Goal: Task Accomplishment & Management: Use online tool/utility

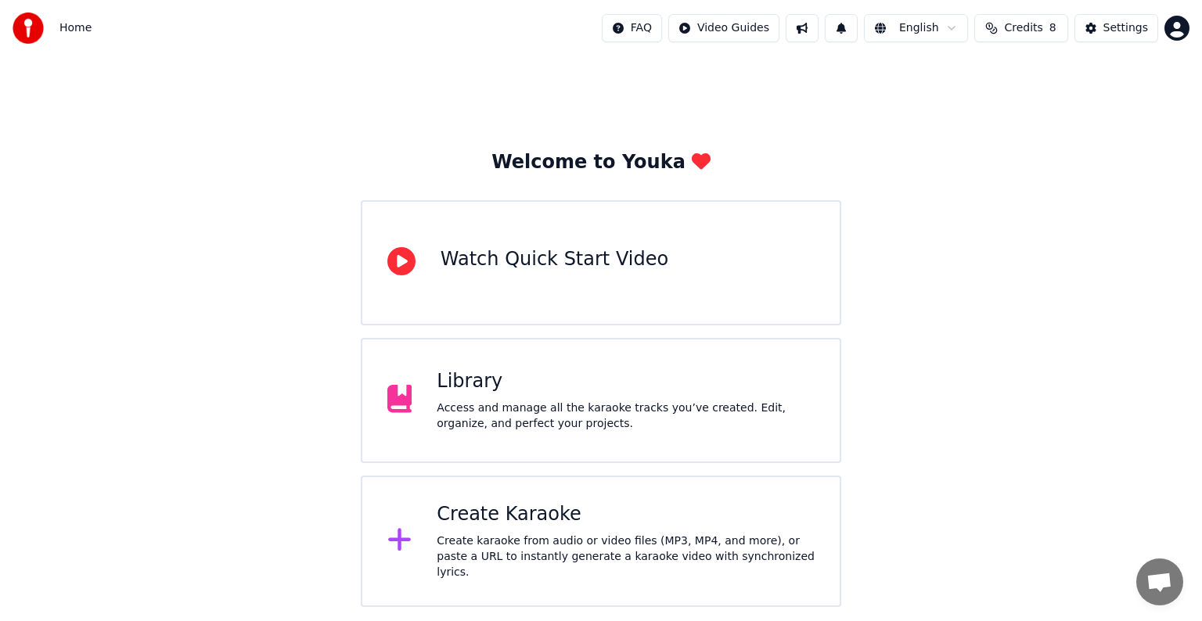
click at [485, 408] on div "Access and manage all the karaoke tracks you’ve created. Edit, organize, and pe…" at bounding box center [625, 416] width 378 height 31
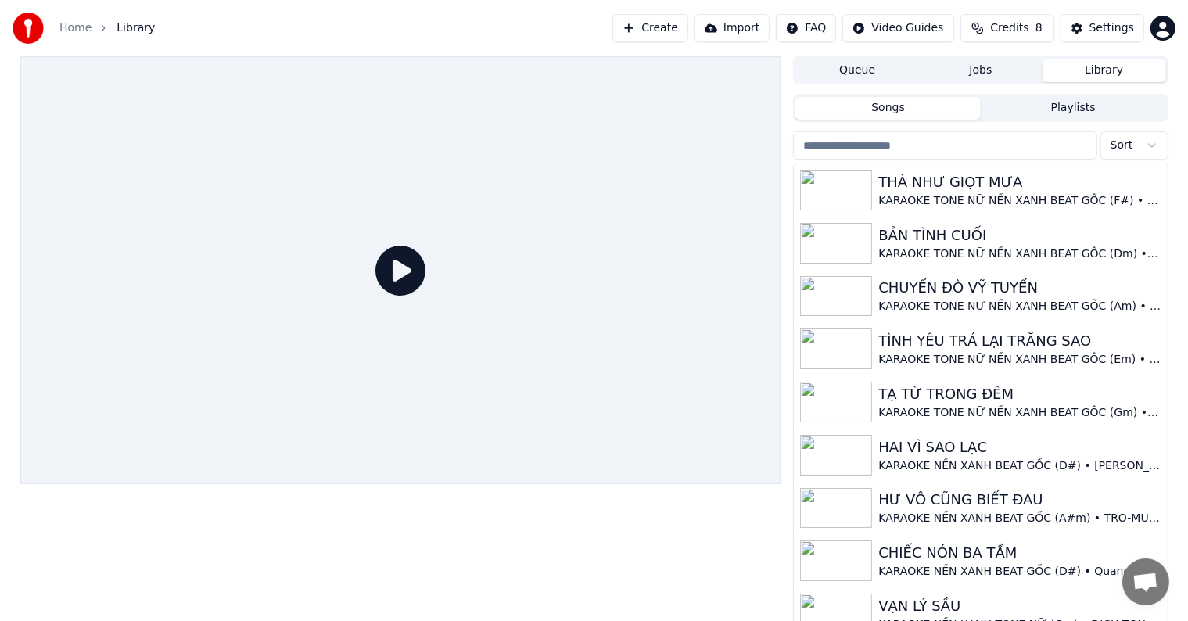
click at [674, 28] on button "Create" at bounding box center [650, 28] width 76 height 28
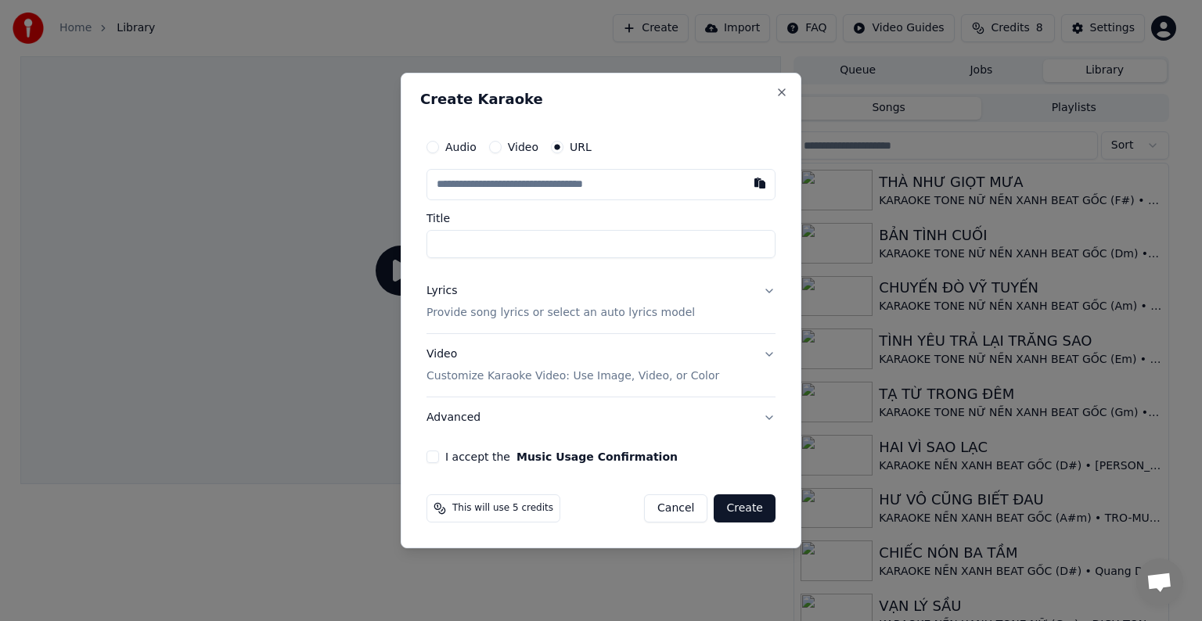
click at [451, 314] on p "Provide song lyrics or select an auto lyrics model" at bounding box center [560, 313] width 268 height 16
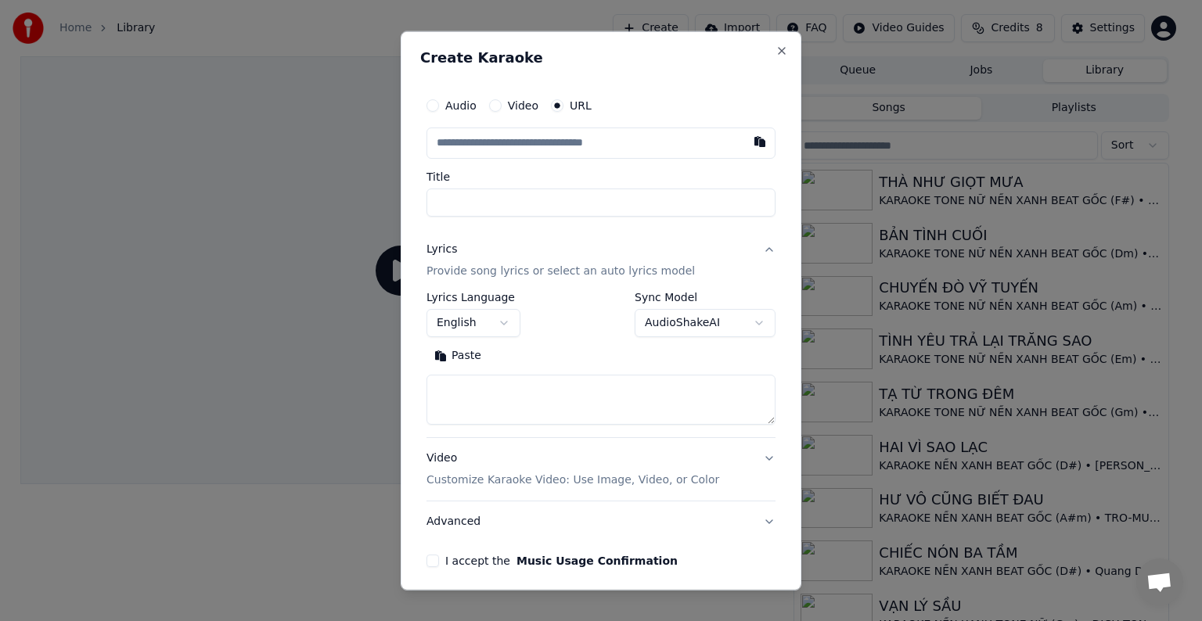
click at [466, 383] on textarea at bounding box center [600, 400] width 349 height 50
paste textarea "**********"
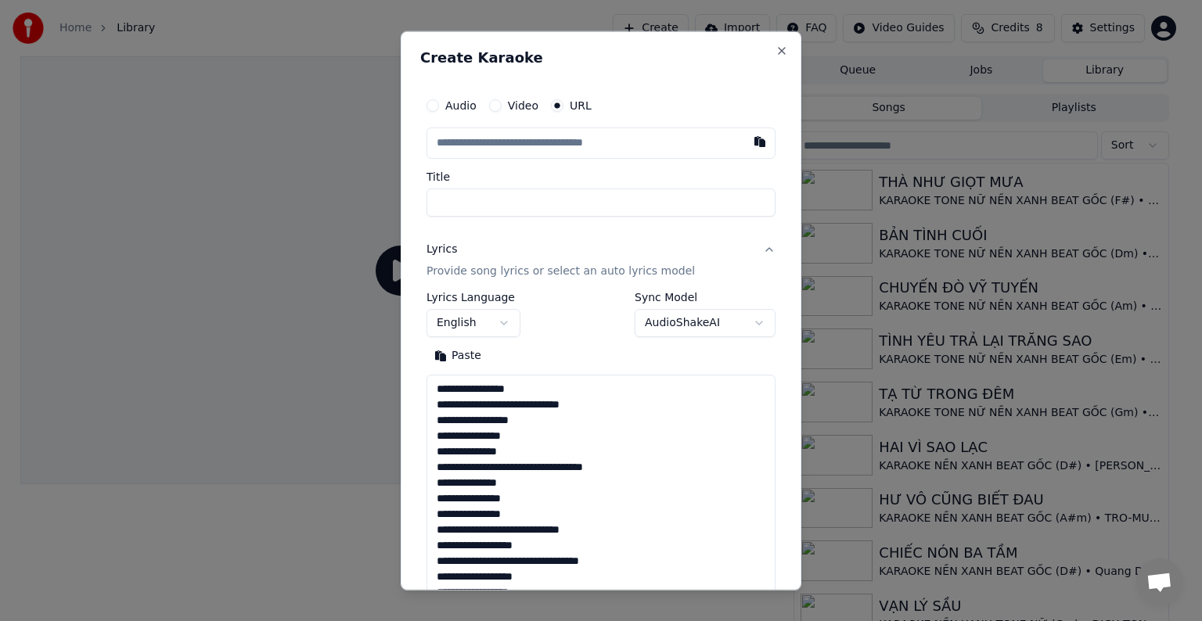
scroll to position [738, 0]
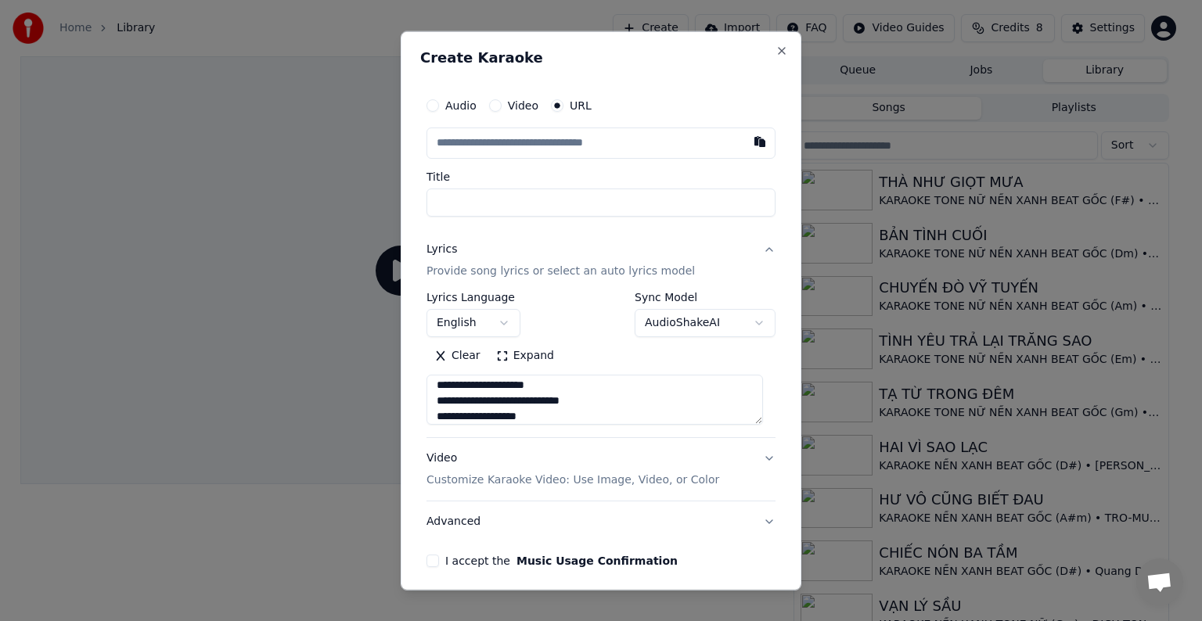
type textarea "**********"
click at [497, 141] on input "text" at bounding box center [600, 143] width 349 height 31
paste input "**********"
type input "**********"
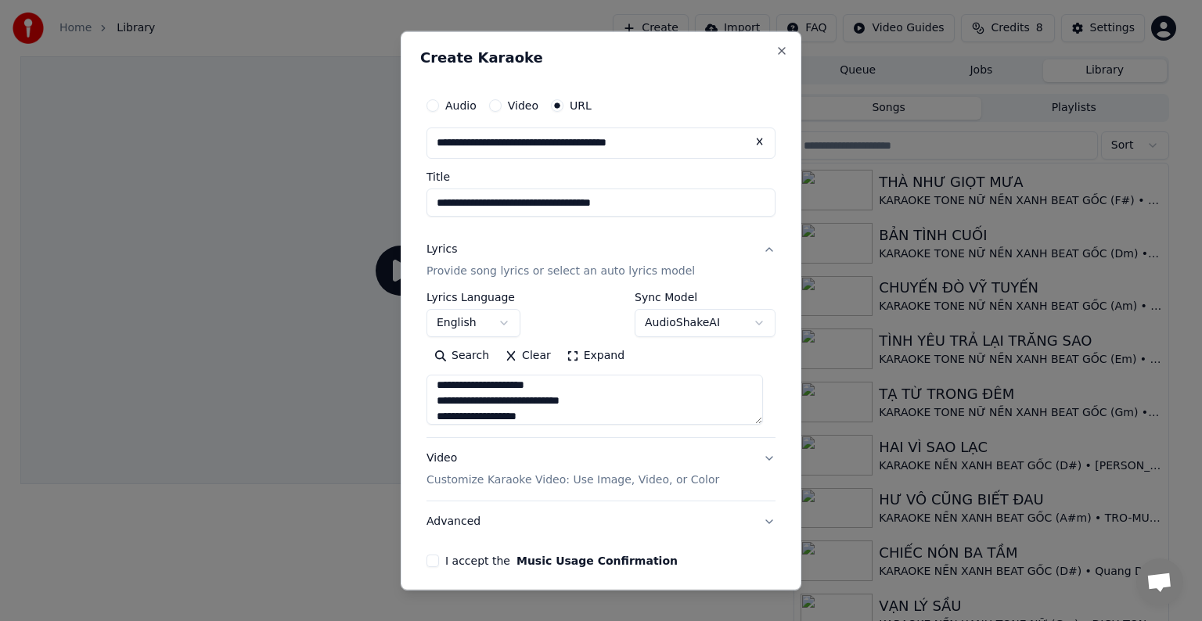
type input "**********"
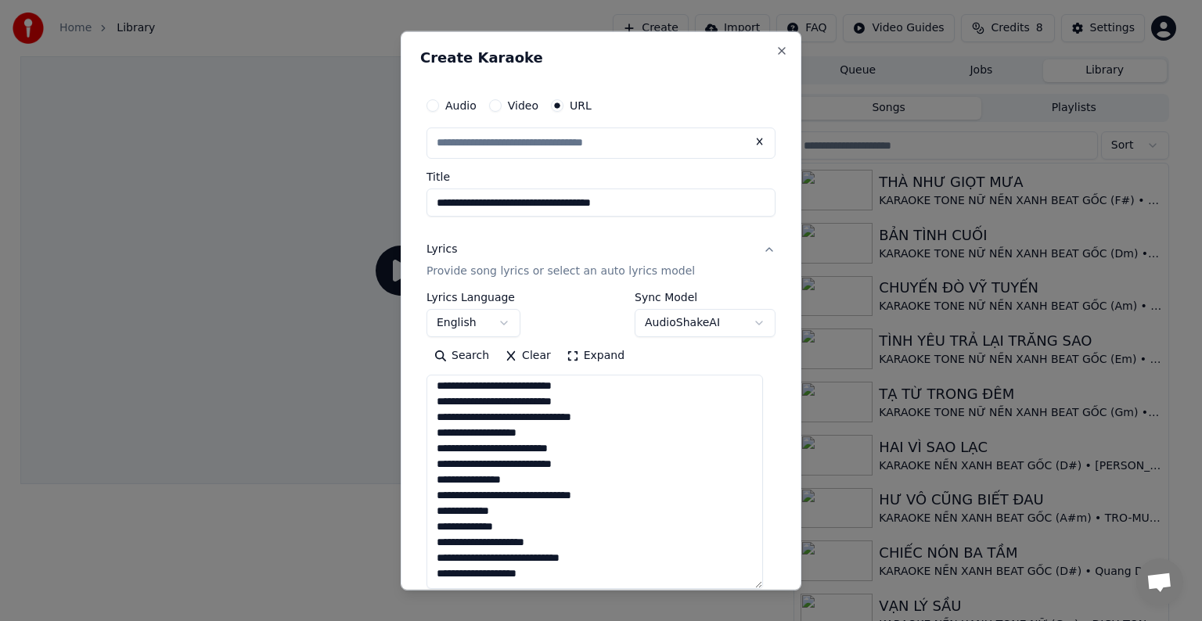
scroll to position [579, 0]
drag, startPoint x: 755, startPoint y: 441, endPoint x: 748, endPoint y: 585, distance: 144.1
click at [748, 585] on textarea at bounding box center [594, 482] width 336 height 214
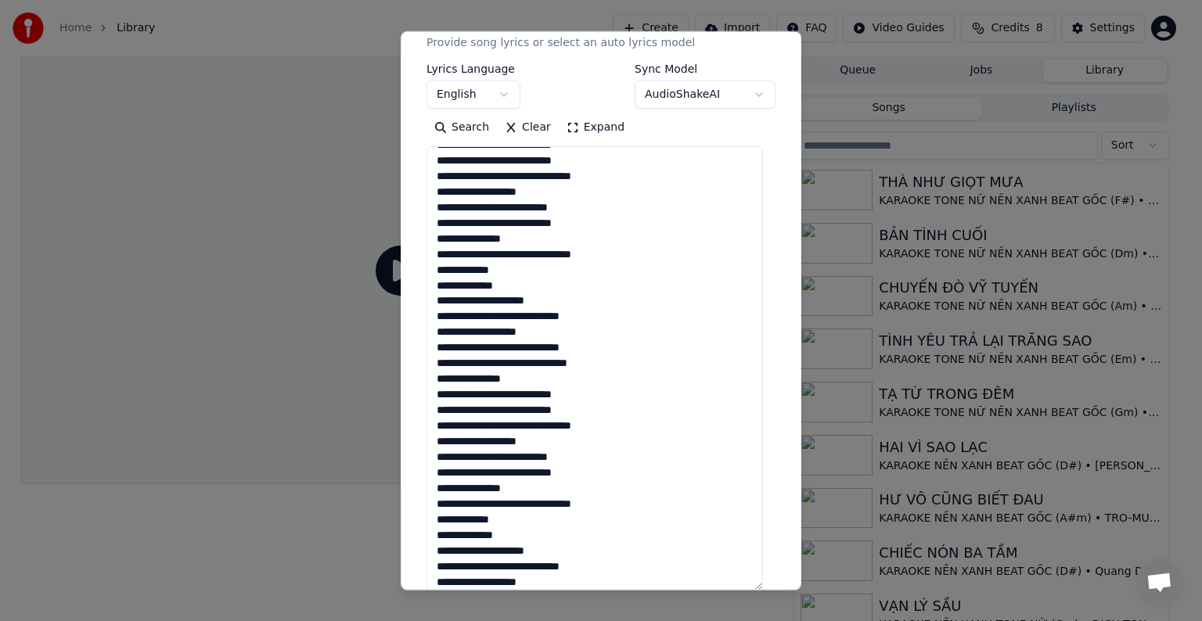
drag, startPoint x: 757, startPoint y: 357, endPoint x: 745, endPoint y: 592, distance: 235.0
click at [745, 592] on body "Home Library Create Import FAQ Video Guides Credits 8 Settings Queue Jobs Libra…" at bounding box center [594, 310] width 1188 height 621
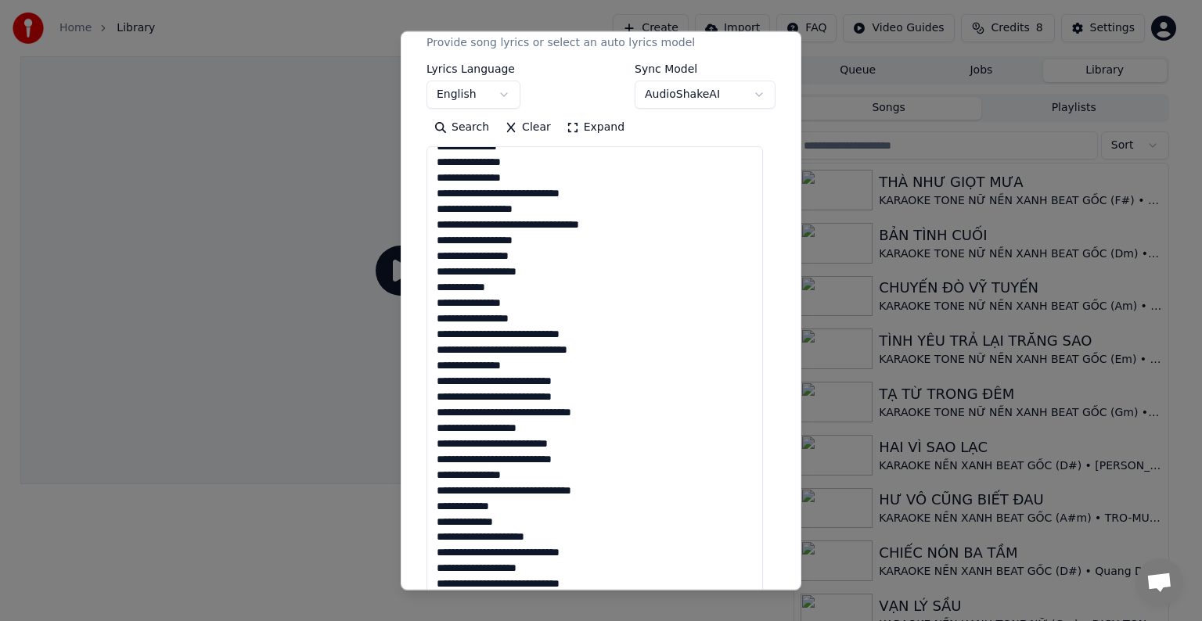
scroll to position [0, 0]
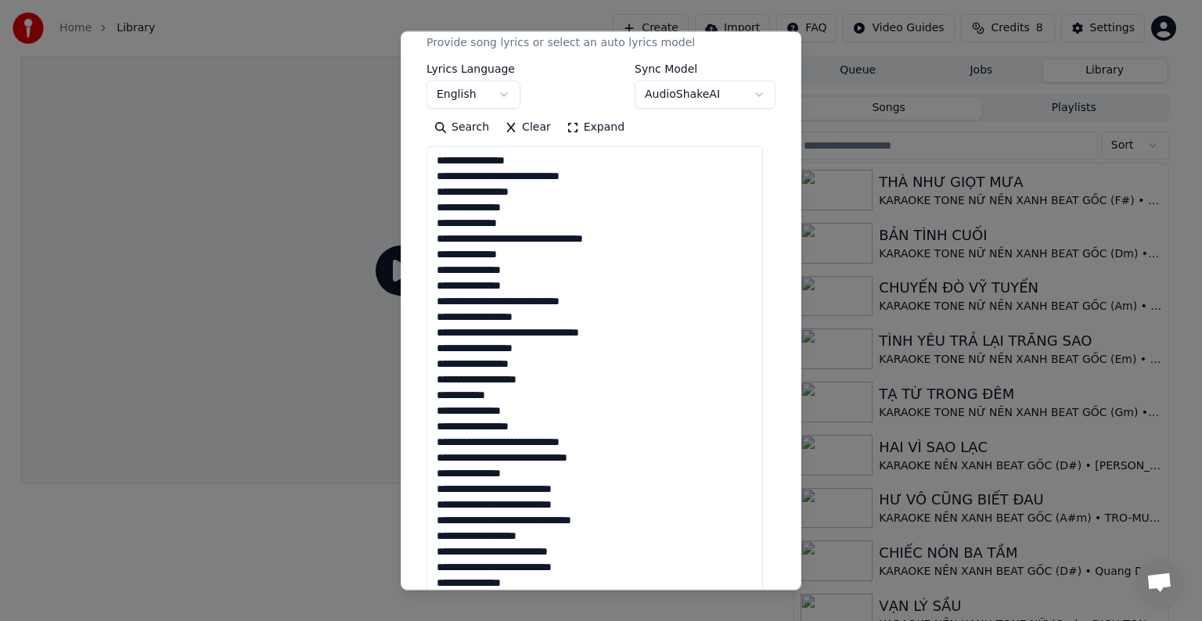
click at [521, 176] on textarea at bounding box center [594, 371] width 336 height 451
type input "**********"
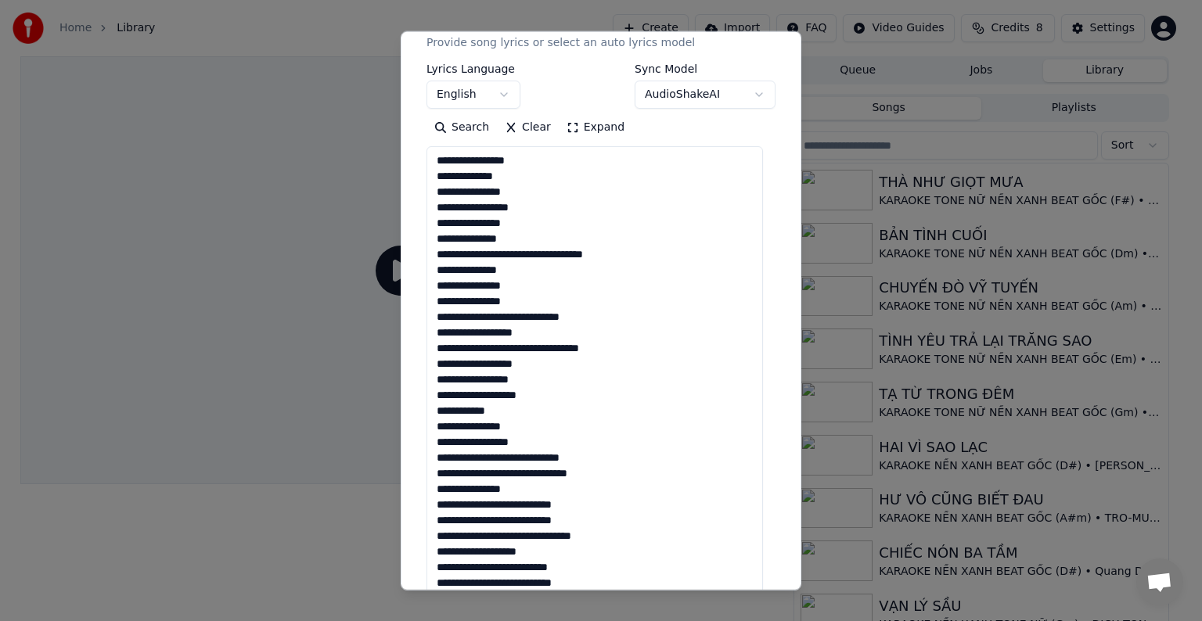
click at [525, 257] on textarea at bounding box center [594, 371] width 336 height 451
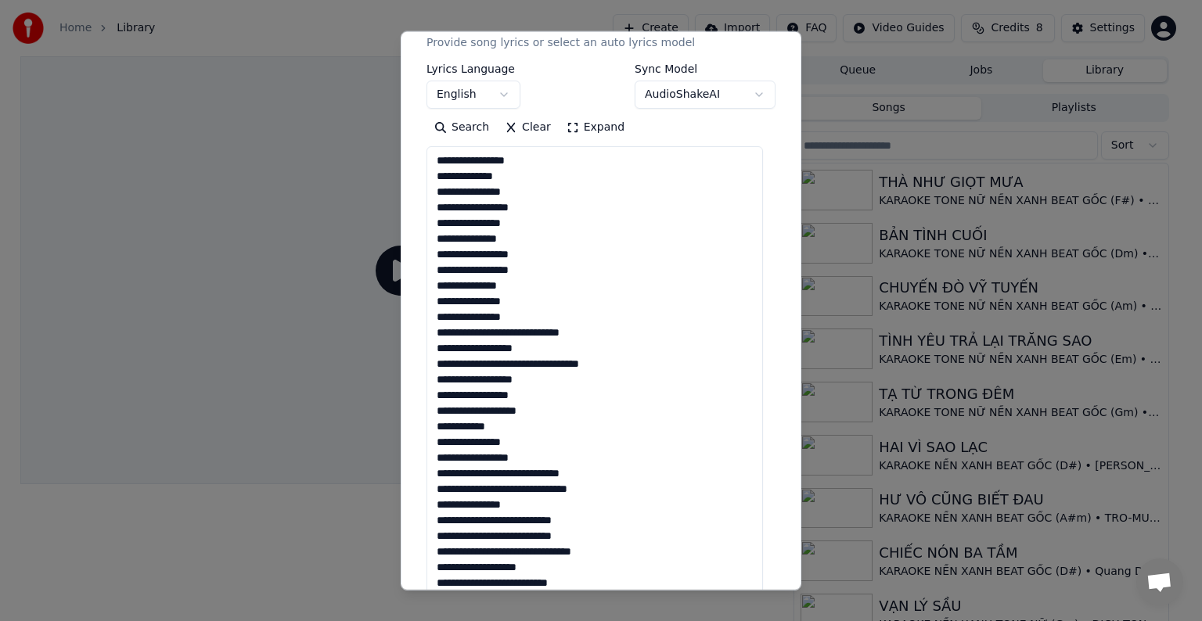
click at [521, 334] on textarea at bounding box center [594, 371] width 336 height 451
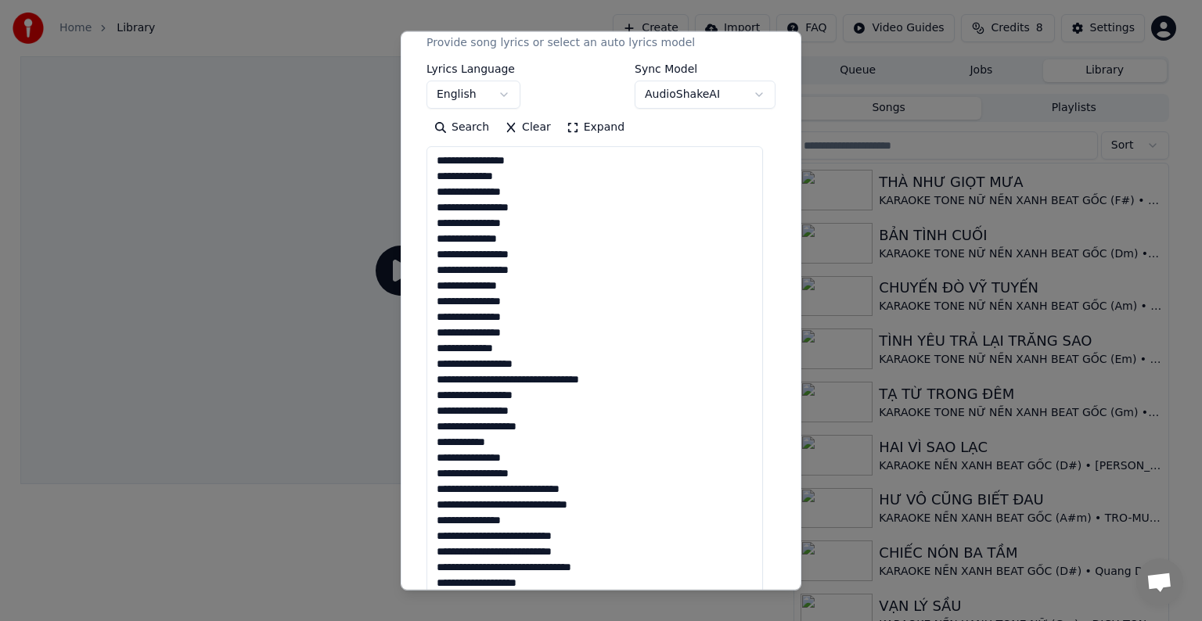
click at [522, 300] on textarea at bounding box center [594, 371] width 336 height 451
click at [526, 378] on textarea at bounding box center [594, 371] width 336 height 451
click at [528, 332] on textarea at bounding box center [594, 371] width 336 height 451
click at [524, 347] on textarea at bounding box center [594, 371] width 336 height 451
click at [511, 507] on textarea at bounding box center [594, 371] width 336 height 451
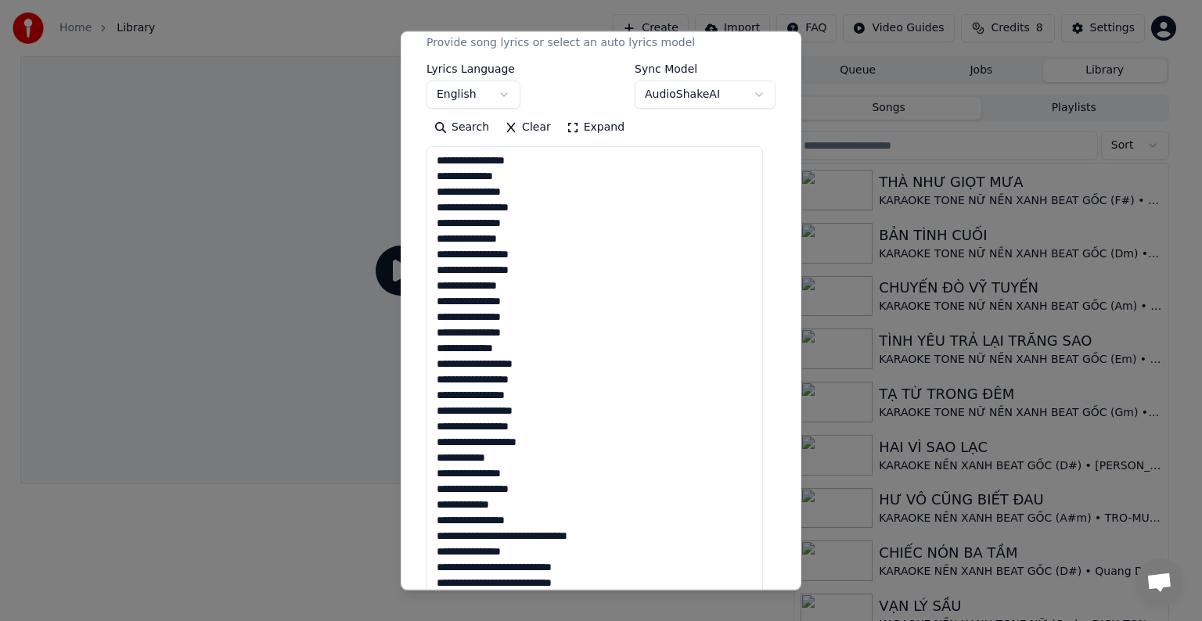
click at [541, 365] on textarea at bounding box center [594, 371] width 336 height 451
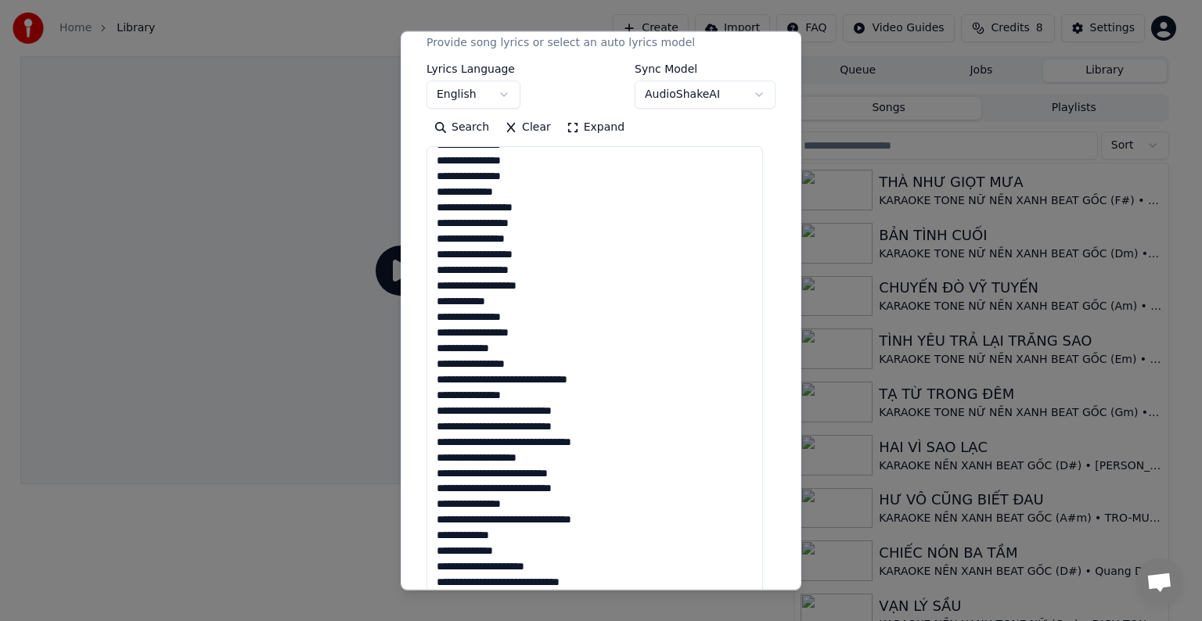
click at [524, 378] on textarea at bounding box center [594, 371] width 336 height 451
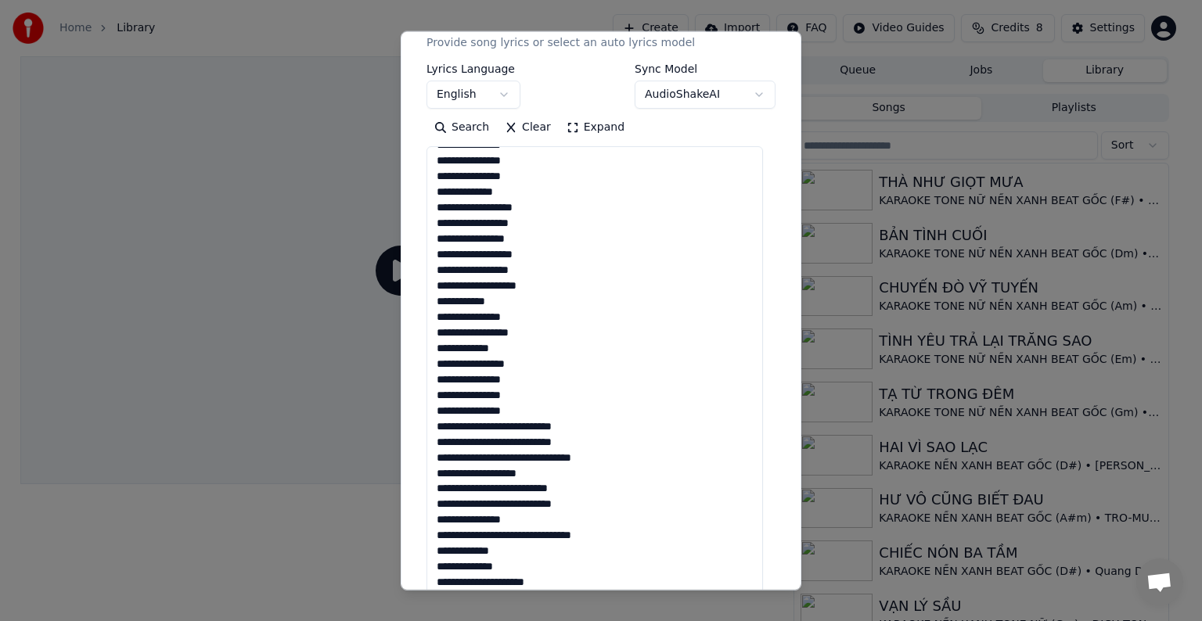
click at [508, 428] on textarea at bounding box center [594, 371] width 336 height 451
click at [522, 454] on textarea at bounding box center [594, 371] width 336 height 451
click at [501, 458] on textarea at bounding box center [594, 371] width 336 height 451
click at [504, 458] on textarea at bounding box center [594, 371] width 336 height 451
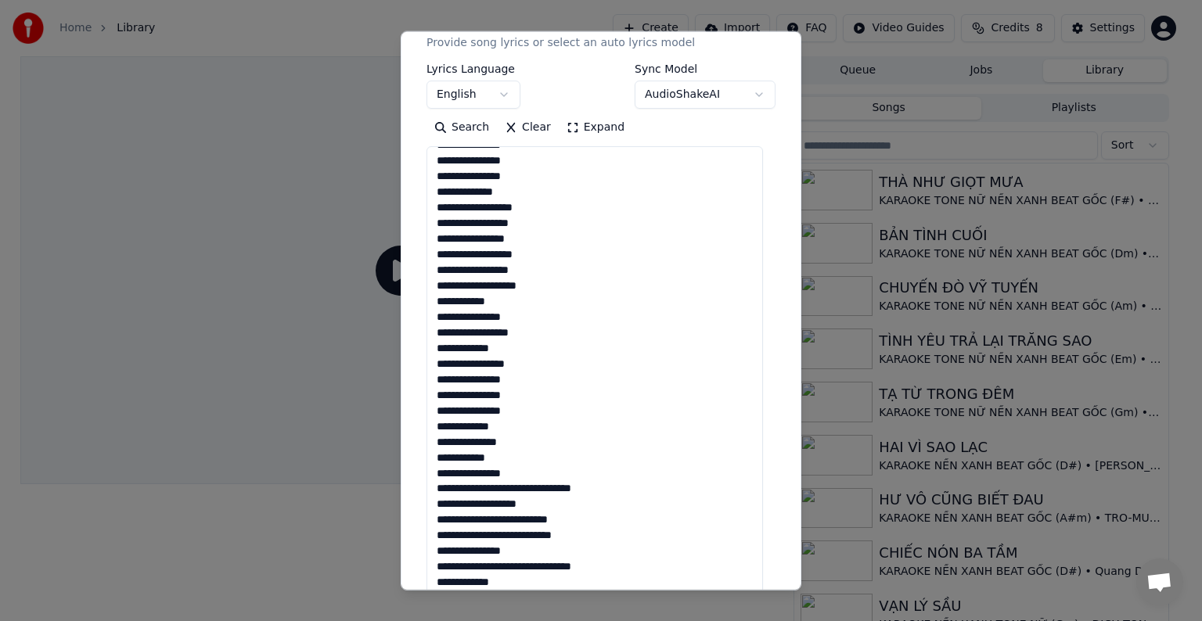
click at [509, 304] on textarea at bounding box center [594, 371] width 336 height 451
click at [539, 286] on textarea at bounding box center [594, 371] width 336 height 451
click at [521, 491] on textarea at bounding box center [594, 371] width 336 height 451
click at [504, 535] on textarea at bounding box center [594, 371] width 336 height 451
click at [520, 566] on textarea at bounding box center [594, 371] width 336 height 451
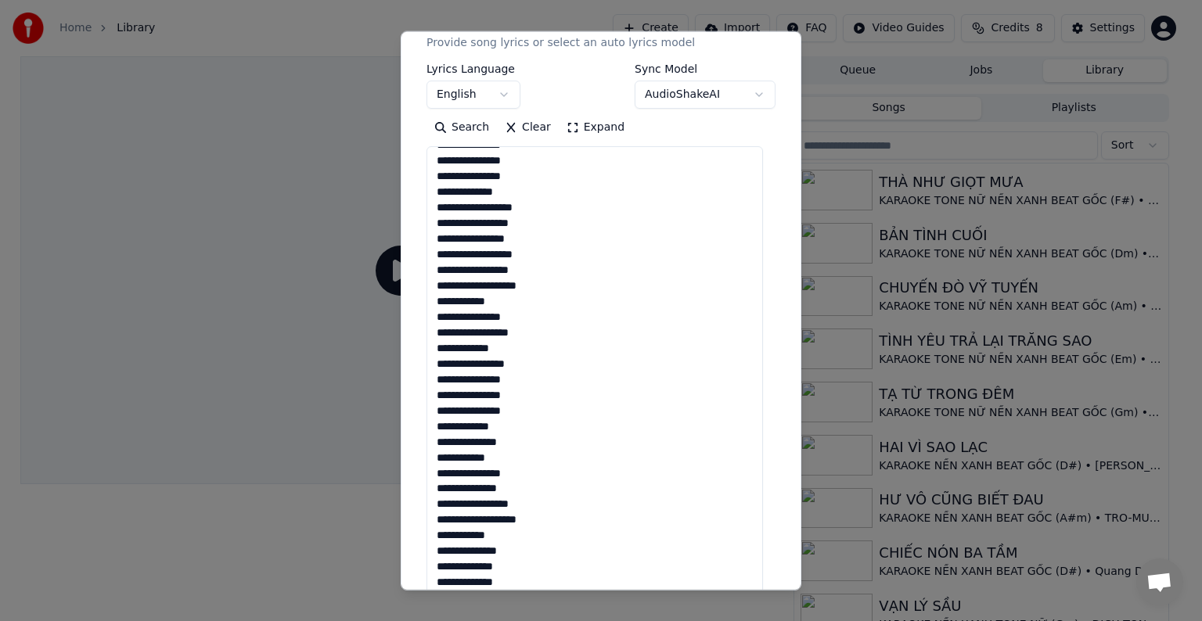
scroll to position [228, 0]
click at [532, 330] on textarea at bounding box center [594, 371] width 336 height 451
click at [523, 352] on textarea at bounding box center [594, 371] width 336 height 451
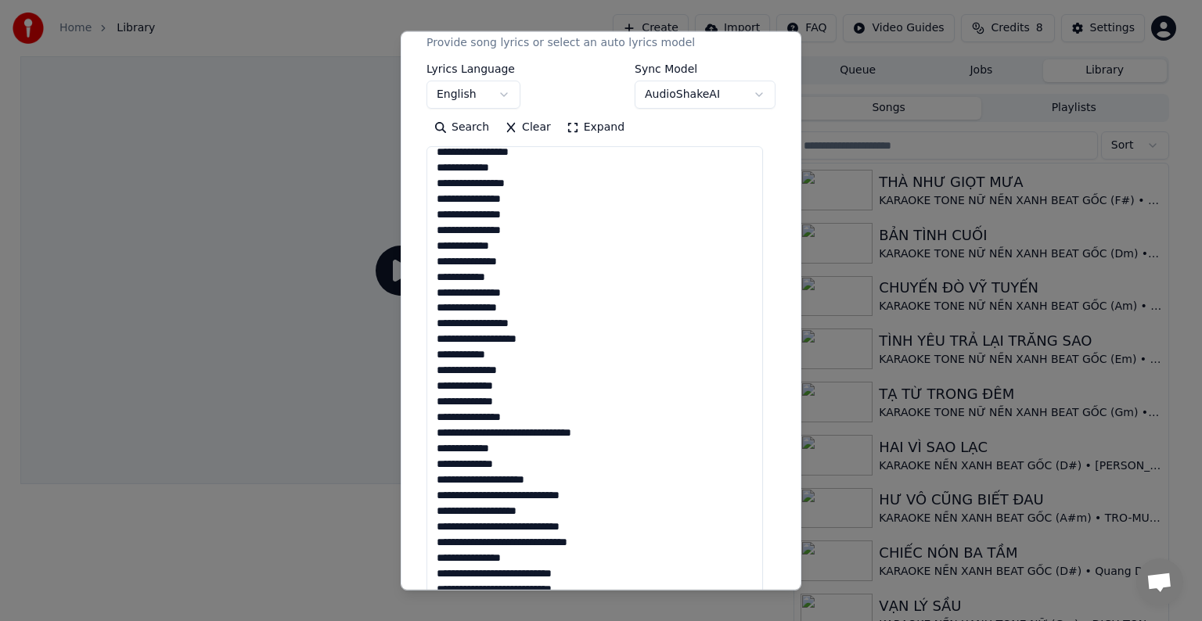
scroll to position [313, 0]
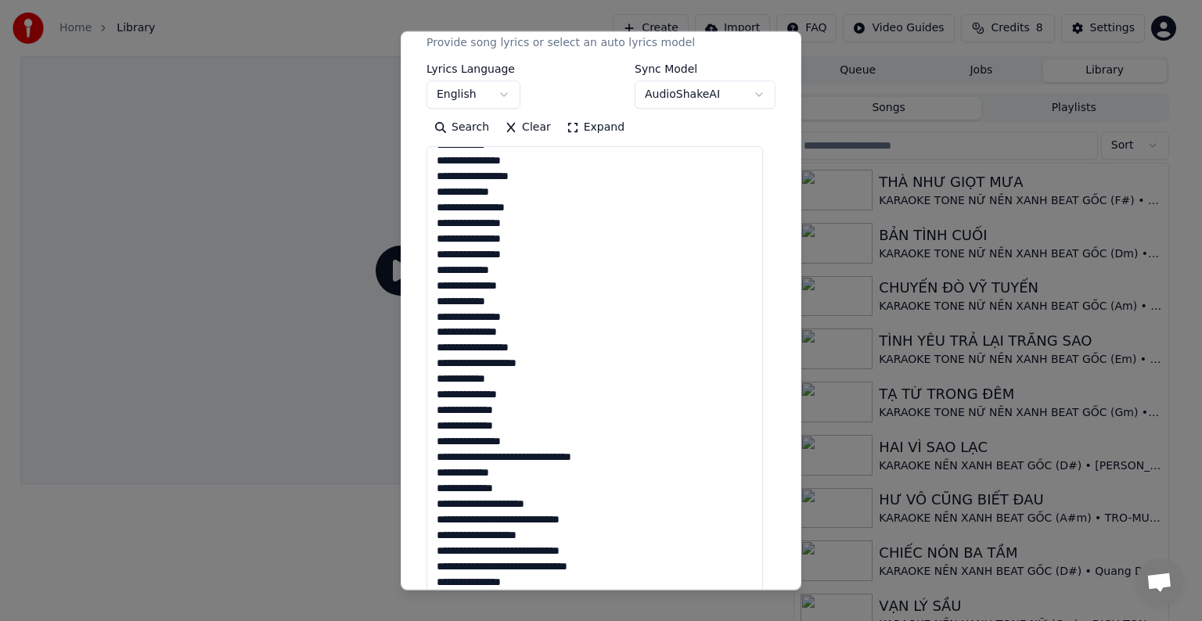
click at [529, 454] on textarea at bounding box center [594, 371] width 336 height 451
click at [522, 248] on textarea at bounding box center [594, 371] width 336 height 451
click at [441, 518] on textarea at bounding box center [594, 371] width 336 height 451
click at [435, 520] on textarea at bounding box center [594, 371] width 336 height 451
click at [501, 504] on textarea at bounding box center [594, 371] width 336 height 451
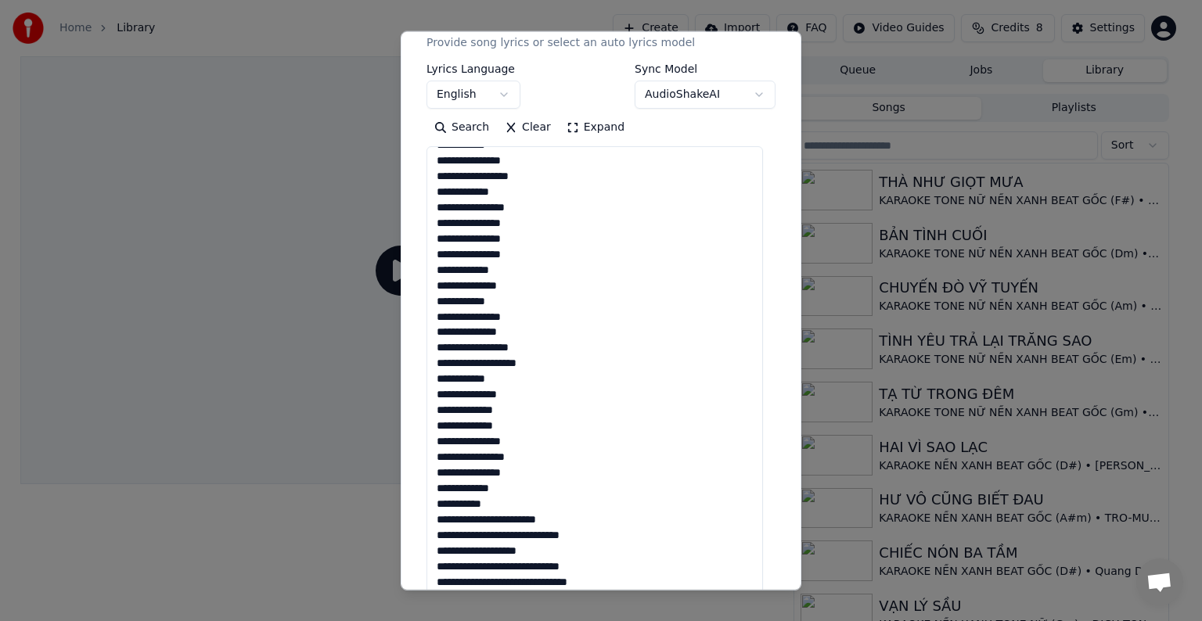
click at [501, 518] on textarea at bounding box center [594, 371] width 336 height 451
click at [512, 393] on textarea at bounding box center [594, 371] width 336 height 451
click at [527, 411] on textarea at bounding box center [594, 371] width 336 height 451
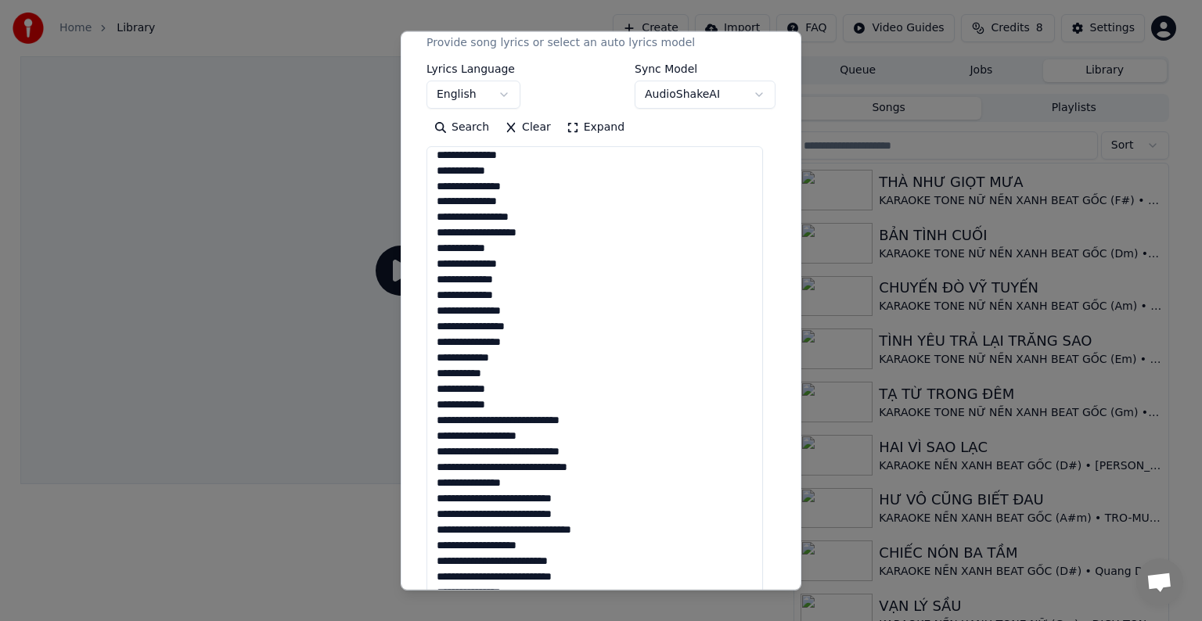
scroll to position [469, 0]
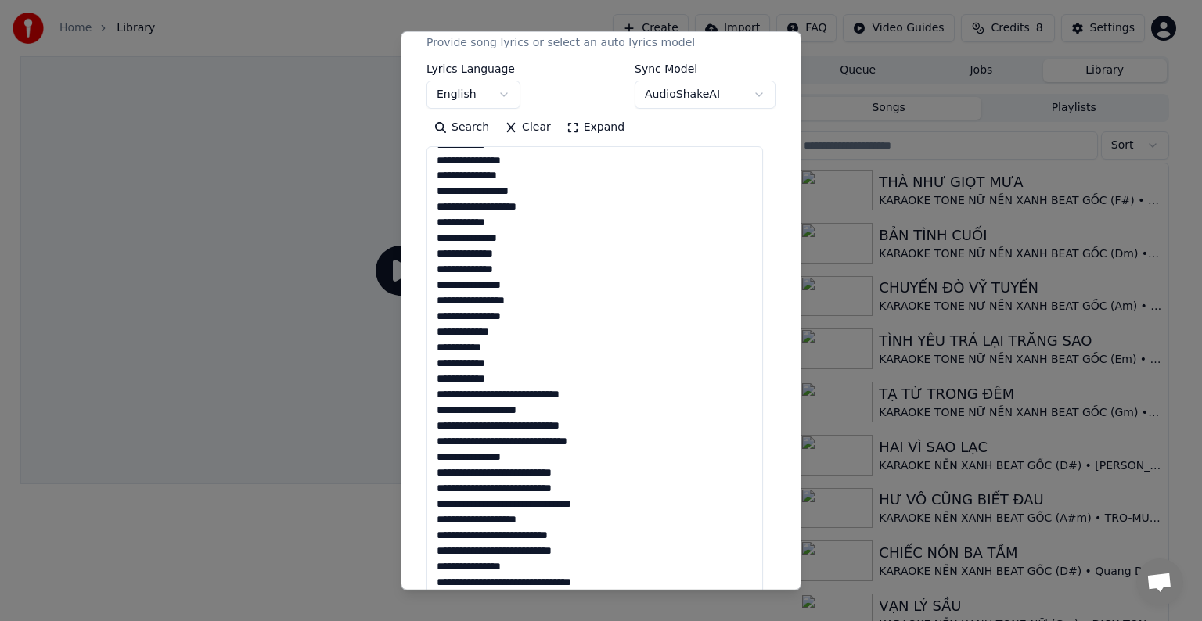
click at [512, 393] on textarea at bounding box center [594, 371] width 336 height 451
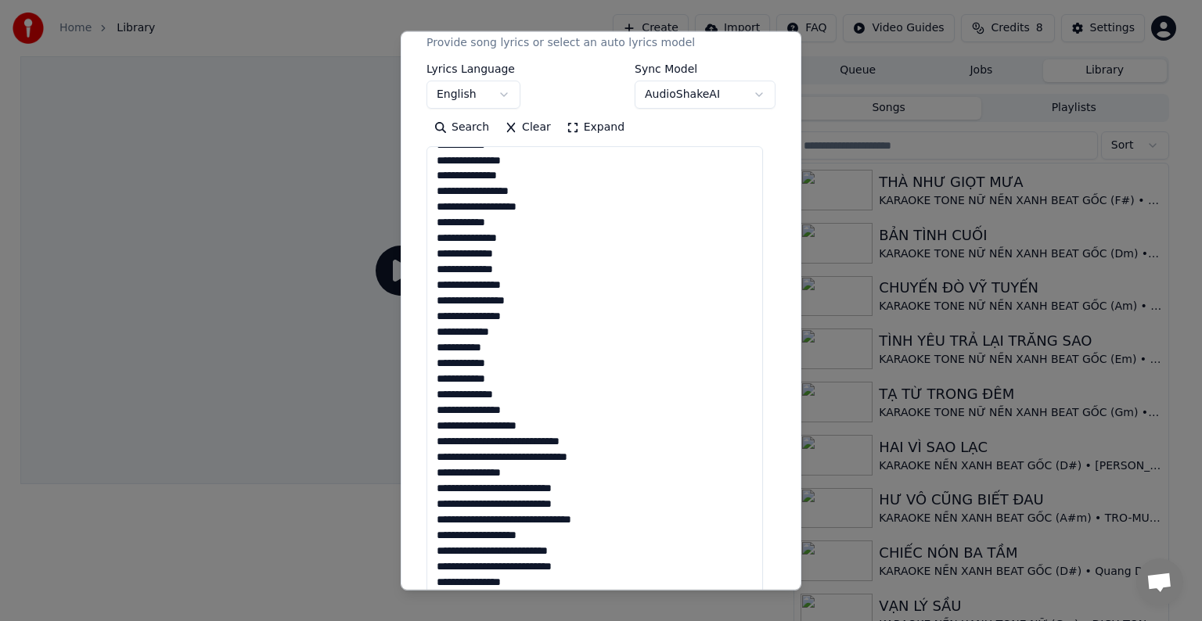
click at [519, 285] on textarea at bounding box center [594, 371] width 336 height 451
click at [512, 444] on textarea at bounding box center [594, 371] width 336 height 451
click at [522, 472] on textarea at bounding box center [594, 371] width 336 height 451
click at [542, 310] on textarea at bounding box center [594, 371] width 336 height 451
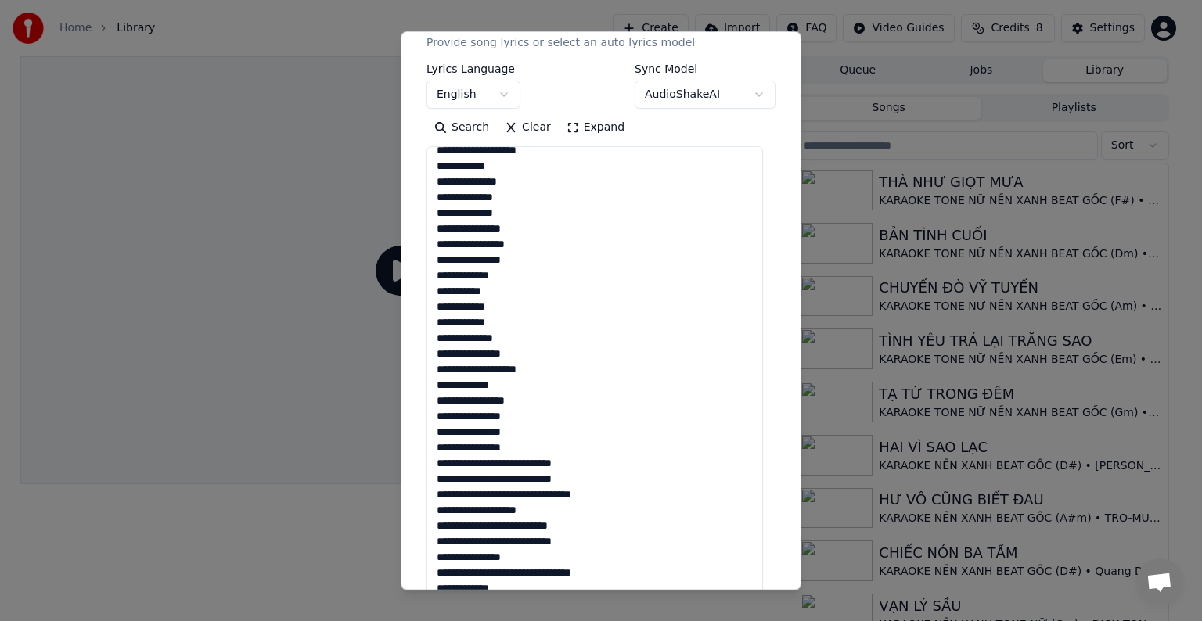
scroll to position [594, 0]
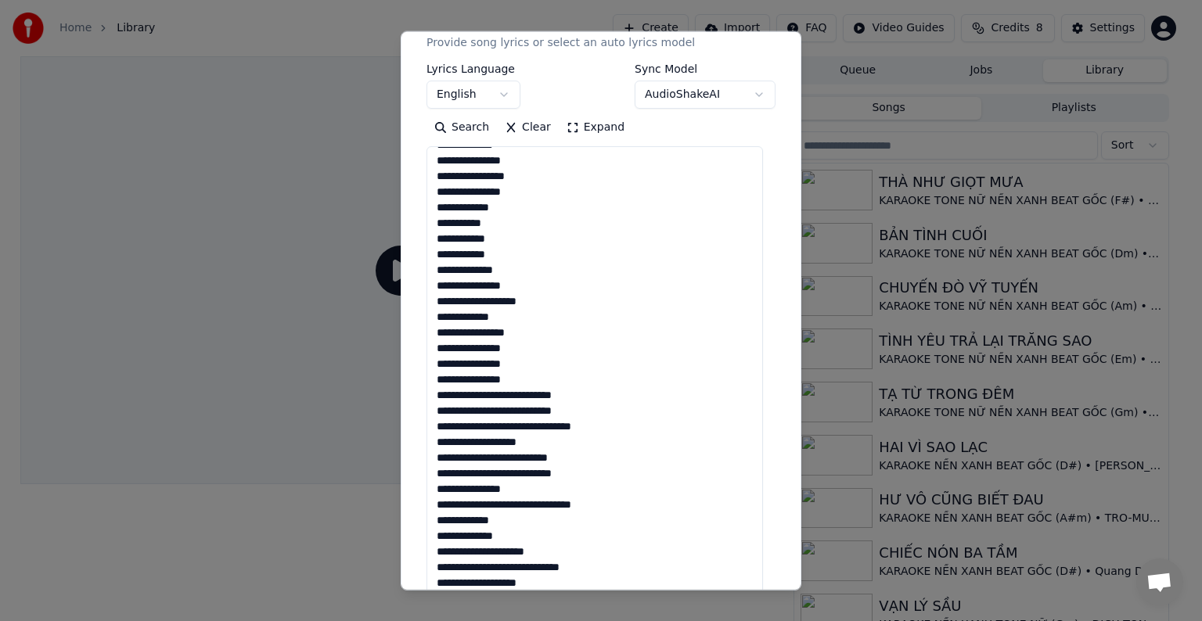
click at [510, 397] on textarea at bounding box center [594, 371] width 336 height 451
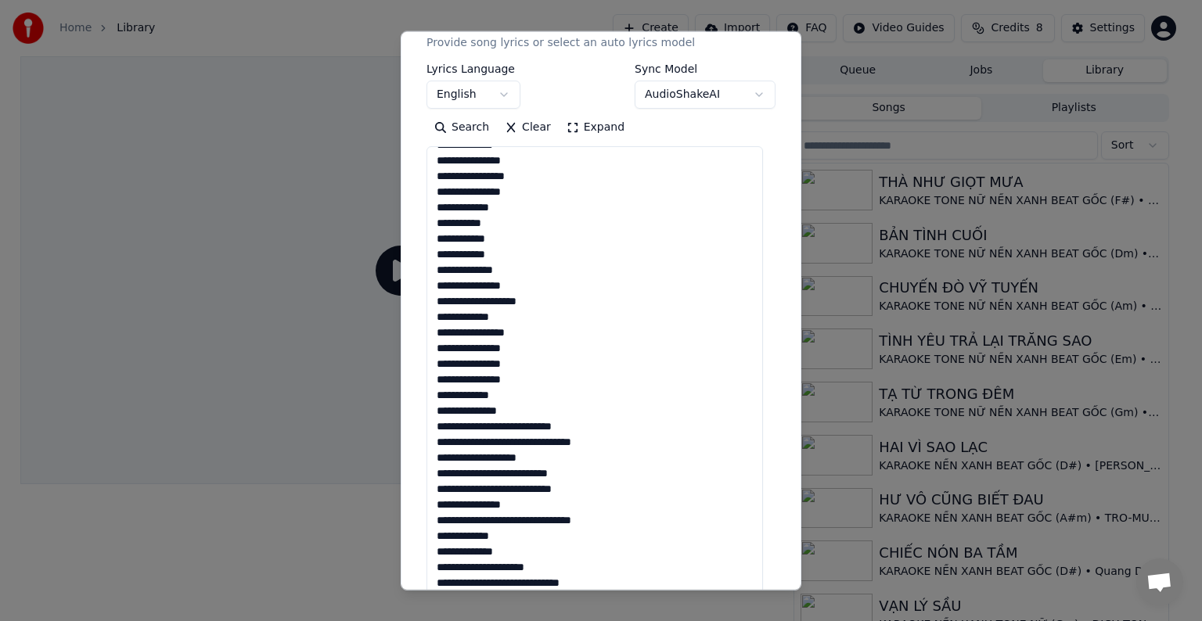
click at [501, 426] on textarea at bounding box center [594, 371] width 336 height 451
click at [502, 429] on textarea at bounding box center [594, 371] width 336 height 451
click at [522, 455] on textarea at bounding box center [594, 371] width 336 height 451
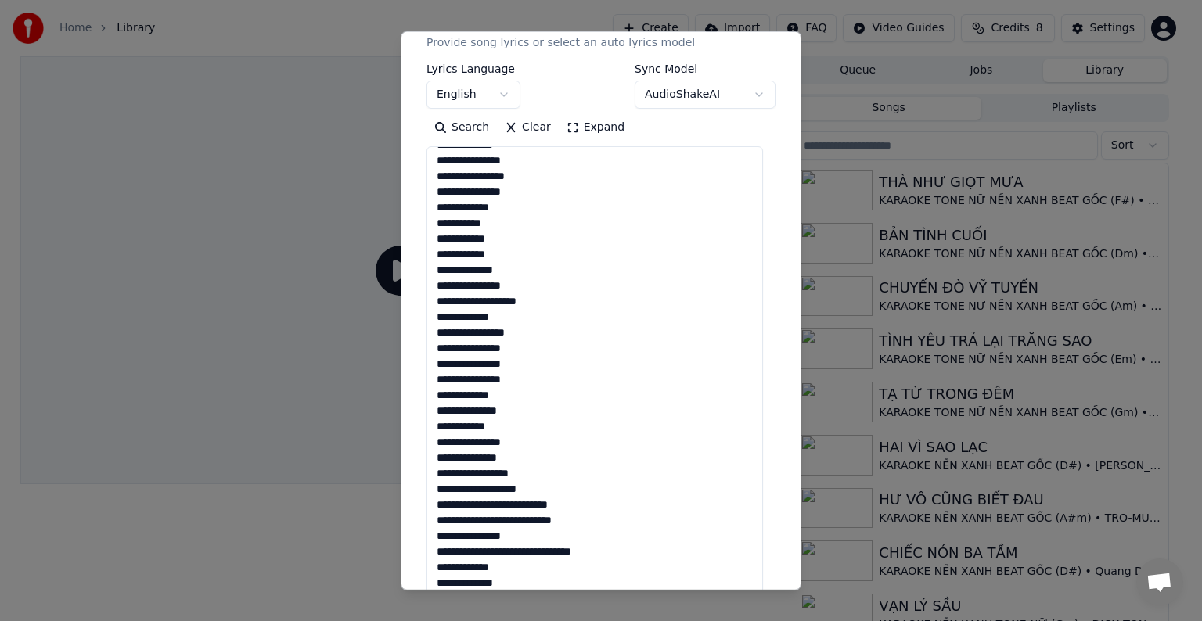
click at [509, 288] on textarea at bounding box center [594, 371] width 336 height 451
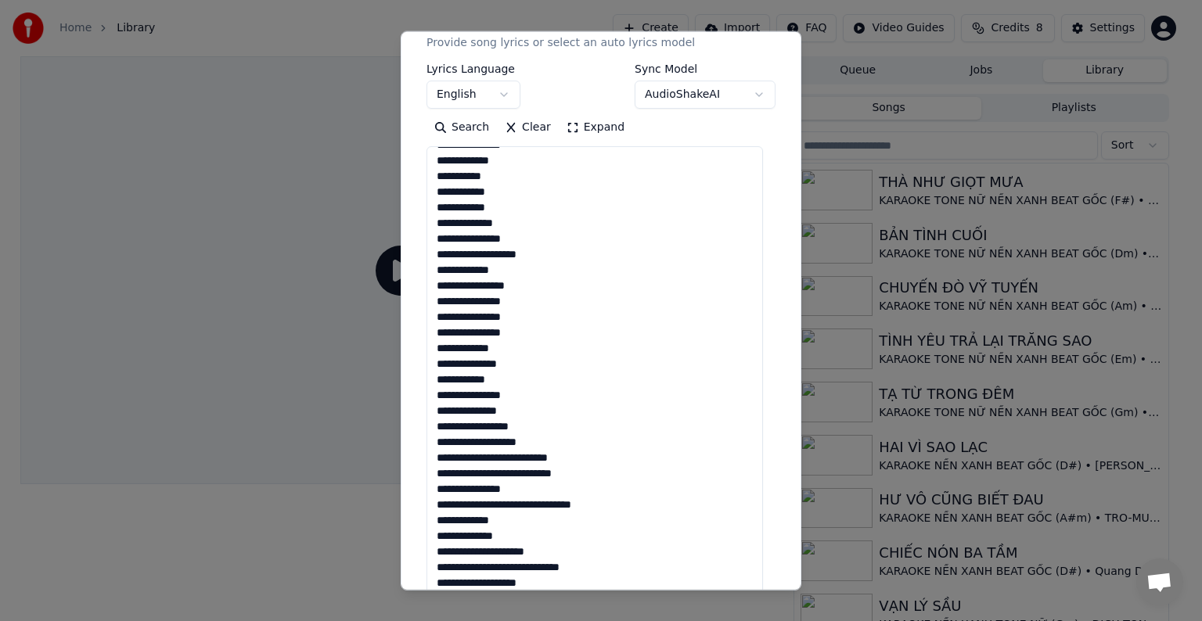
click at [485, 254] on textarea at bounding box center [594, 371] width 336 height 451
click at [506, 457] on textarea at bounding box center [594, 371] width 336 height 451
click at [502, 456] on textarea at bounding box center [594, 371] width 336 height 451
click at [519, 488] on textarea at bounding box center [594, 371] width 336 height 451
click at [527, 537] on textarea at bounding box center [594, 371] width 336 height 451
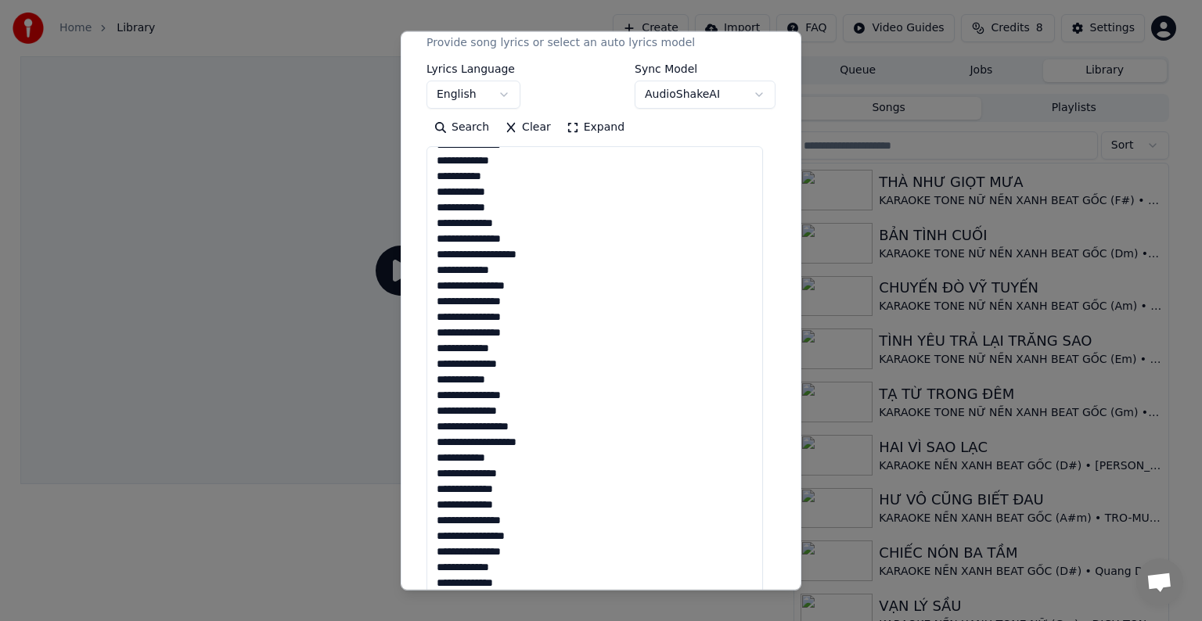
click at [501, 347] on textarea at bounding box center [594, 371] width 336 height 451
click at [499, 368] on textarea at bounding box center [594, 371] width 336 height 451
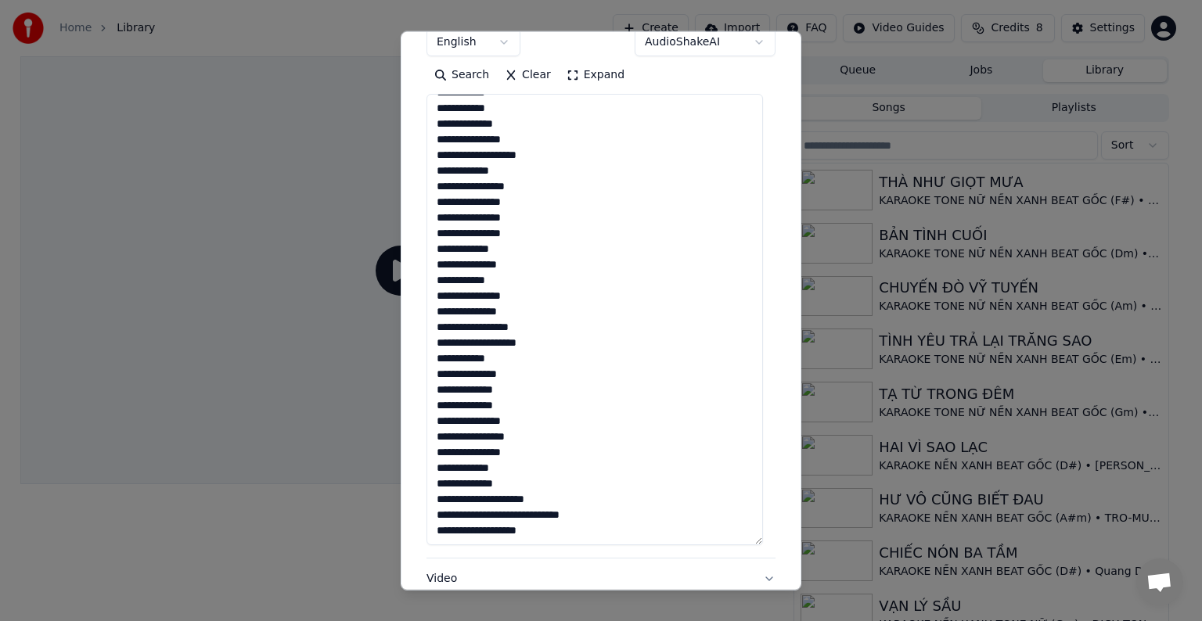
scroll to position [307, 0]
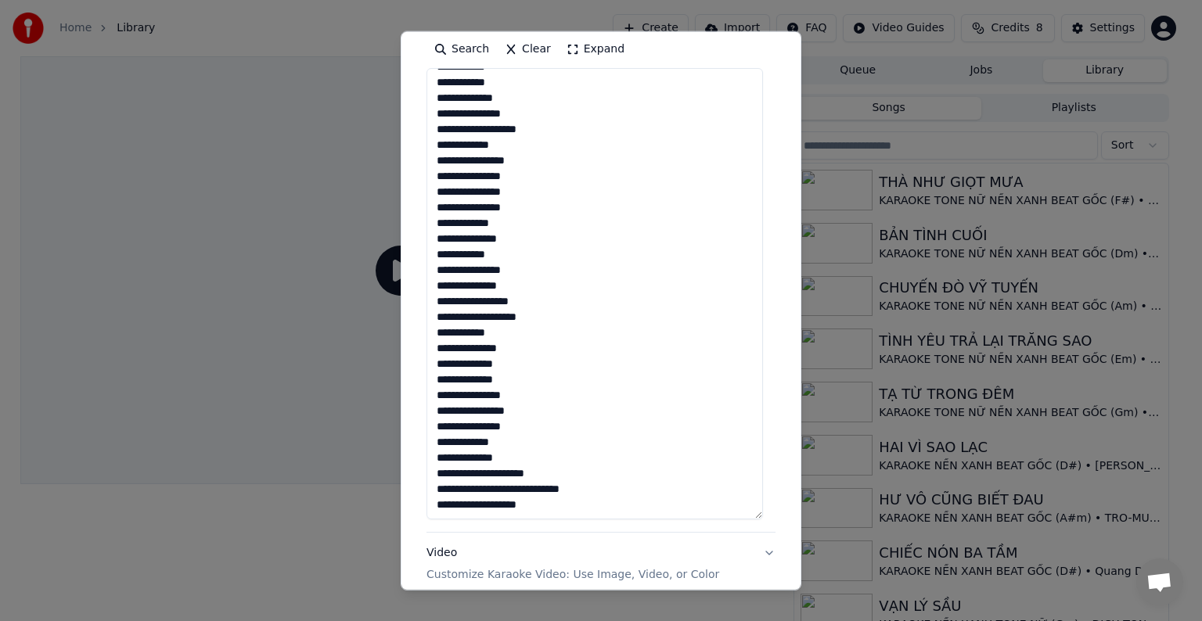
click at [472, 257] on textarea at bounding box center [594, 293] width 336 height 451
click at [505, 241] on textarea at bounding box center [594, 293] width 336 height 451
click at [504, 255] on textarea at bounding box center [594, 293] width 336 height 451
click at [441, 472] on textarea at bounding box center [594, 293] width 336 height 451
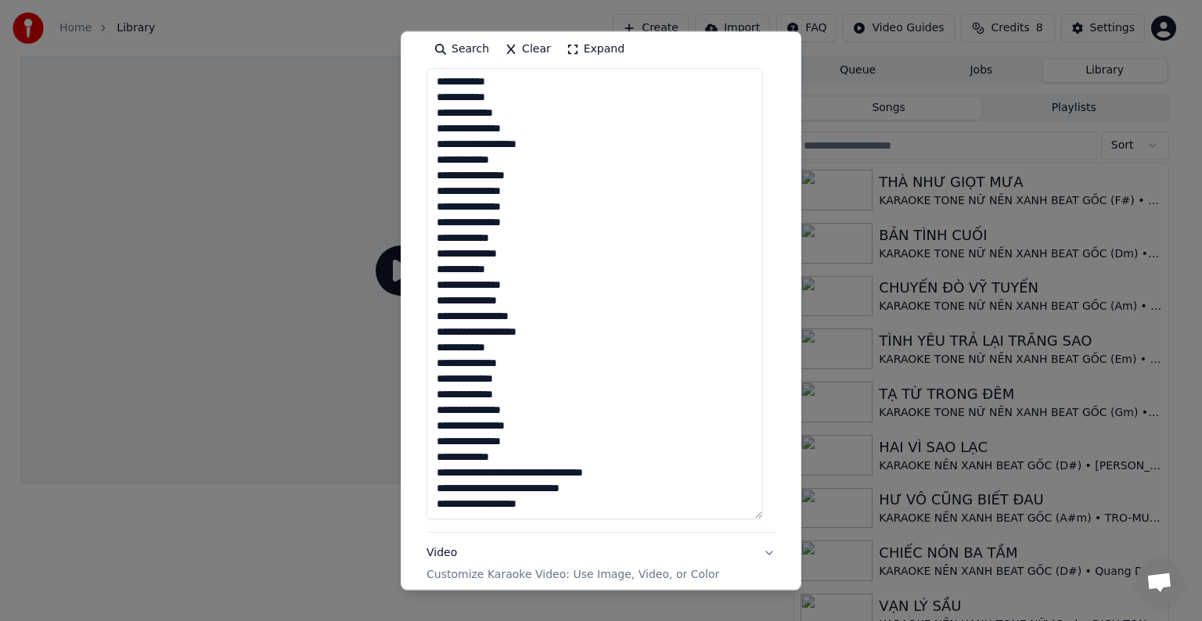
click at [501, 472] on textarea at bounding box center [594, 293] width 336 height 451
click at [502, 476] on textarea at bounding box center [594, 293] width 336 height 451
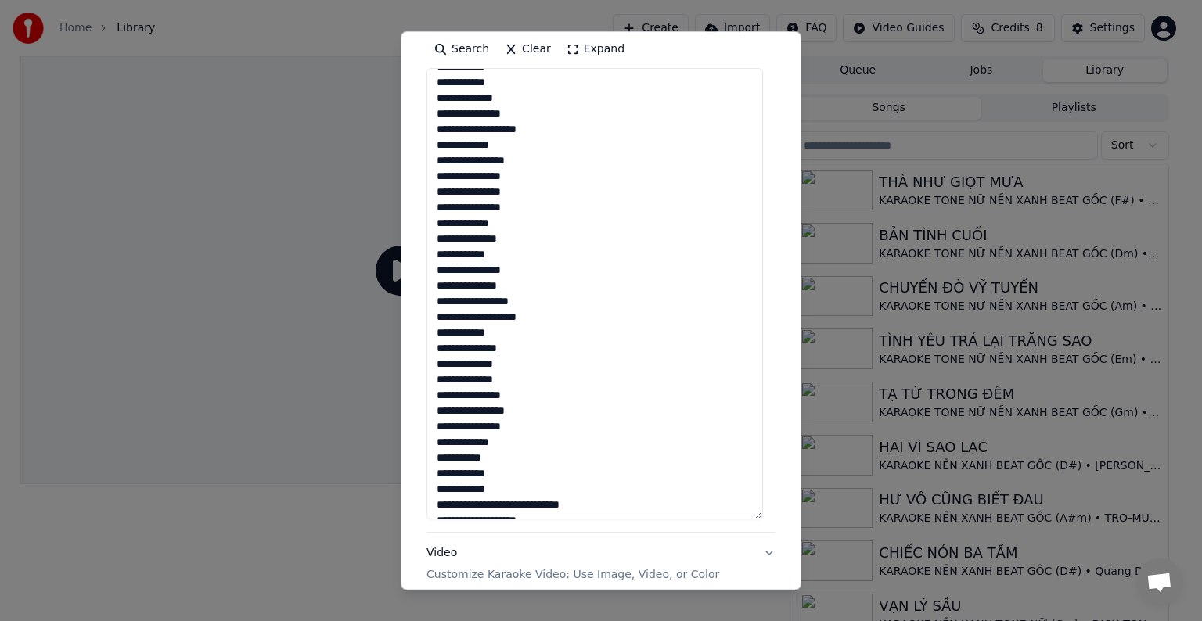
click at [512, 350] on textarea at bounding box center [594, 293] width 336 height 451
click at [512, 363] on textarea at bounding box center [594, 293] width 336 height 451
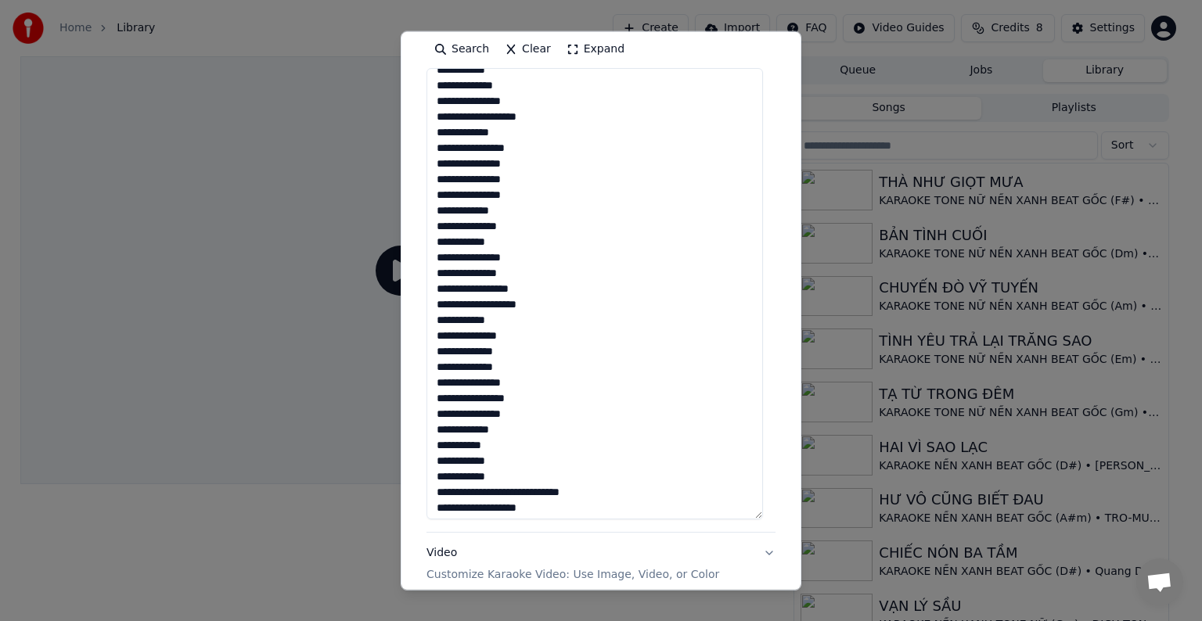
scroll to position [703, 0]
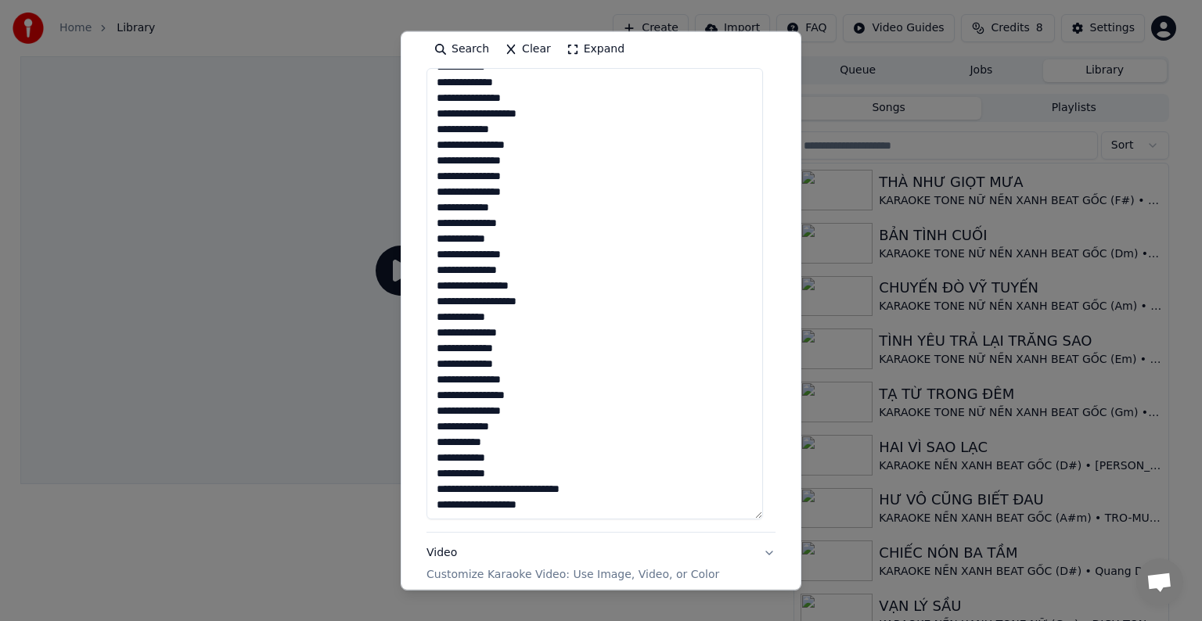
click at [507, 358] on textarea at bounding box center [594, 293] width 336 height 451
click at [513, 488] on textarea at bounding box center [594, 293] width 336 height 451
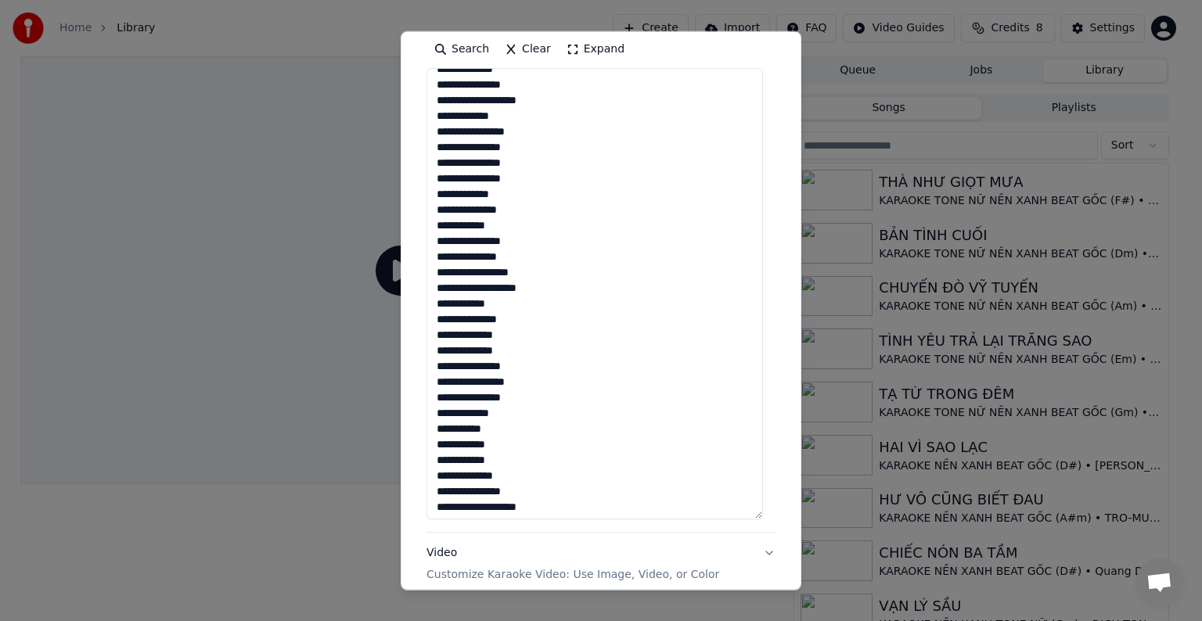
scroll to position [719, 0]
click at [516, 360] on textarea at bounding box center [594, 293] width 336 height 451
click at [532, 378] on textarea at bounding box center [594, 293] width 336 height 451
click at [532, 394] on textarea at bounding box center [594, 293] width 336 height 451
click at [523, 407] on textarea at bounding box center [594, 293] width 336 height 451
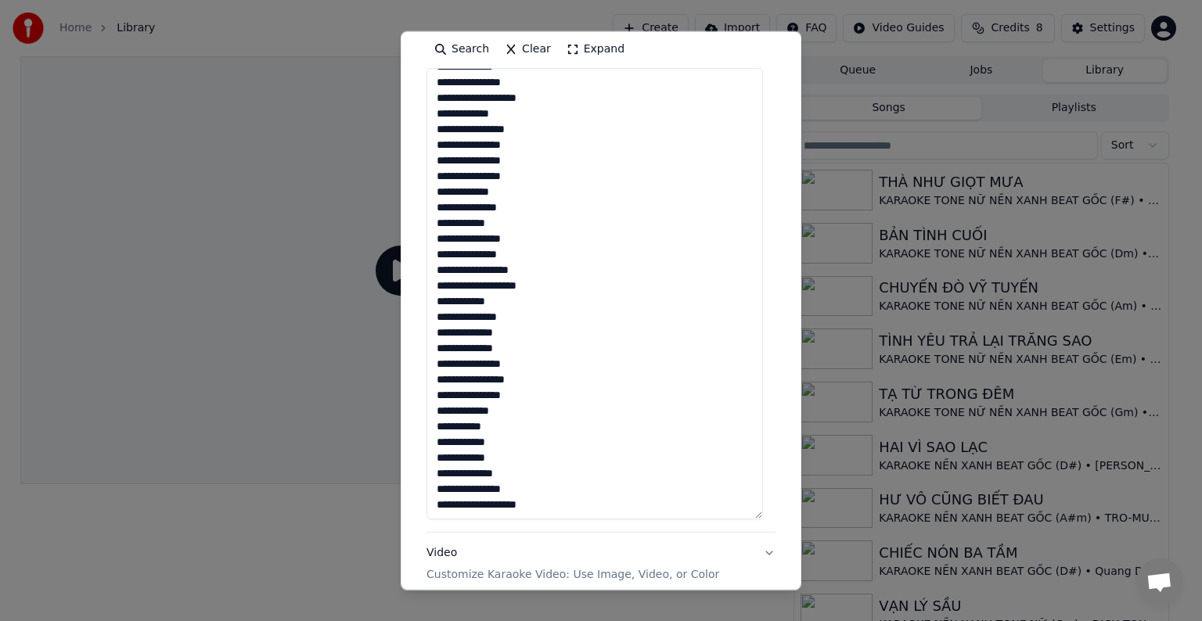
click at [515, 426] on textarea at bounding box center [594, 293] width 336 height 451
click at [519, 412] on textarea at bounding box center [594, 293] width 336 height 451
click at [512, 420] on textarea at bounding box center [594, 293] width 336 height 451
click at [510, 440] on textarea at bounding box center [594, 293] width 336 height 451
click at [513, 456] on textarea at bounding box center [594, 293] width 336 height 451
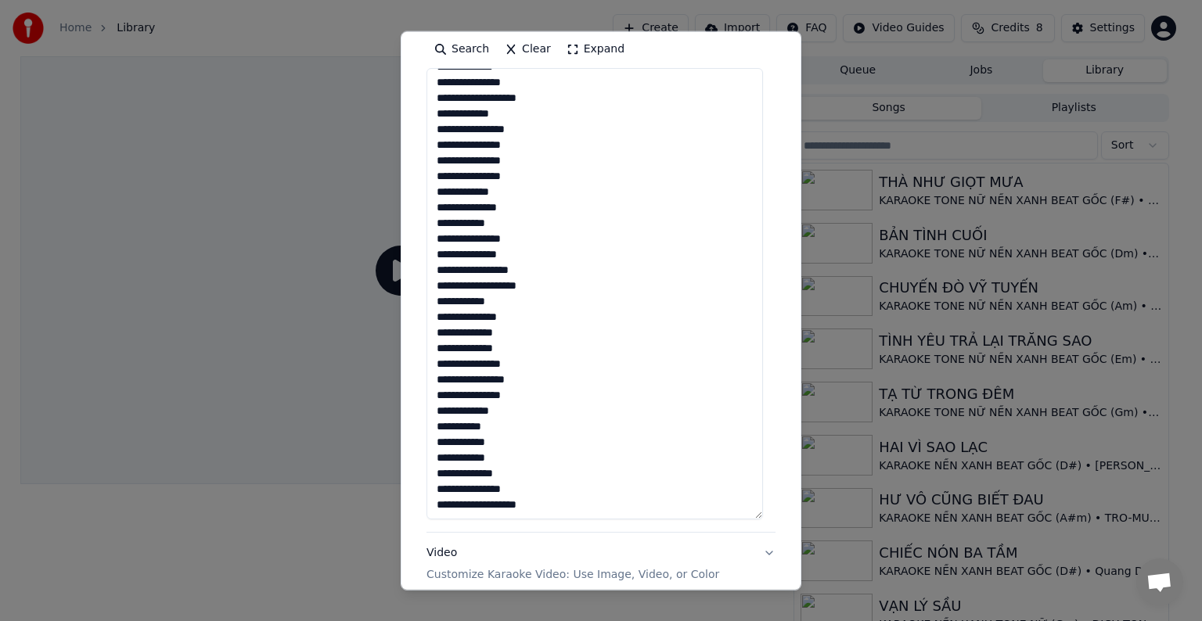
click at [522, 472] on textarea at bounding box center [594, 293] width 336 height 451
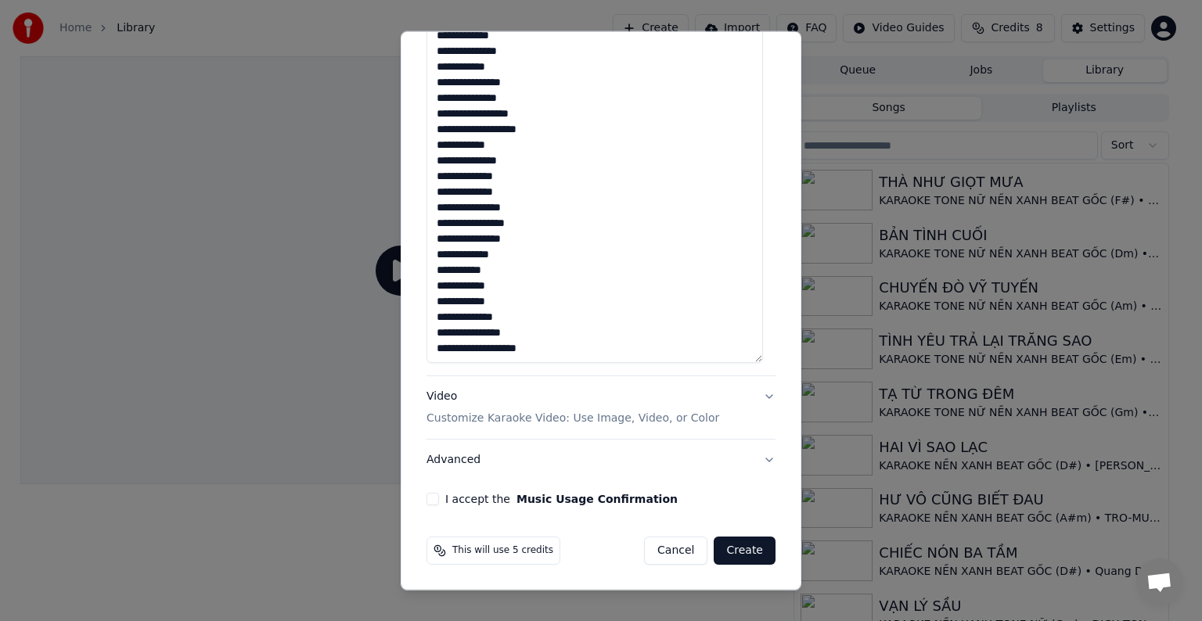
click at [513, 318] on textarea at bounding box center [594, 137] width 336 height 451
click at [496, 319] on textarea at bounding box center [594, 137] width 336 height 451
type textarea "**********"
click at [433, 499] on button "I accept the Music Usage Confirmation" at bounding box center [432, 499] width 13 height 13
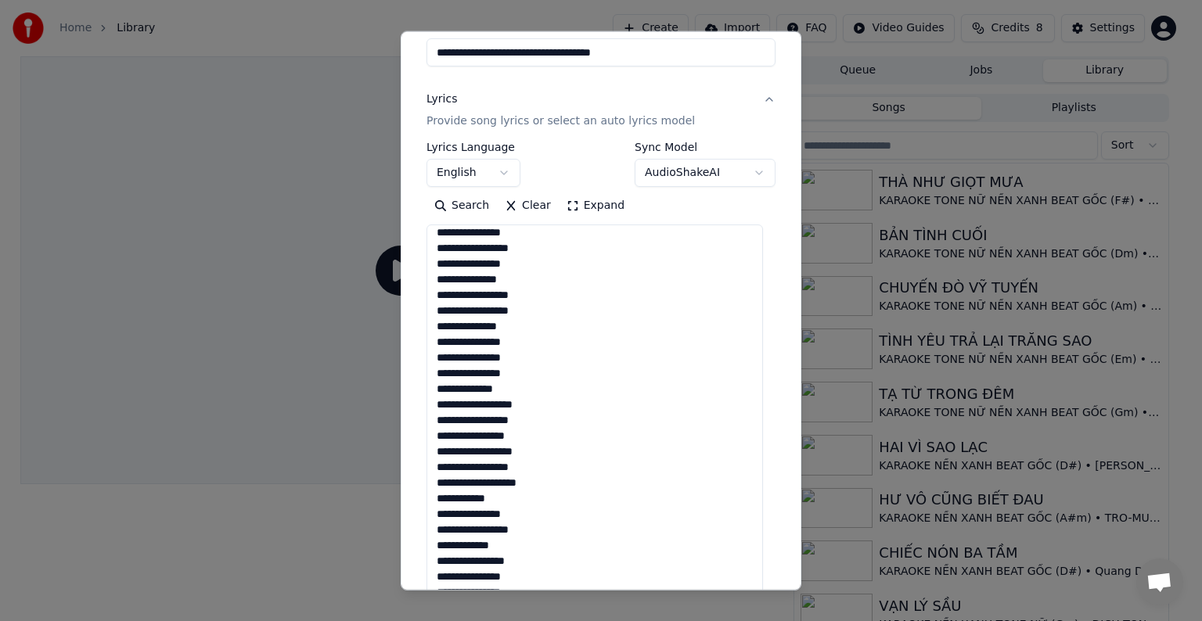
scroll to position [0, 0]
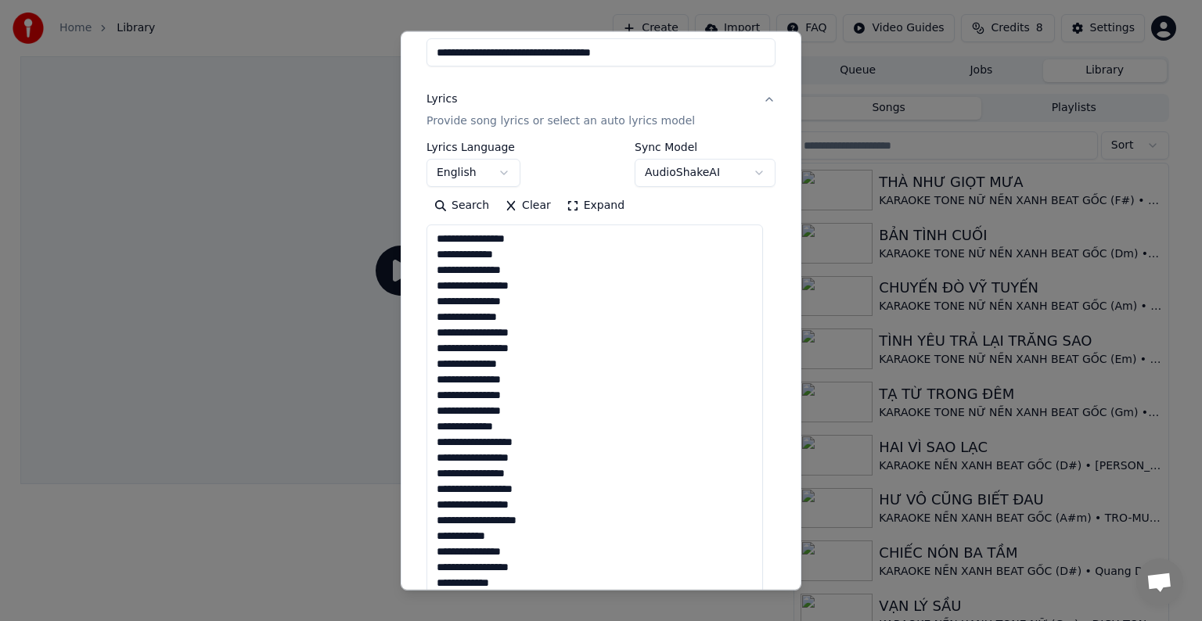
click at [466, 175] on button "English" at bounding box center [473, 173] width 94 height 28
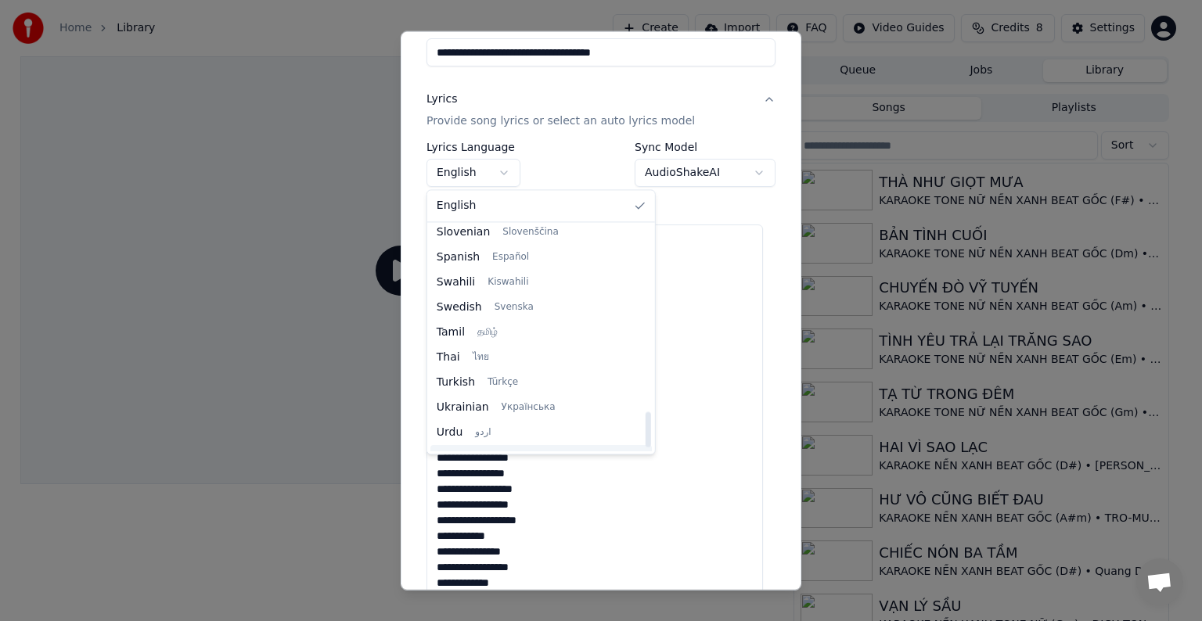
scroll to position [1201, 0]
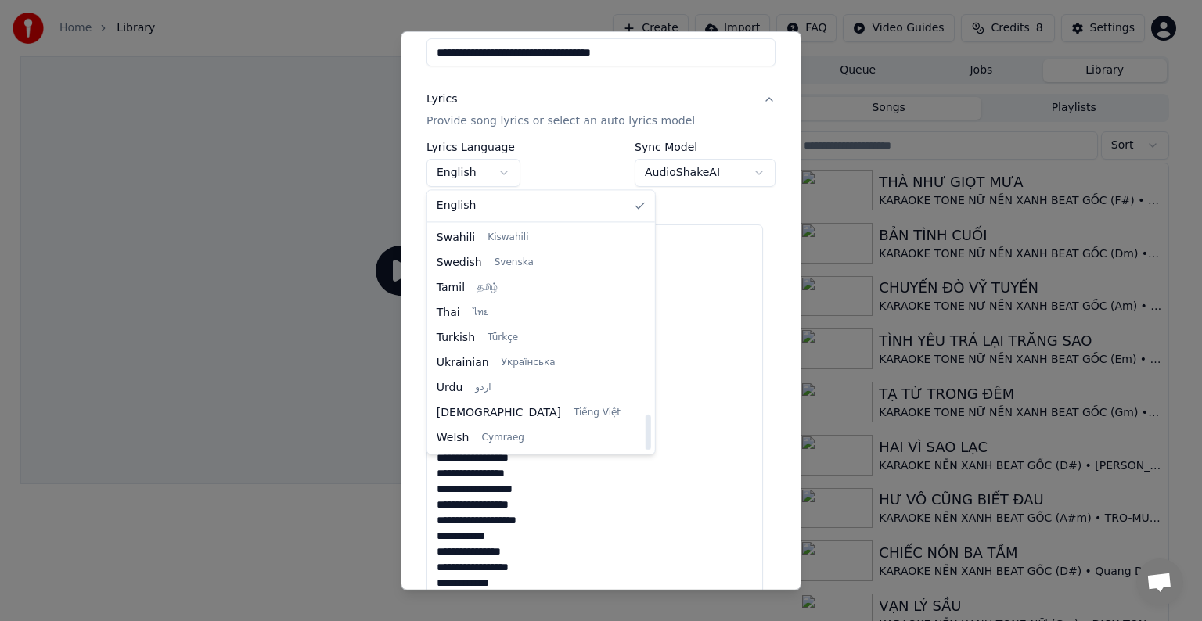
select select "**"
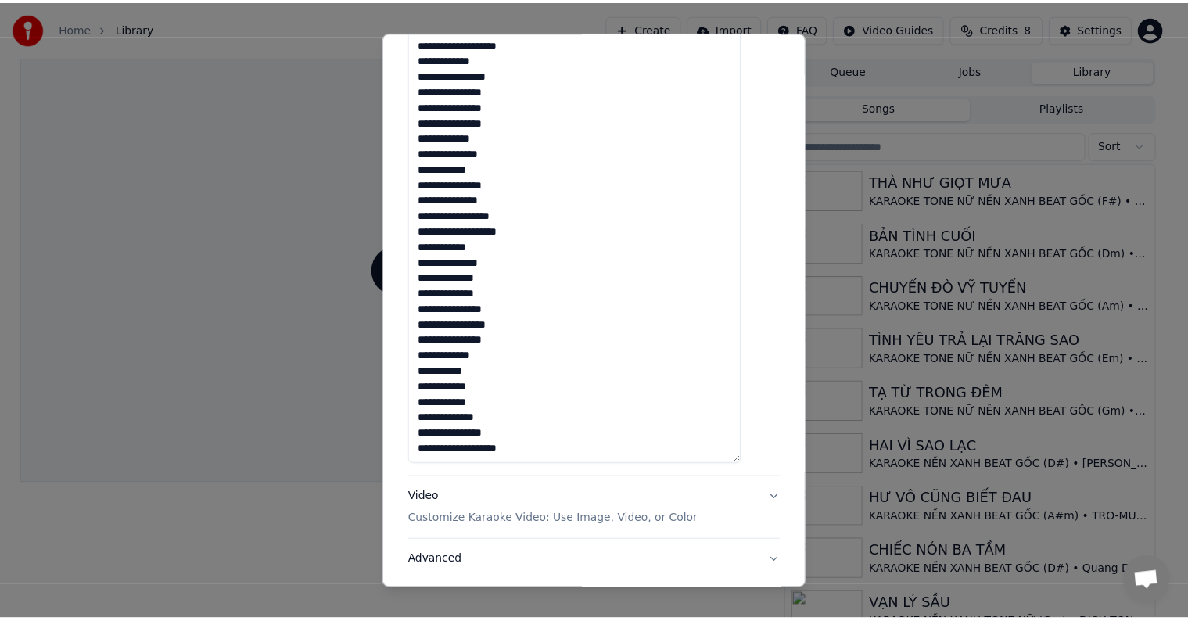
scroll to position [463, 0]
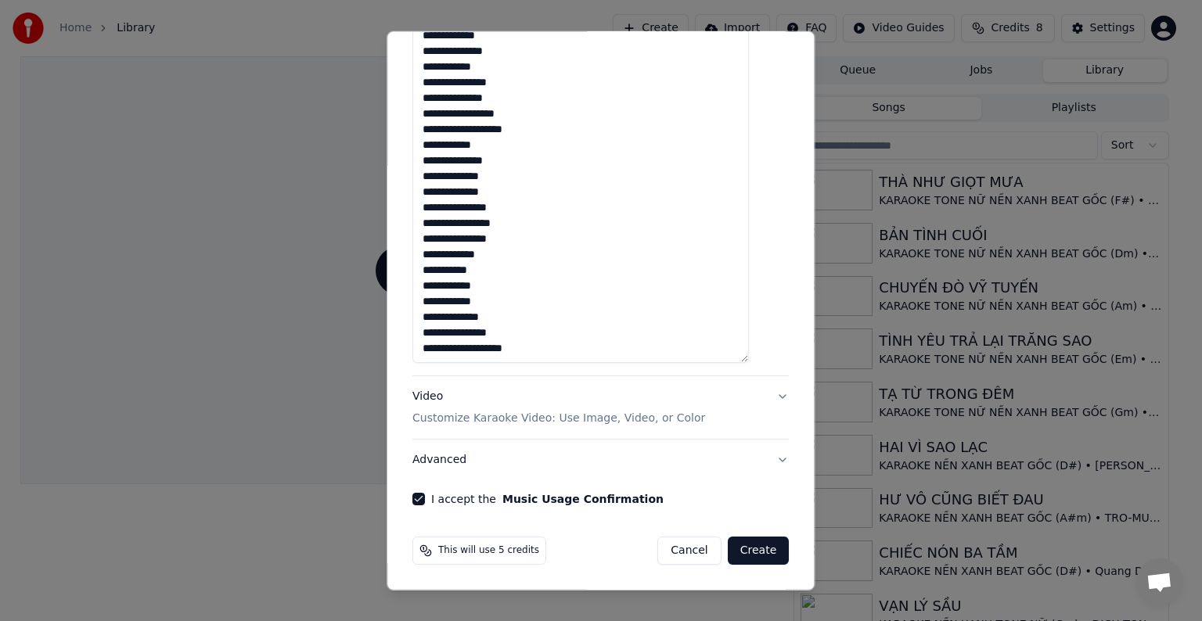
click at [737, 551] on button "Create" at bounding box center [758, 551] width 62 height 28
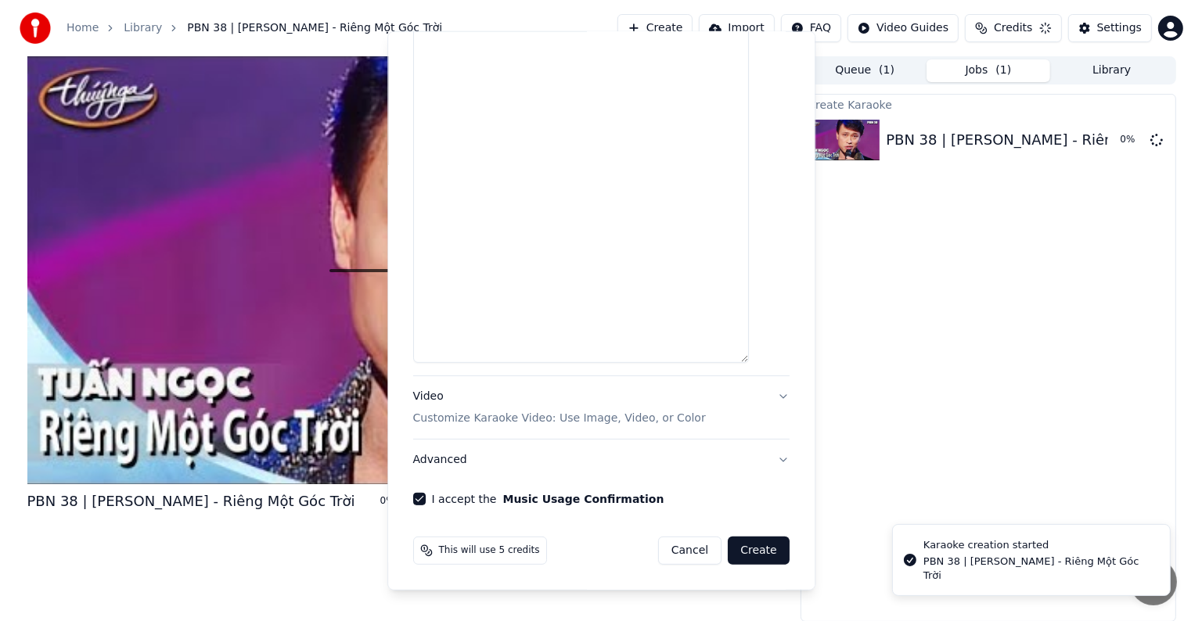
scroll to position [0, 0]
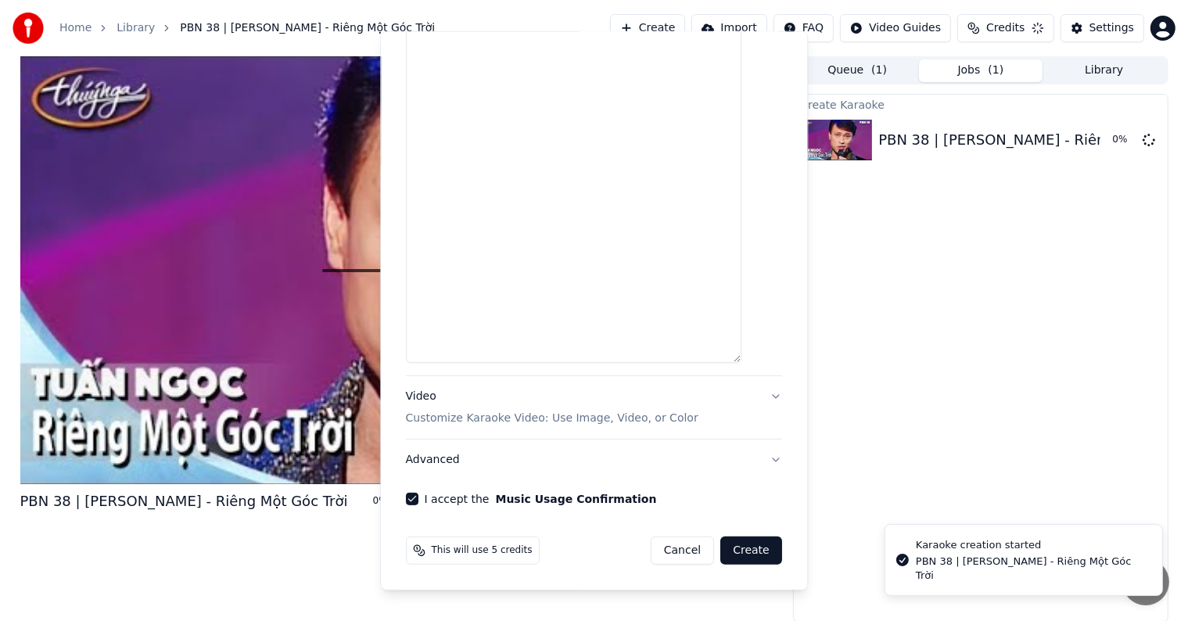
select select
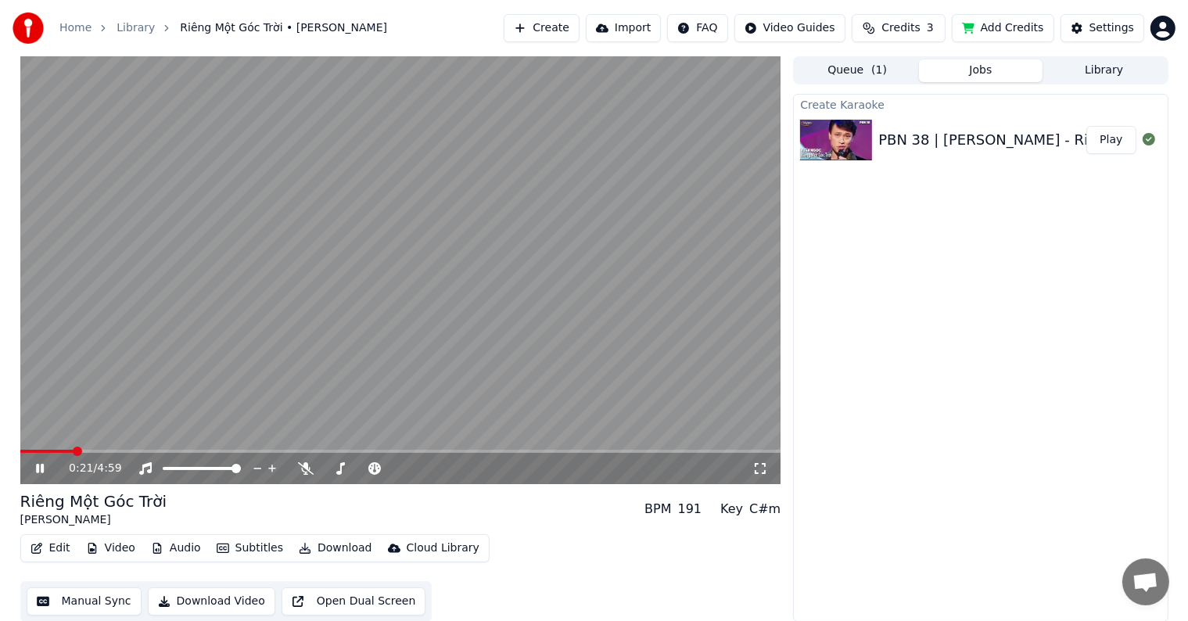
click at [74, 447] on span at bounding box center [77, 451] width 9 height 9
click at [20, 456] on span at bounding box center [24, 451] width 9 height 9
click at [1086, 60] on button "Library" at bounding box center [1105, 70] width 124 height 23
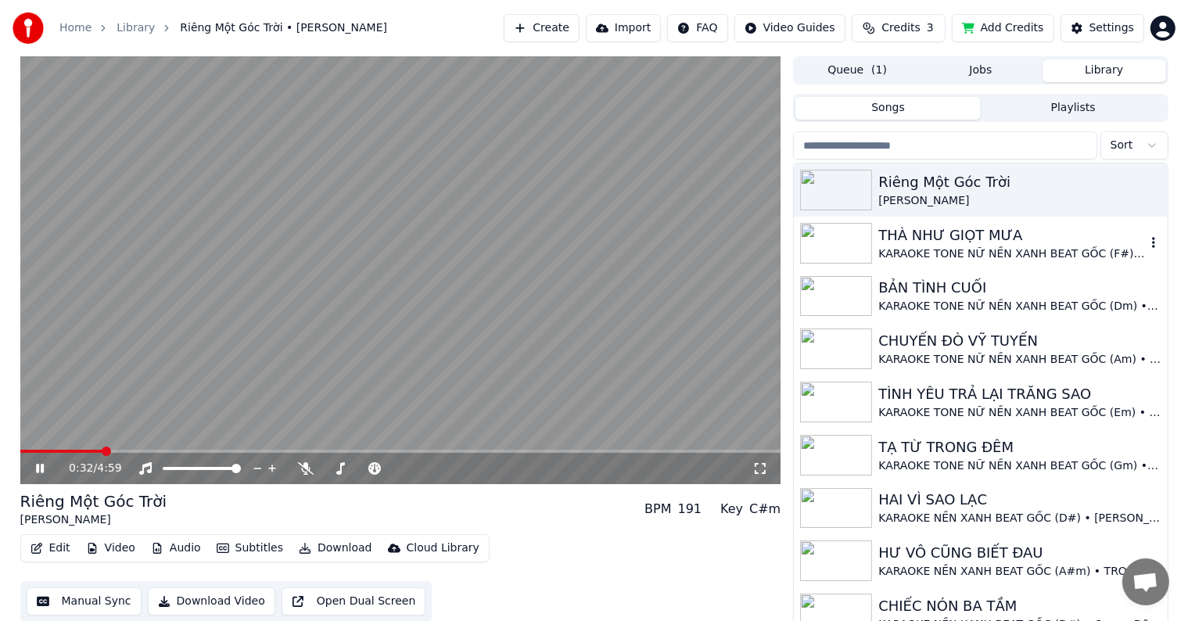
click at [957, 234] on div "THÀ NHƯ GIỌT MƯA" at bounding box center [1011, 236] width 267 height 22
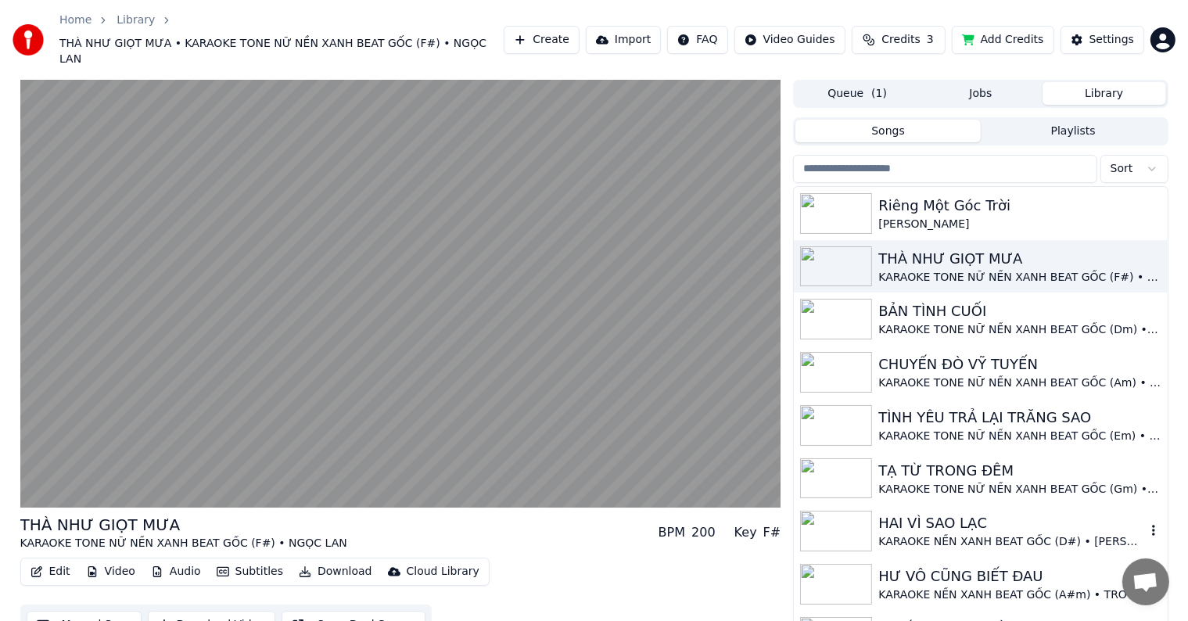
click at [939, 513] on div "HAI VÌ SAO LẠC" at bounding box center [1011, 523] width 267 height 22
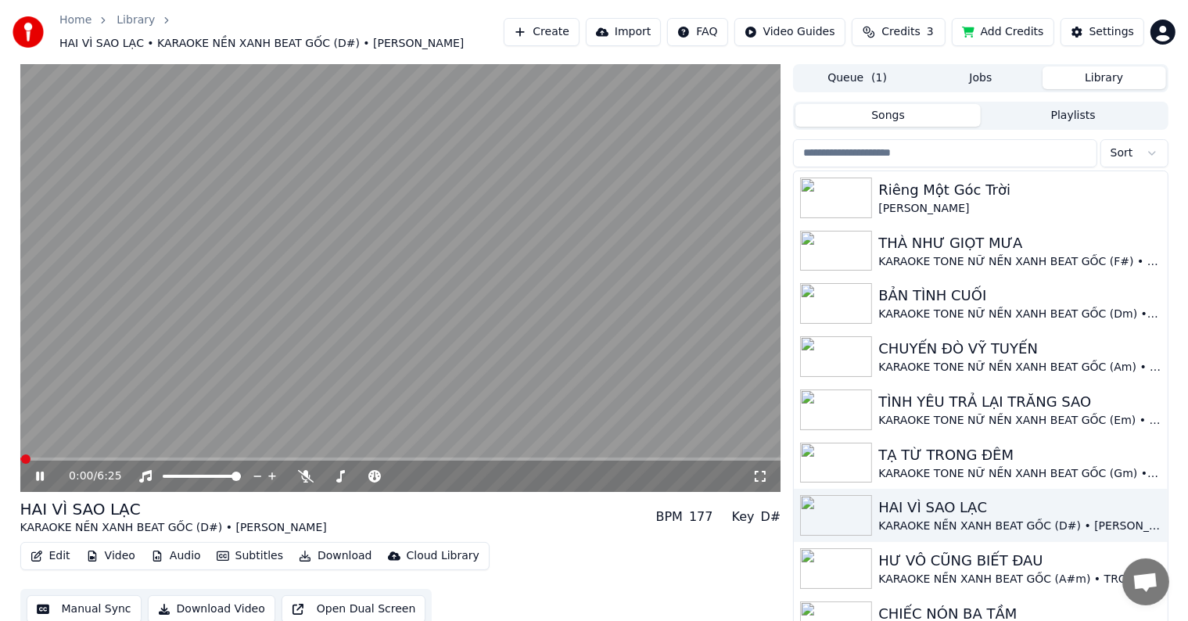
click at [55, 545] on button "Edit" at bounding box center [50, 556] width 52 height 22
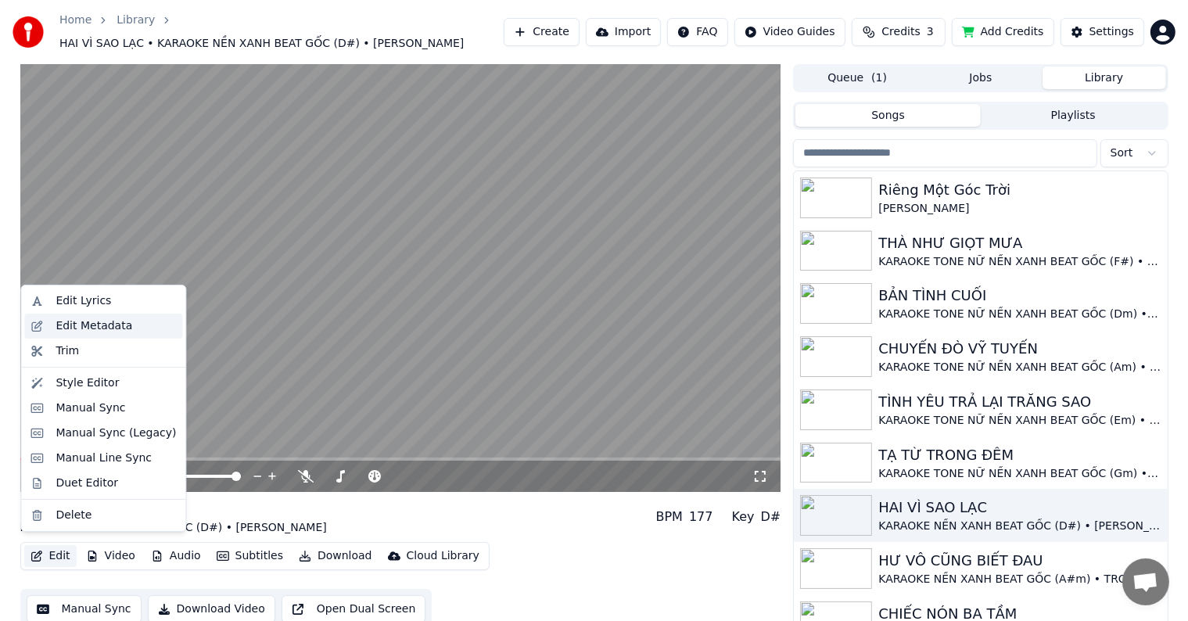
click at [117, 328] on div "Edit Metadata" at bounding box center [94, 326] width 77 height 16
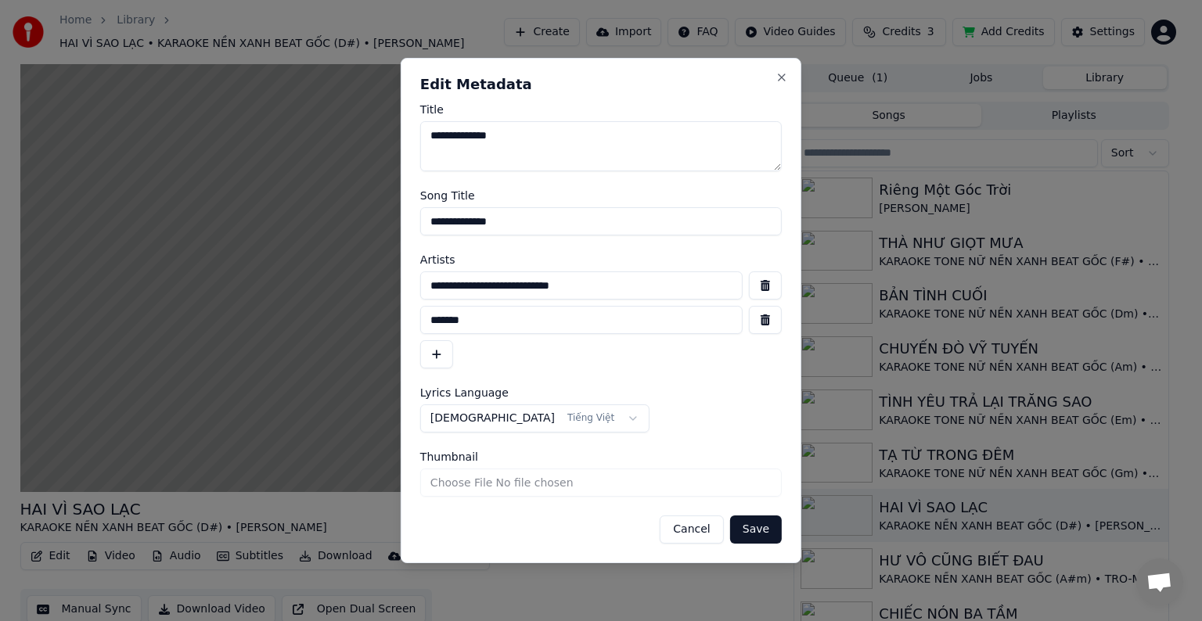
drag, startPoint x: 627, startPoint y: 288, endPoint x: 386, endPoint y: 294, distance: 241.8
click at [388, 294] on body "Home Library HAI VÌ SAO LẠC • KARAOKE NỀN XANH BEAT GỐC (D#) • TUẤN VŨ Create I…" at bounding box center [594, 310] width 1188 height 621
click at [693, 529] on button "Cancel" at bounding box center [690, 529] width 63 height 28
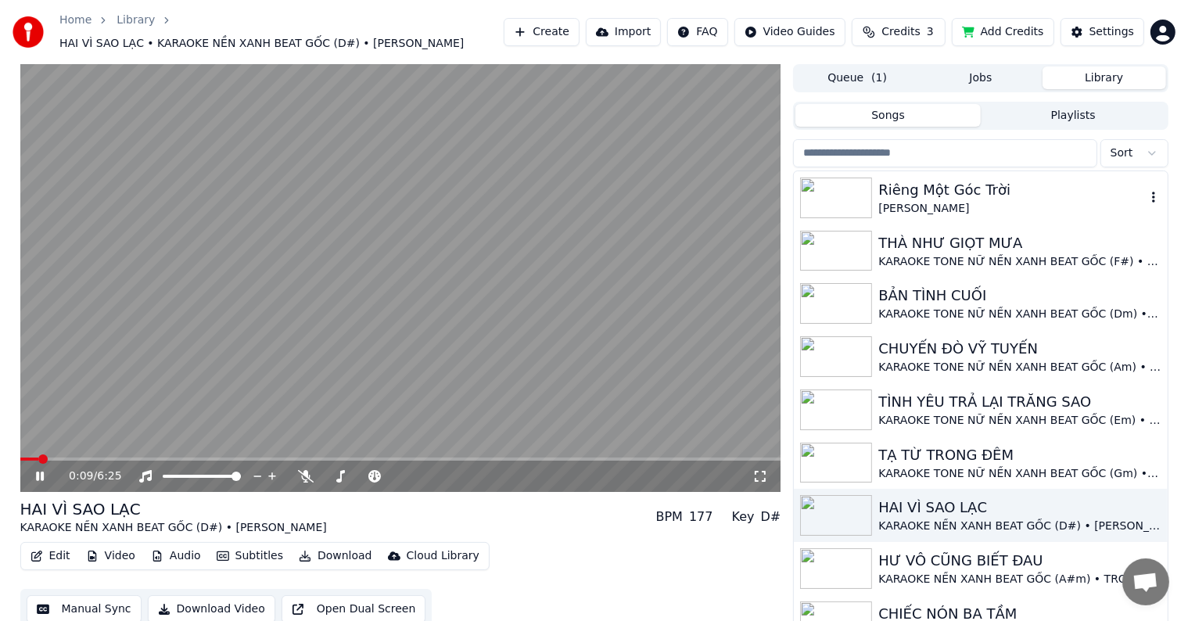
click at [989, 180] on div "Riêng Một Góc Trời" at bounding box center [1011, 190] width 267 height 22
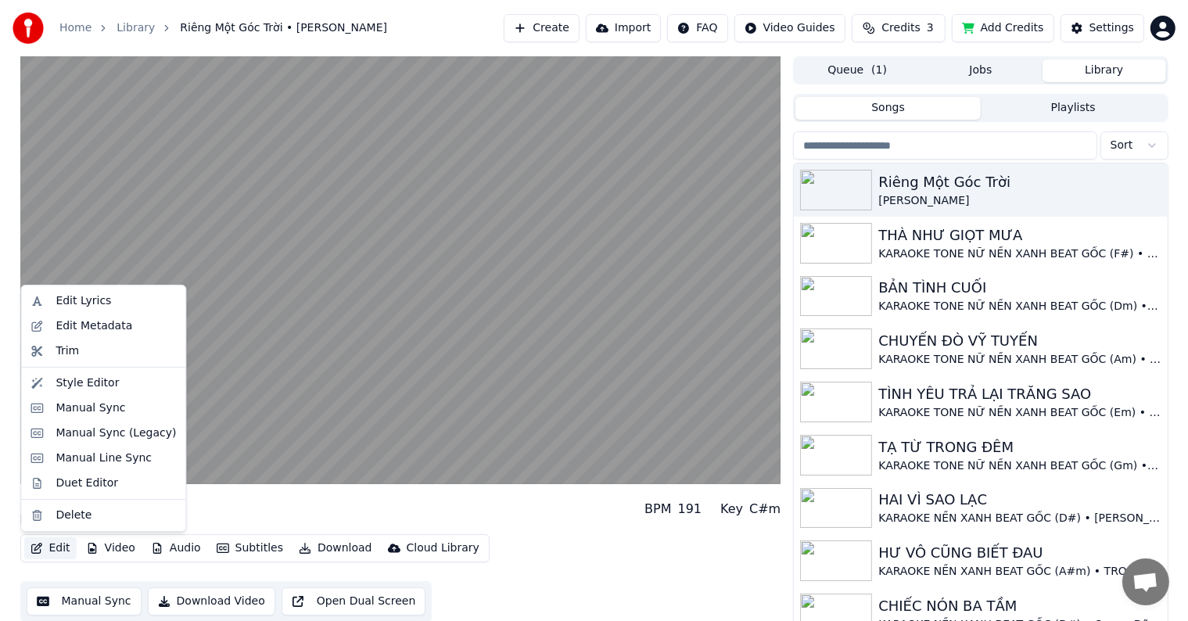
click at [59, 550] on button "Edit" at bounding box center [50, 548] width 52 height 22
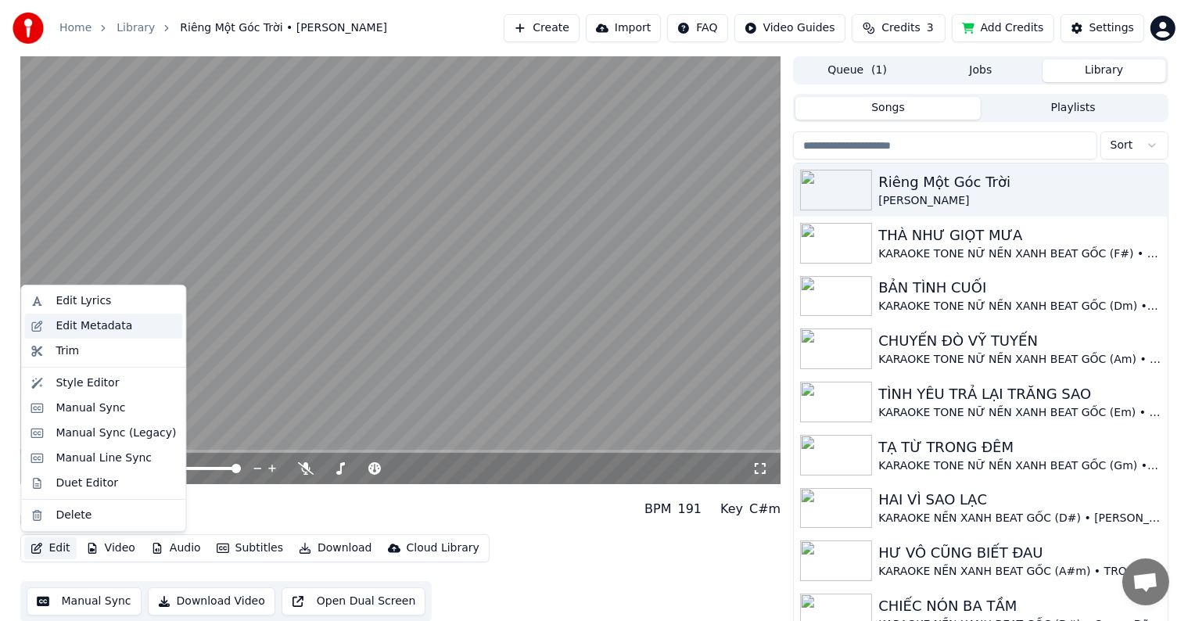
click at [110, 323] on div "Edit Metadata" at bounding box center [94, 326] width 77 height 16
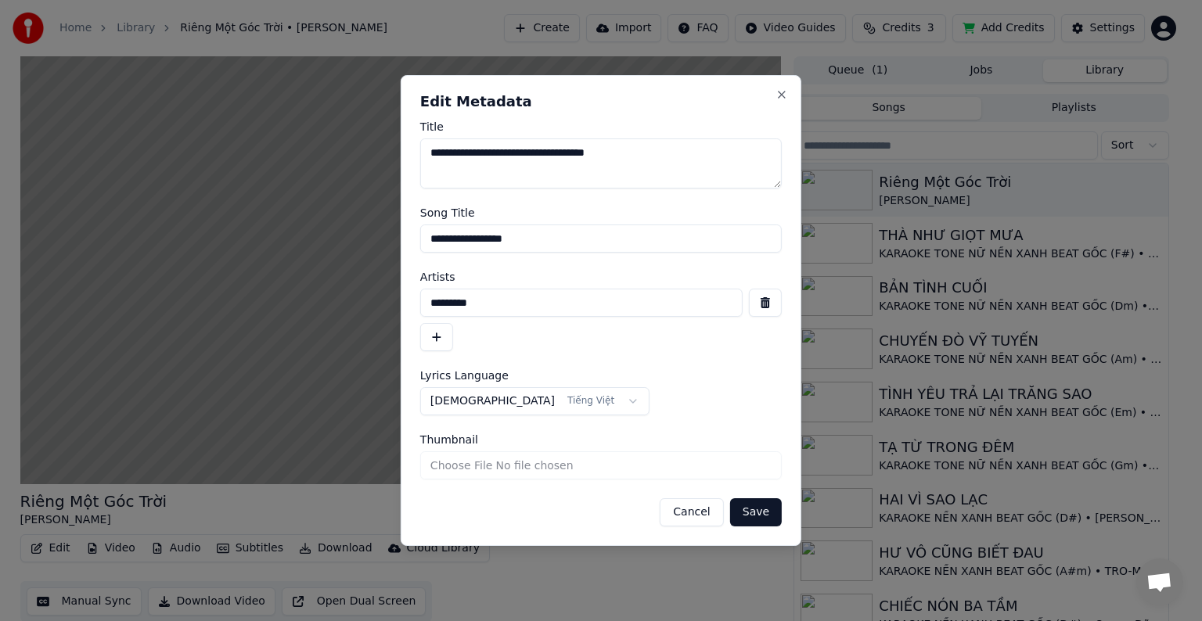
click at [512, 307] on input "*********" at bounding box center [581, 303] width 322 height 28
drag, startPoint x: 541, startPoint y: 304, endPoint x: 358, endPoint y: 308, distance: 183.1
click at [375, 308] on body "Home Library Riêng Một Góc Trời • Tuấn Ngọc Create Import FAQ Video Guides Cred…" at bounding box center [594, 310] width 1188 height 621
paste input "**********"
click at [598, 299] on input "**********" at bounding box center [581, 303] width 322 height 28
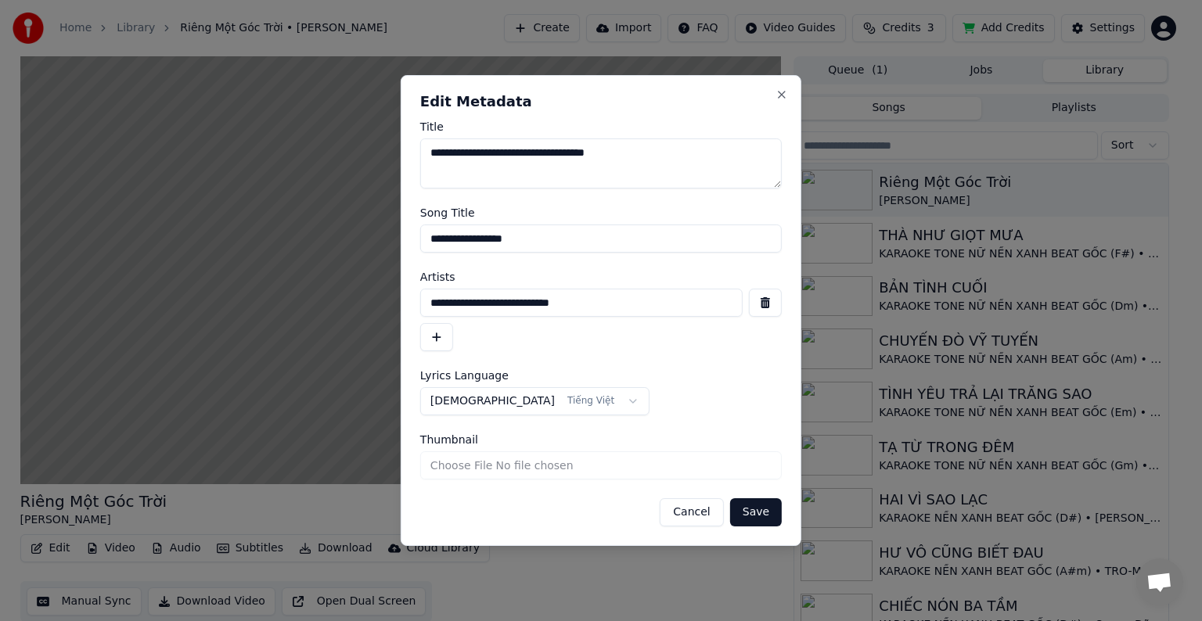
click at [604, 304] on input "**********" at bounding box center [581, 303] width 322 height 28
type input "**********"
click at [498, 243] on input "**********" at bounding box center [600, 239] width 361 height 28
drag, startPoint x: 538, startPoint y: 236, endPoint x: 336, endPoint y: 235, distance: 202.6
click at [336, 235] on body "Home Library Riêng Một Góc Trời • Tuấn Ngọc Create Import FAQ Video Guides Cred…" at bounding box center [594, 310] width 1188 height 621
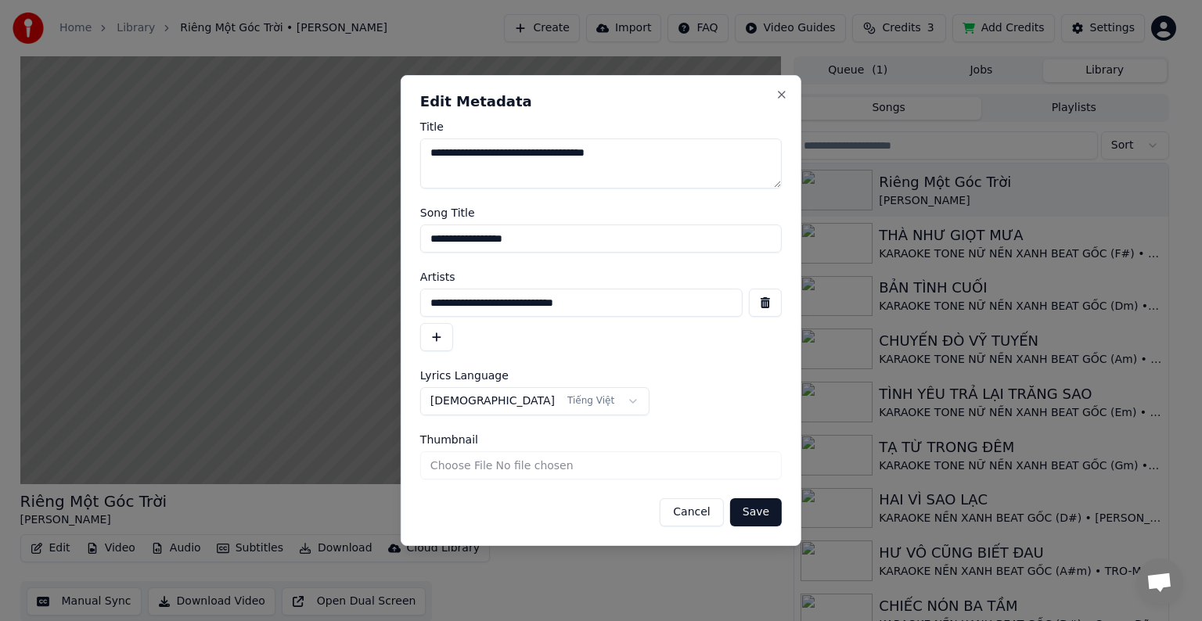
type input "**********"
click at [435, 333] on button "button" at bounding box center [436, 337] width 33 height 28
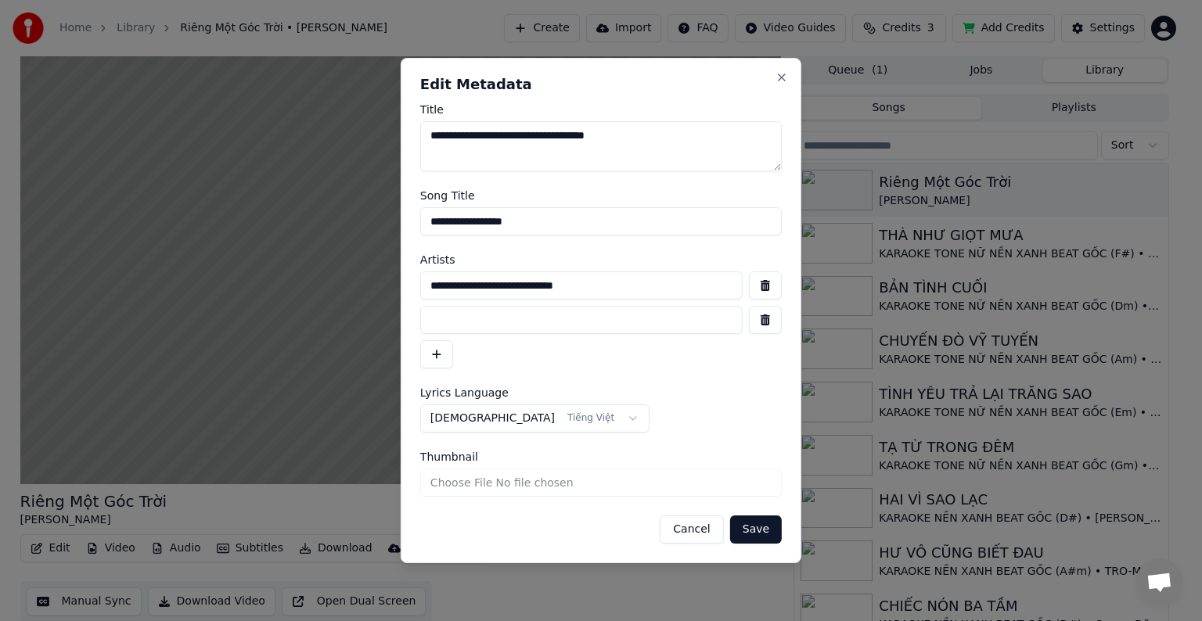
click at [512, 319] on input at bounding box center [581, 320] width 322 height 28
type input "*********"
click at [756, 533] on button "Save" at bounding box center [756, 529] width 52 height 28
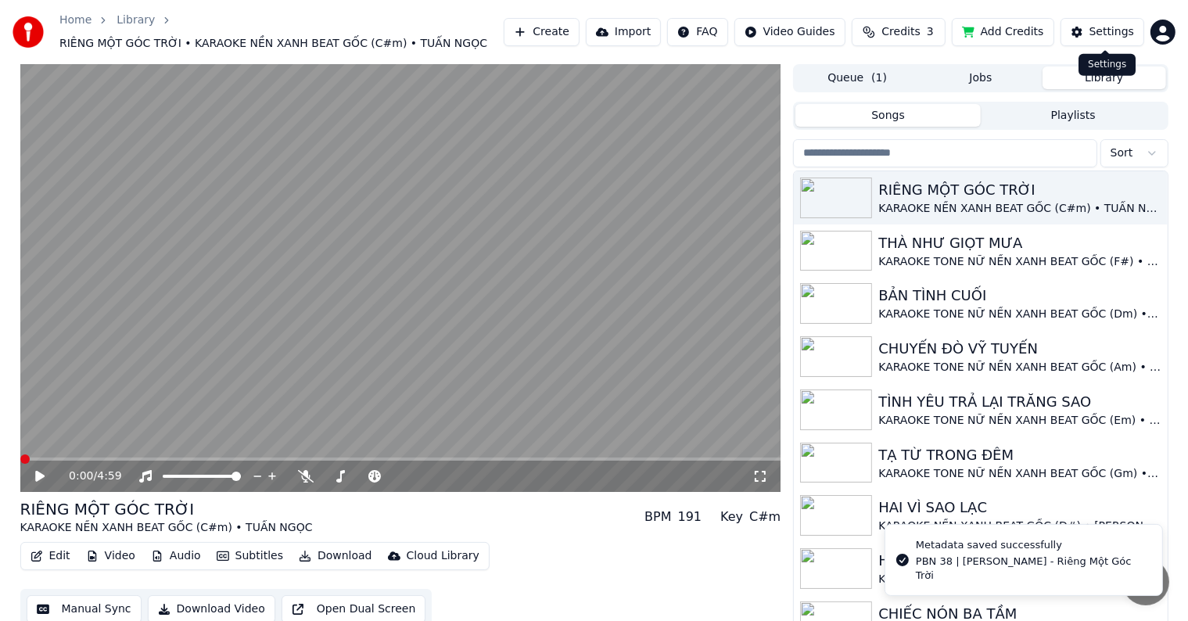
click at [1117, 31] on div "Settings" at bounding box center [1112, 32] width 45 height 16
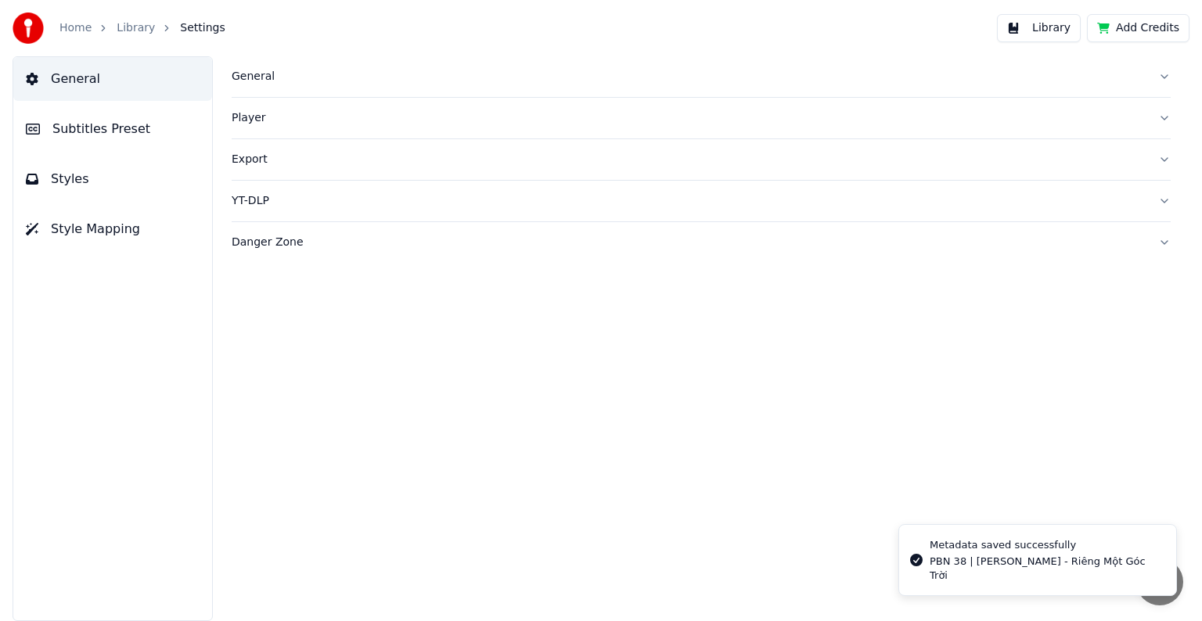
click at [112, 130] on span "Subtitles Preset" at bounding box center [101, 129] width 98 height 19
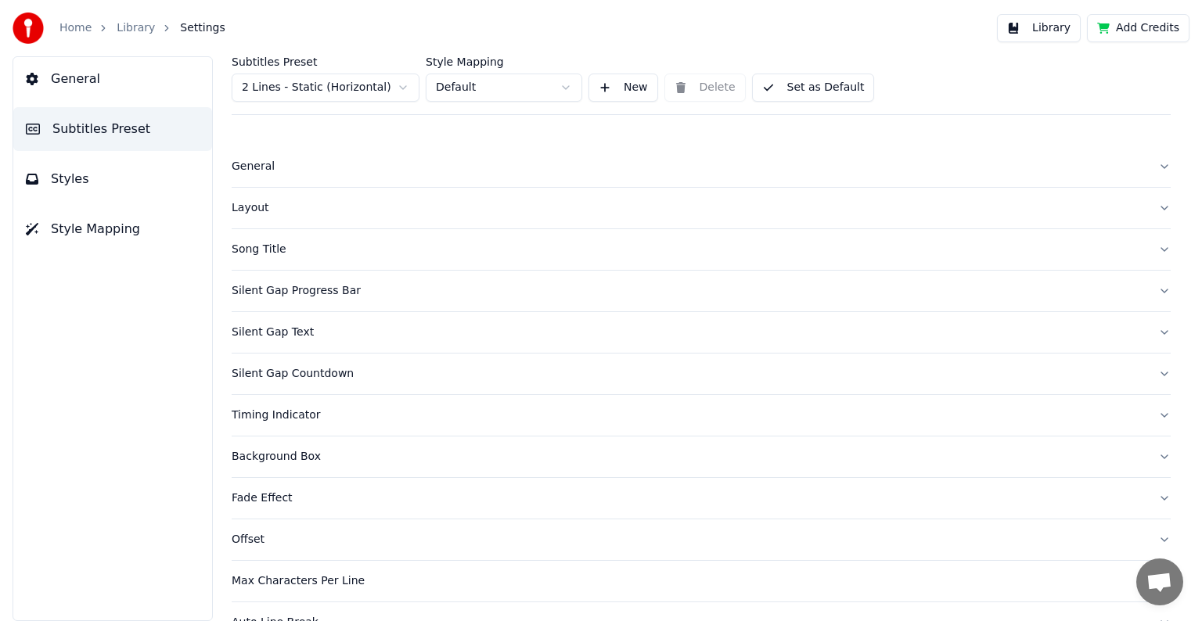
click at [252, 253] on div "Song Title" at bounding box center [689, 250] width 914 height 16
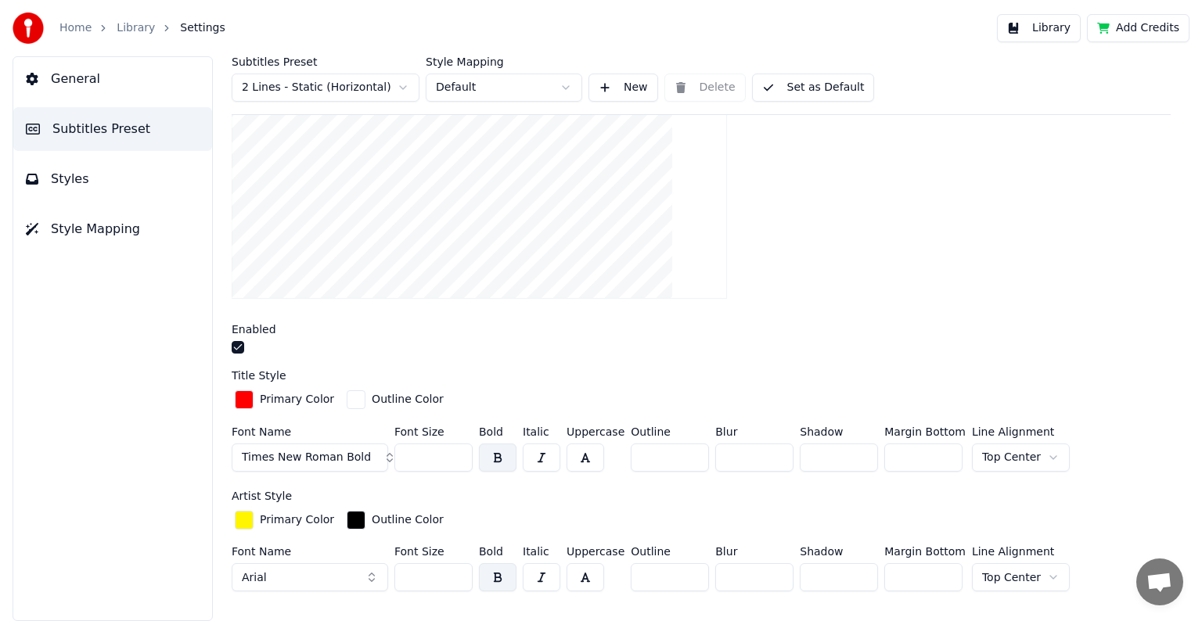
scroll to position [391, 0]
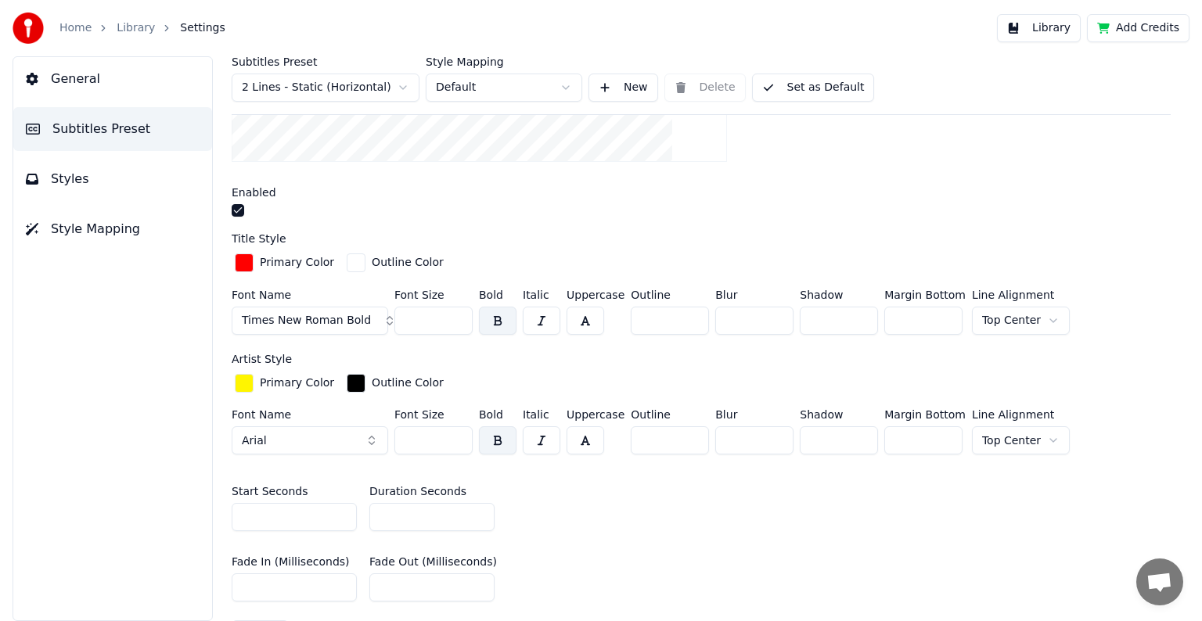
click at [245, 259] on div "button" at bounding box center [244, 262] width 19 height 19
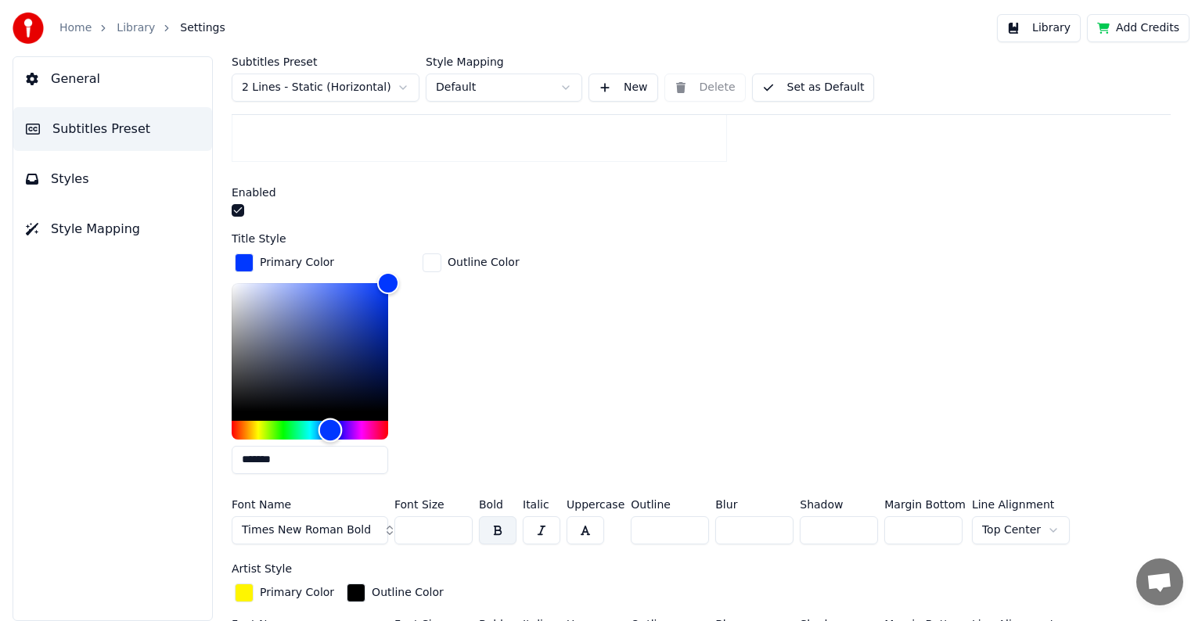
click at [330, 426] on div "Hue" at bounding box center [310, 430] width 156 height 19
drag, startPoint x: 389, startPoint y: 280, endPoint x: 429, endPoint y: 255, distance: 47.1
click at [429, 255] on div "Primary Color ******* Outline Color" at bounding box center [701, 368] width 939 height 236
click at [272, 456] on input "*******" at bounding box center [310, 460] width 156 height 28
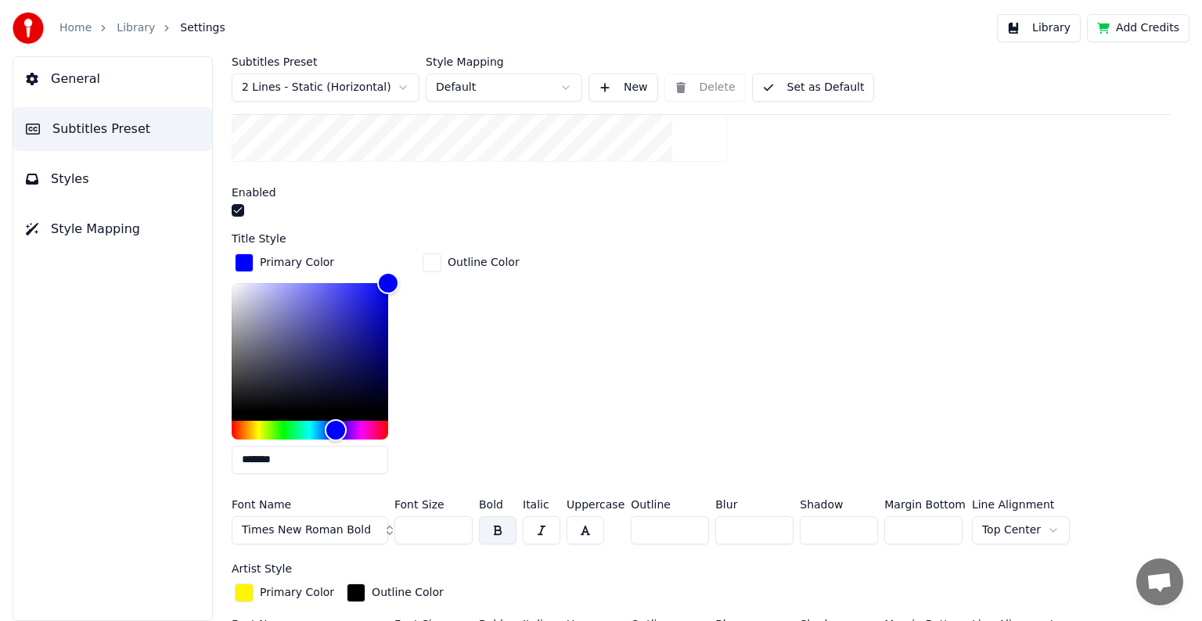
type input "*******"
click at [543, 364] on div "Primary Color ******* Outline Color" at bounding box center [701, 368] width 939 height 236
click at [1066, 22] on button "Library" at bounding box center [1039, 28] width 84 height 28
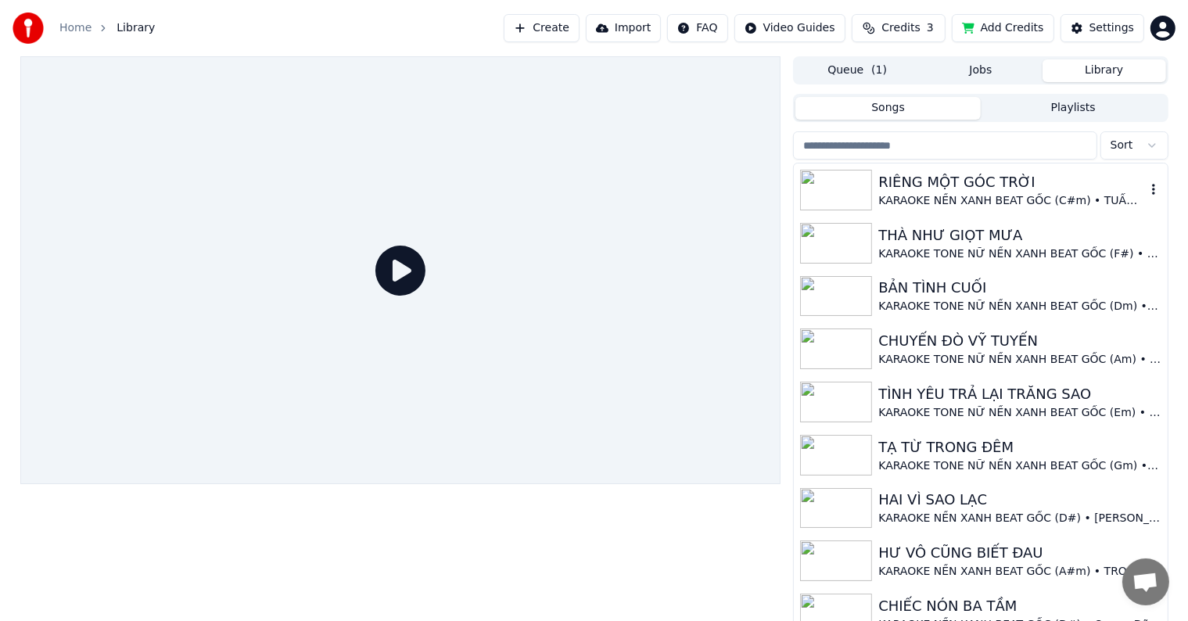
click at [979, 182] on div "RIÊNG MỘT GÓC TRỜI" at bounding box center [1011, 182] width 267 height 22
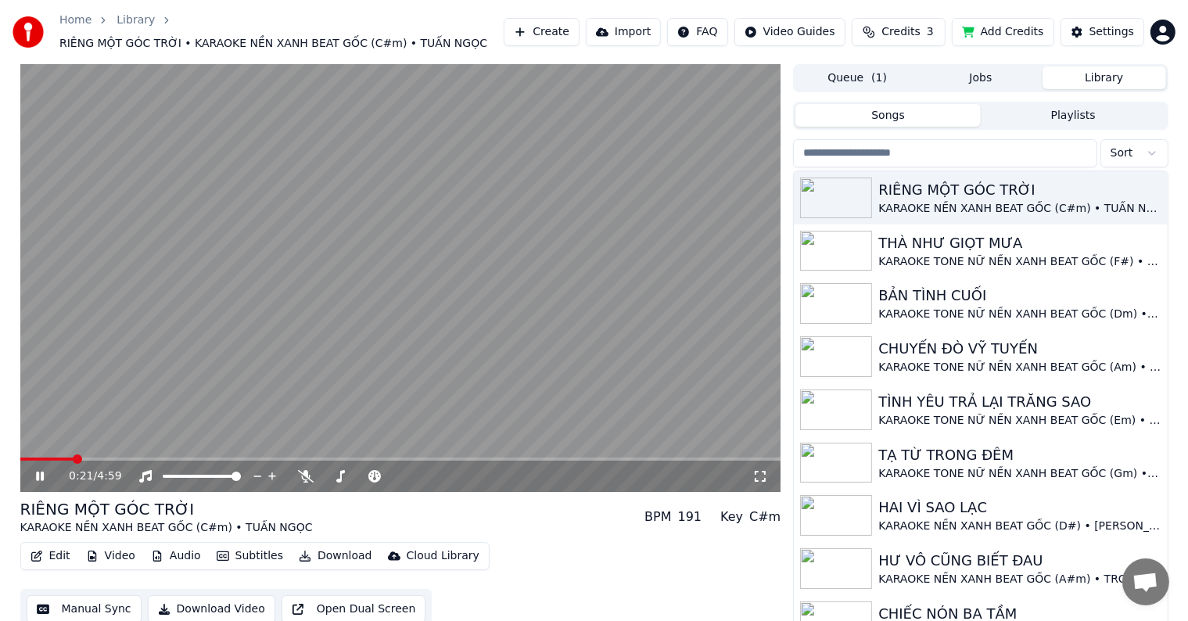
click at [73, 456] on span at bounding box center [77, 458] width 9 height 9
click at [1112, 28] on div "Settings" at bounding box center [1112, 32] width 45 height 16
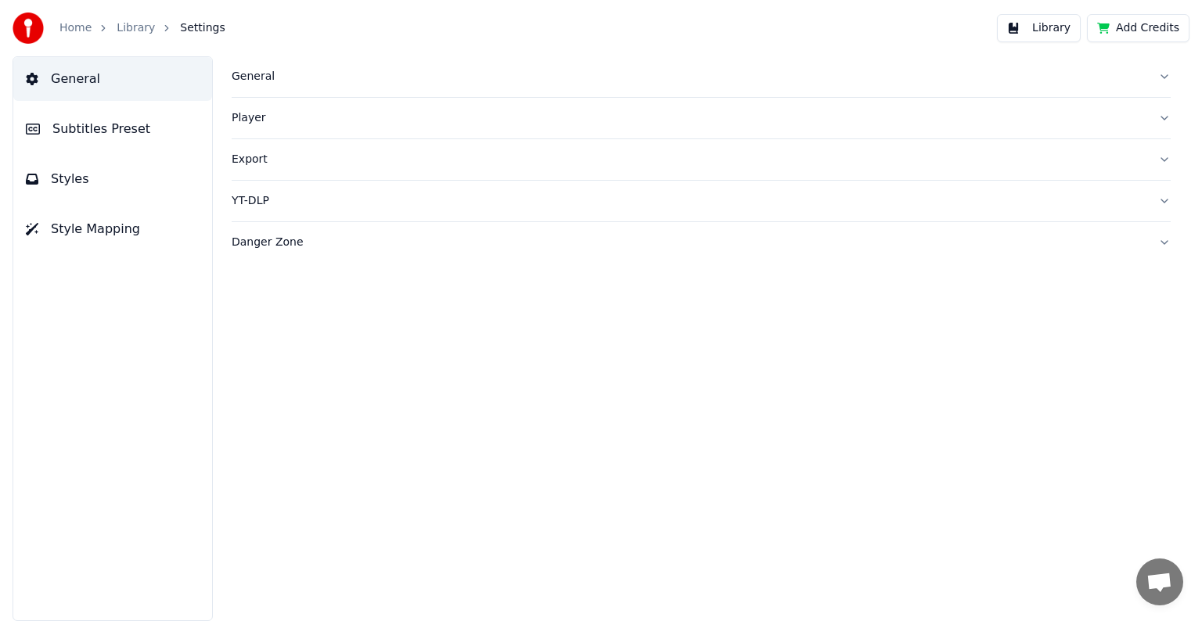
click at [103, 125] on span "Subtitles Preset" at bounding box center [101, 129] width 98 height 19
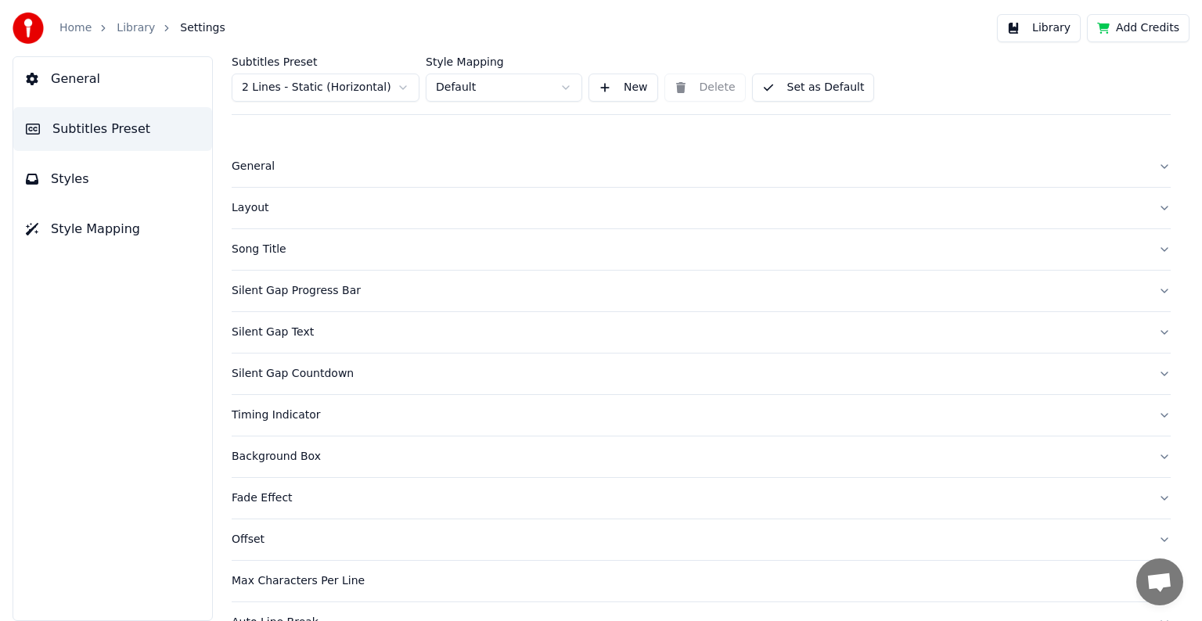
click at [257, 252] on div "Song Title" at bounding box center [689, 250] width 914 height 16
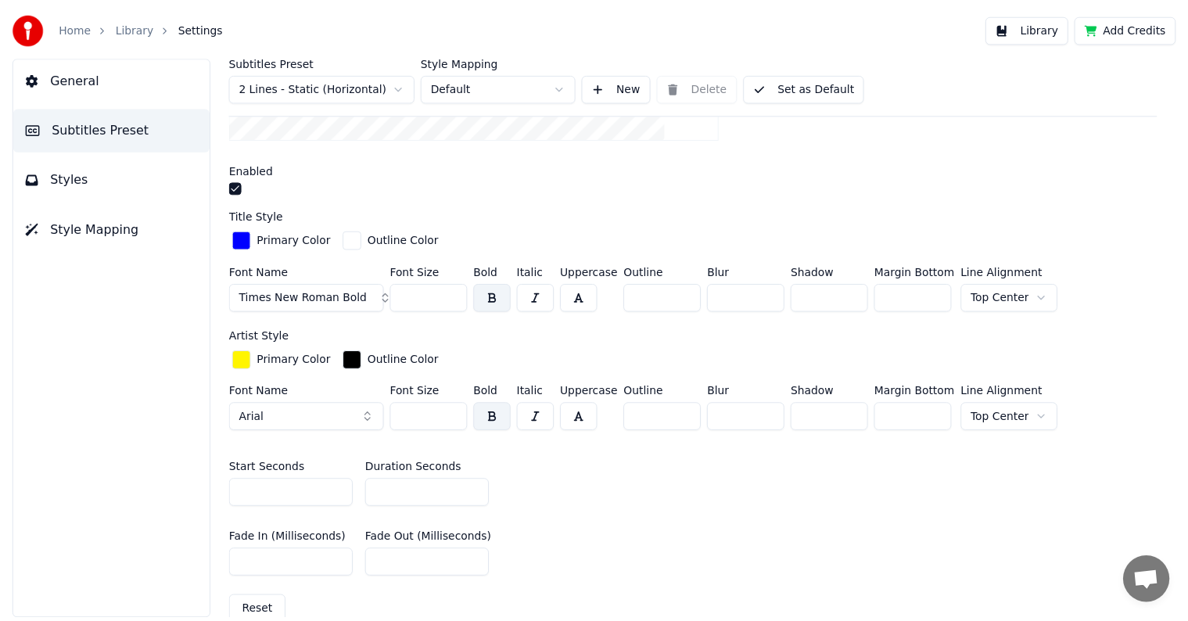
scroll to position [469, 0]
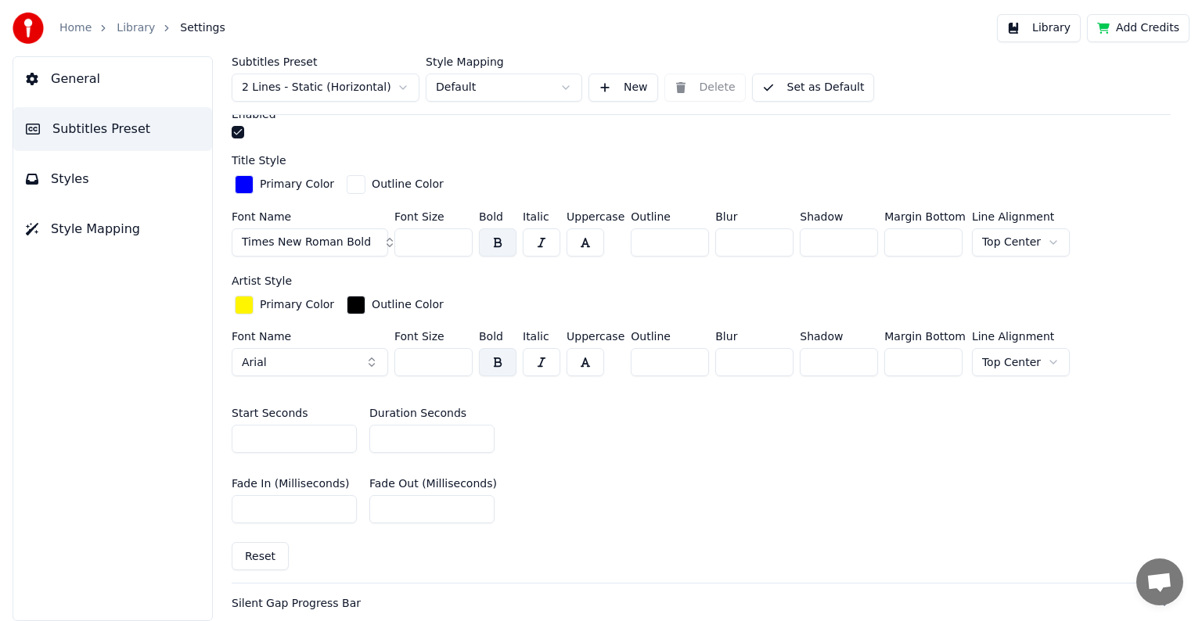
drag, startPoint x: 401, startPoint y: 433, endPoint x: 357, endPoint y: 433, distance: 44.6
click at [357, 433] on div "Start Seconds * Duration Seconds **" at bounding box center [701, 430] width 939 height 70
type input "**"
click at [1054, 26] on button "Library" at bounding box center [1039, 28] width 84 height 28
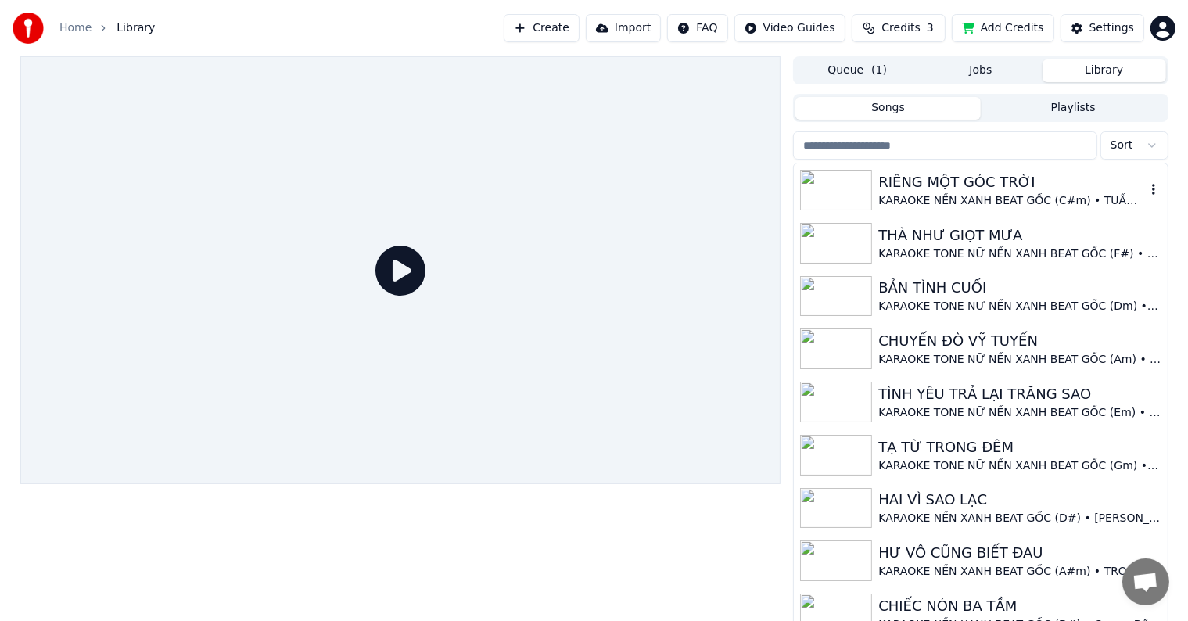
click at [965, 185] on div "RIÊNG MỘT GÓC TRỜI" at bounding box center [1011, 182] width 267 height 22
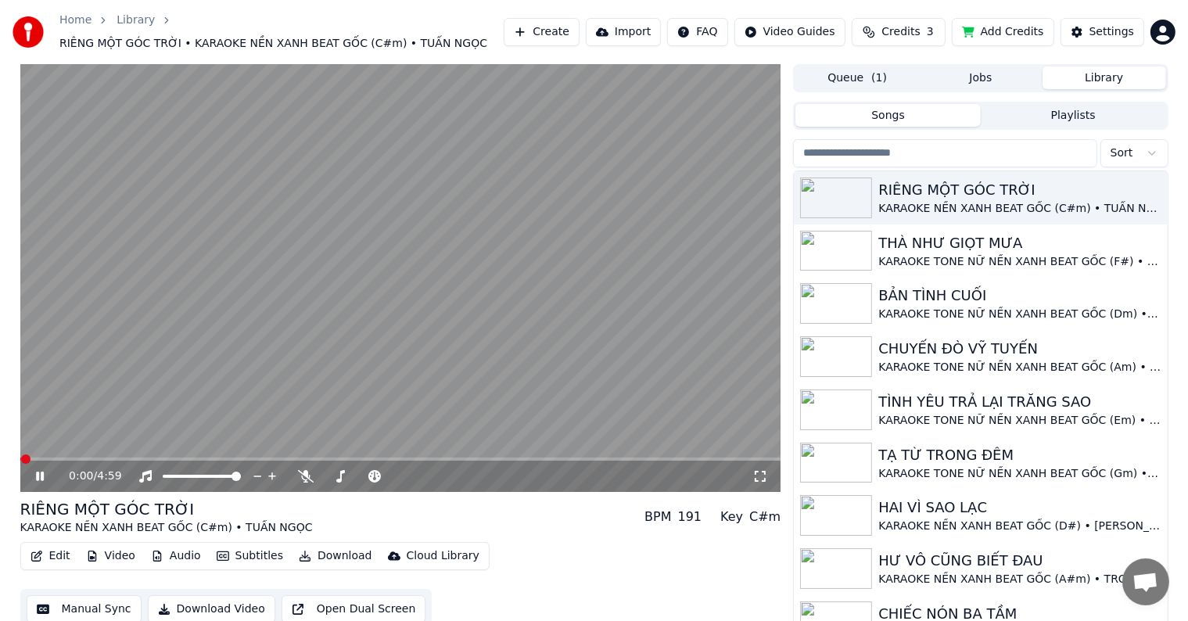
scroll to position [15, 0]
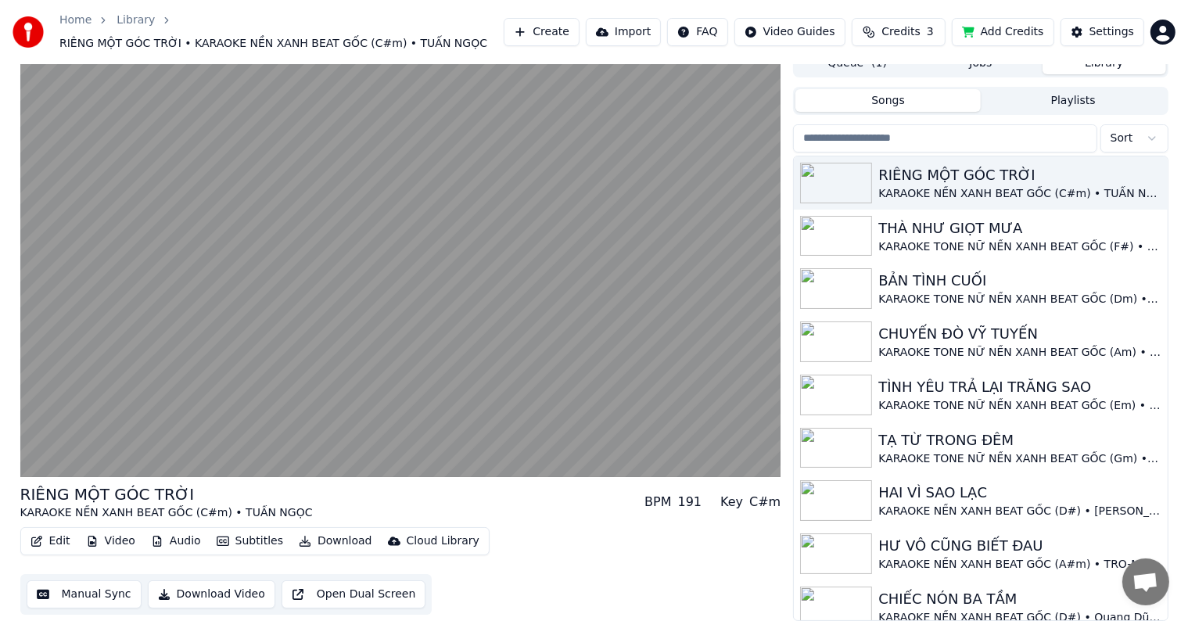
click at [56, 541] on button "Edit" at bounding box center [50, 541] width 52 height 22
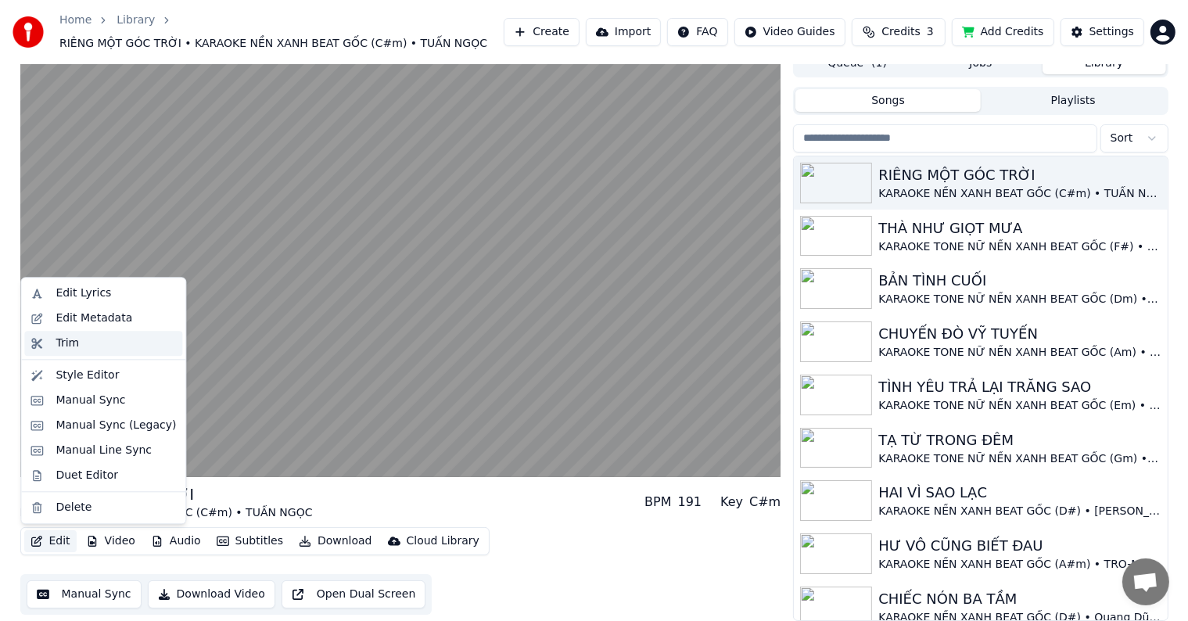
click at [72, 347] on div "Trim" at bounding box center [67, 344] width 23 height 16
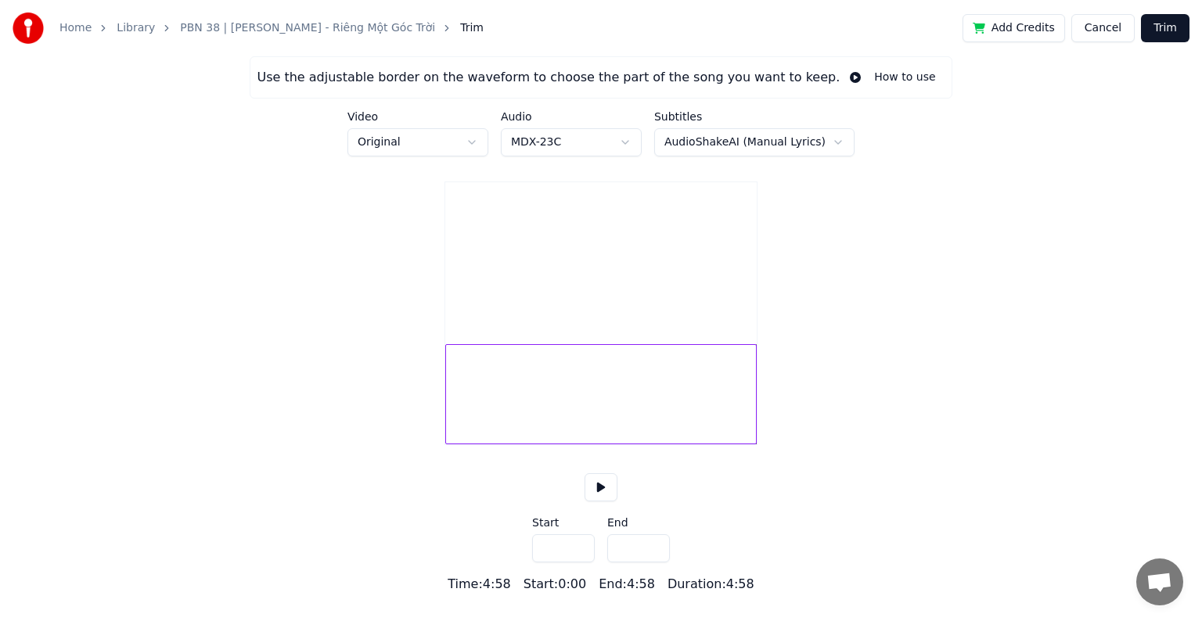
click at [598, 501] on button at bounding box center [600, 487] width 33 height 28
click at [600, 501] on button at bounding box center [600, 487] width 33 height 28
click at [736, 439] on div at bounding box center [600, 394] width 311 height 100
click at [732, 441] on div at bounding box center [600, 394] width 311 height 100
click at [724, 435] on div at bounding box center [600, 394] width 311 height 100
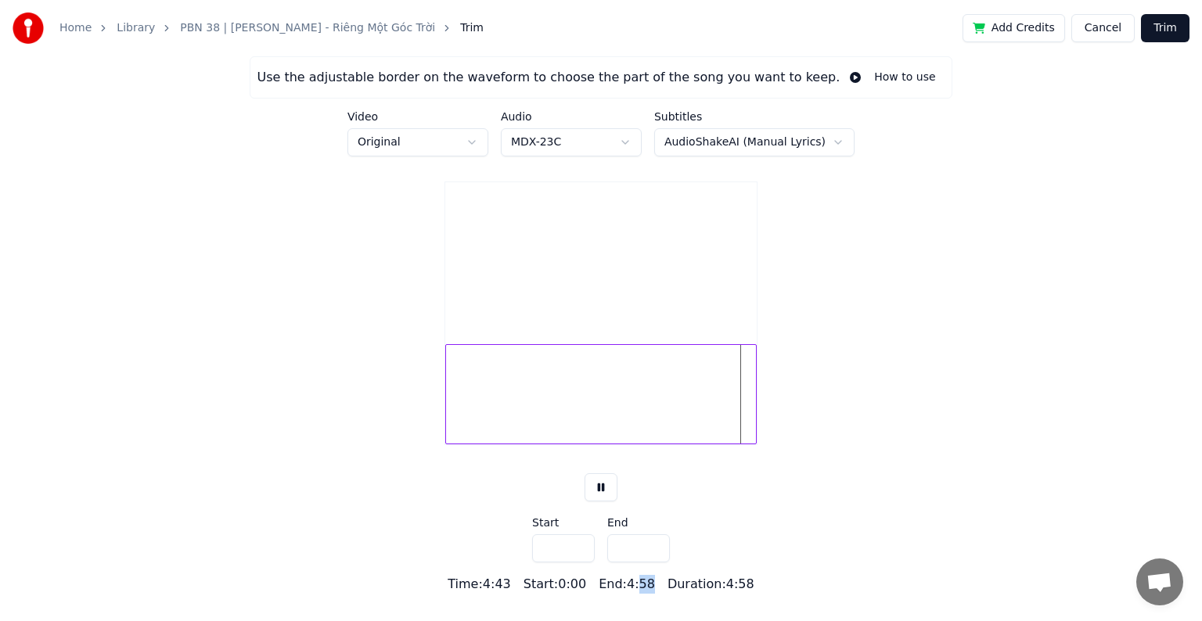
drag, startPoint x: 636, startPoint y: 602, endPoint x: 651, endPoint y: 599, distance: 15.0
click at [651, 594] on div "Time : 4:43 Start : 0:00 End : 4:58 Duration : 4:58" at bounding box center [600, 584] width 306 height 19
click at [724, 541] on div "Use the adjustable border on the waveform to choose the part of the song you wa…" at bounding box center [601, 324] width 1202 height 537
click at [735, 417] on div at bounding box center [600, 394] width 311 height 100
click at [598, 501] on button at bounding box center [600, 487] width 33 height 28
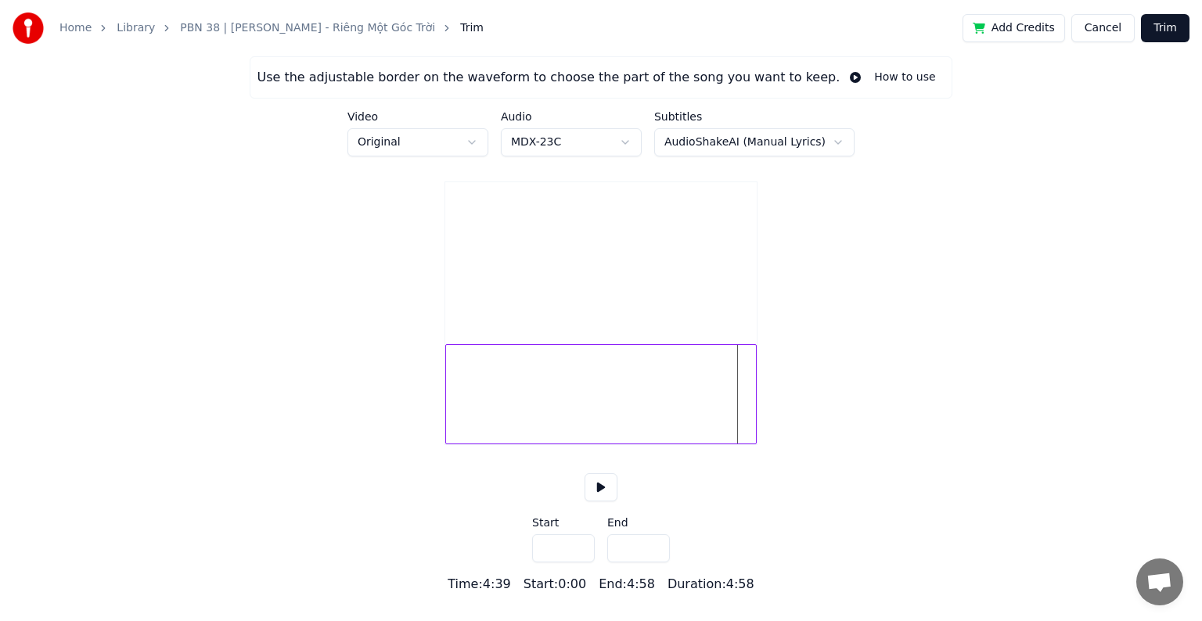
click at [732, 415] on div at bounding box center [600, 394] width 311 height 100
click at [732, 416] on div at bounding box center [600, 394] width 311 height 100
click at [738, 415] on div at bounding box center [600, 394] width 311 height 100
drag, startPoint x: 641, startPoint y: 602, endPoint x: 651, endPoint y: 602, distance: 9.4
click at [651, 594] on div "Time : 4:40 Start : 0:00 End : 4:58 Duration : 4:58" at bounding box center [600, 584] width 306 height 19
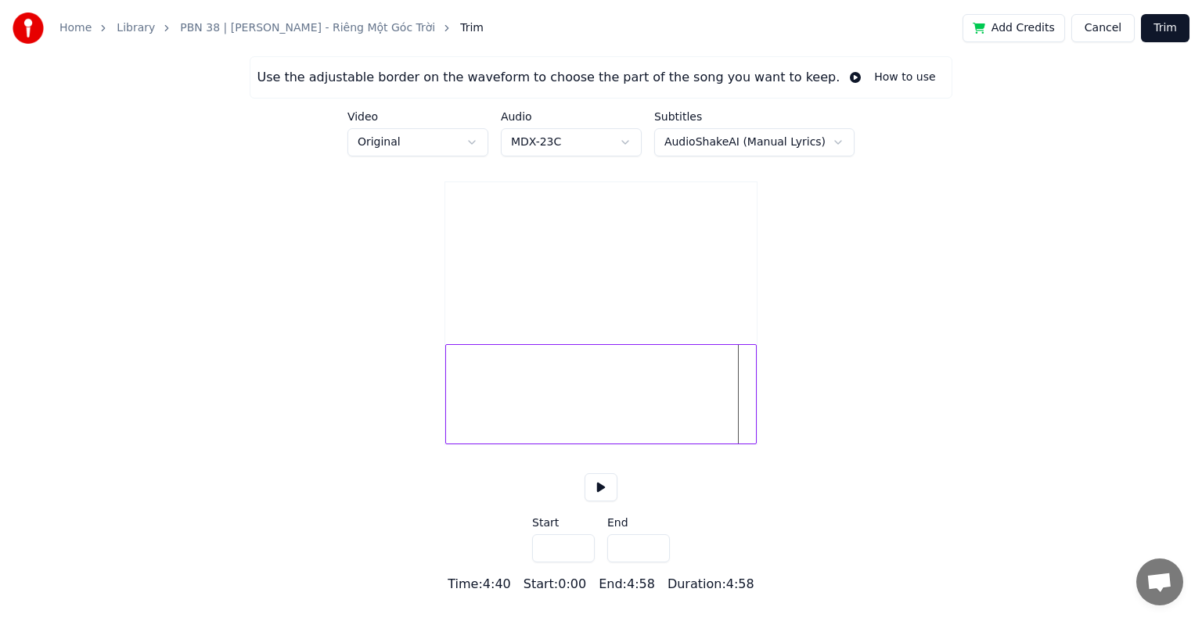
click at [635, 594] on div "End : 4:58" at bounding box center [626, 584] width 56 height 19
drag, startPoint x: 639, startPoint y: 602, endPoint x: 649, endPoint y: 602, distance: 10.2
click at [649, 594] on div "Time : 4:40 Start : 0:00 End : 4:58 Duration : 4:58" at bounding box center [600, 584] width 306 height 19
click at [738, 413] on div at bounding box center [600, 394] width 311 height 100
click at [737, 415] on div at bounding box center [600, 394] width 311 height 100
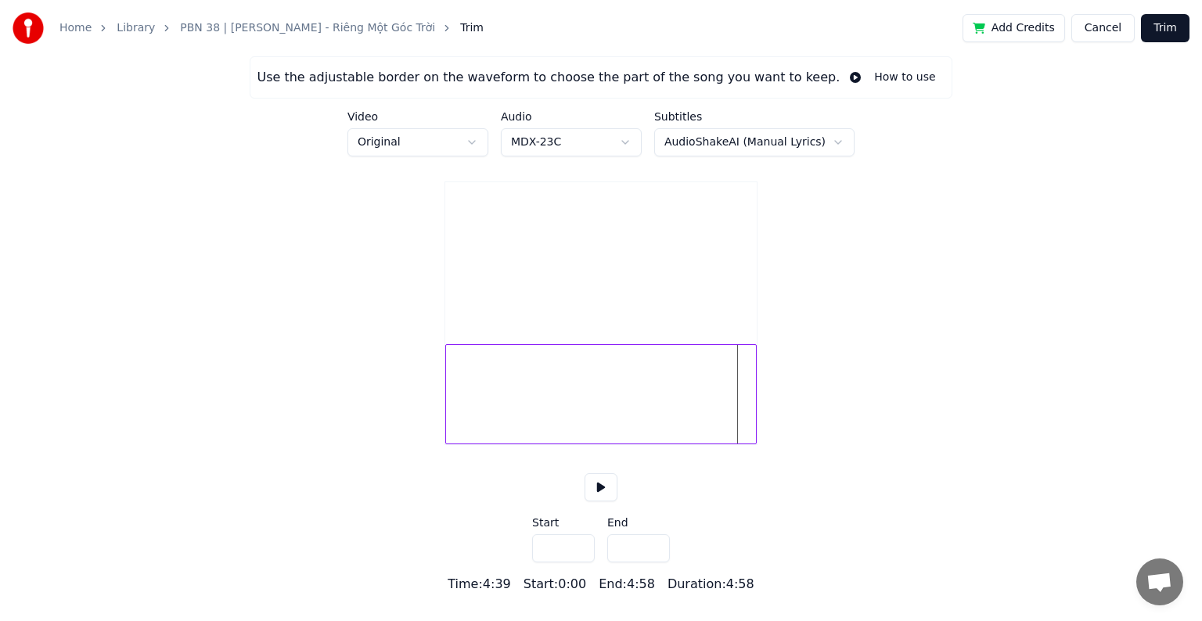
click at [638, 562] on input "*****" at bounding box center [638, 548] width 63 height 28
click at [652, 562] on input "*****" at bounding box center [638, 548] width 63 height 28
click at [654, 562] on input "*****" at bounding box center [638, 548] width 63 height 28
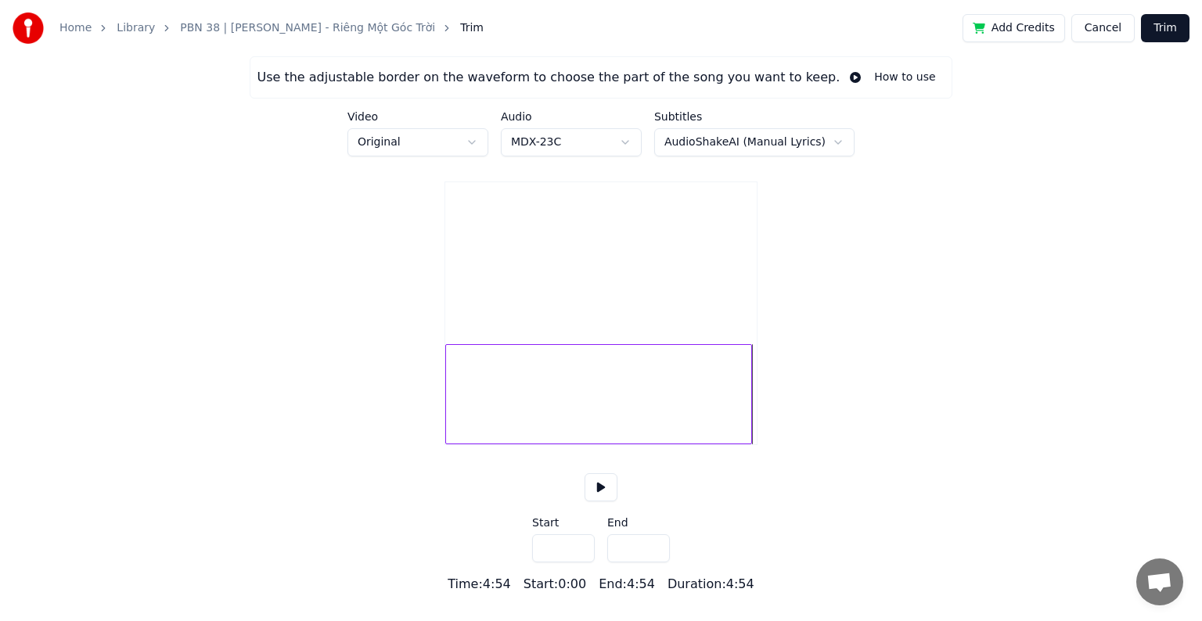
click at [654, 562] on input "*****" at bounding box center [638, 548] width 63 height 28
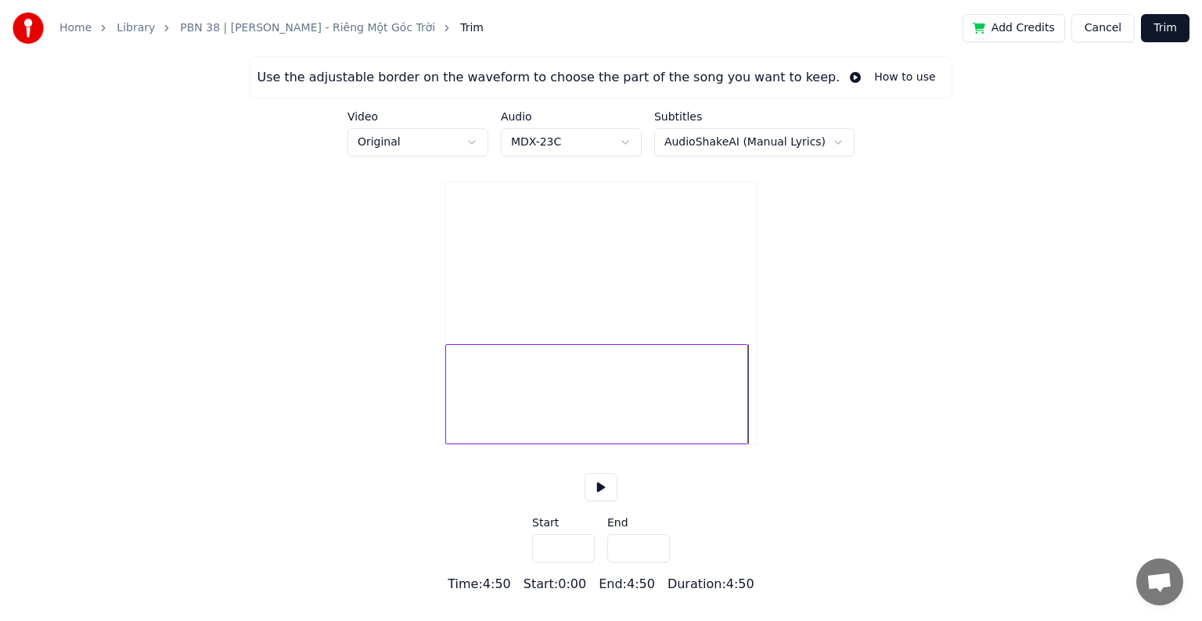
click at [654, 562] on input "*****" at bounding box center [638, 548] width 63 height 28
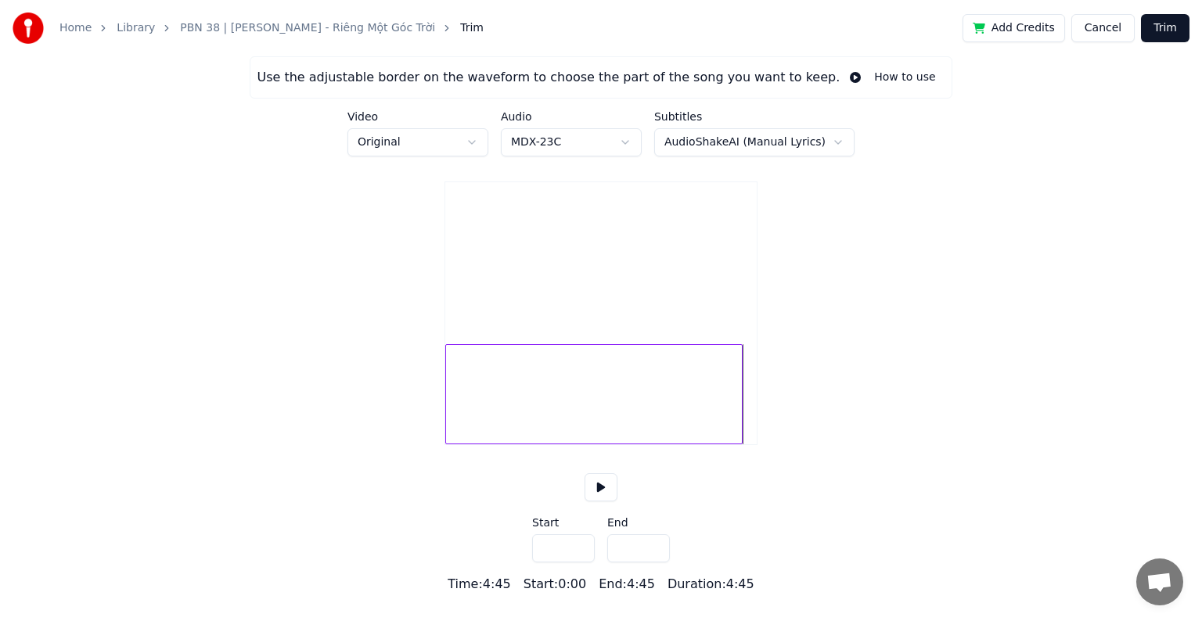
click at [654, 562] on input "*****" at bounding box center [638, 548] width 63 height 28
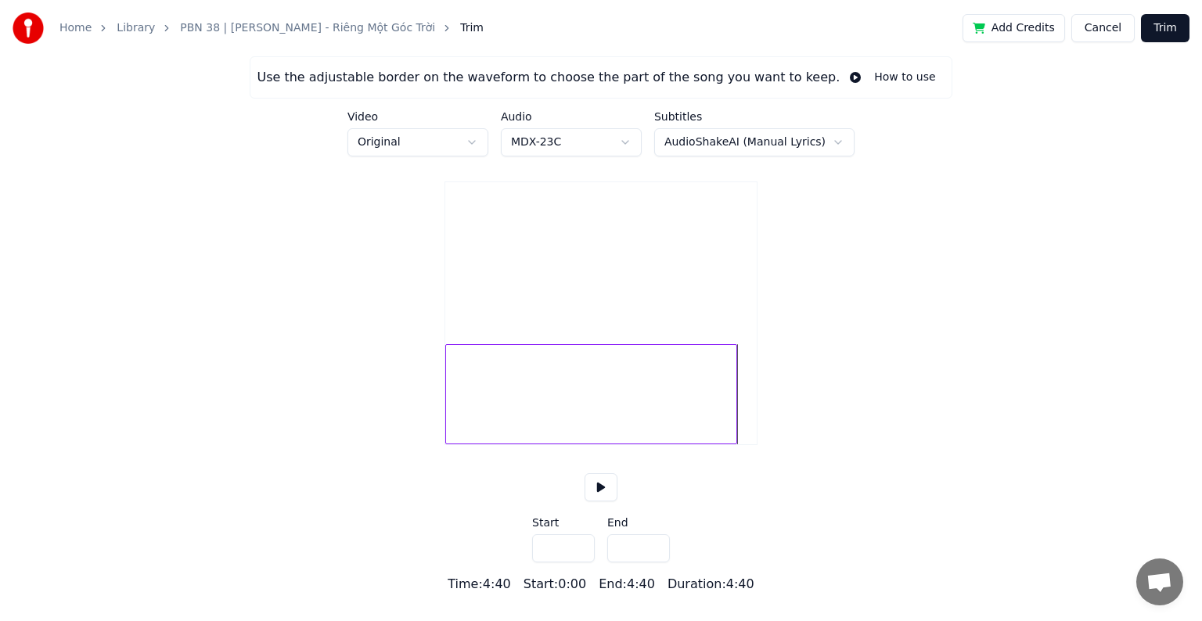
click at [599, 501] on button at bounding box center [600, 487] width 33 height 28
click at [693, 419] on div at bounding box center [591, 394] width 292 height 100
click at [723, 413] on div at bounding box center [591, 394] width 292 height 100
click at [654, 562] on input "*****" at bounding box center [638, 548] width 63 height 28
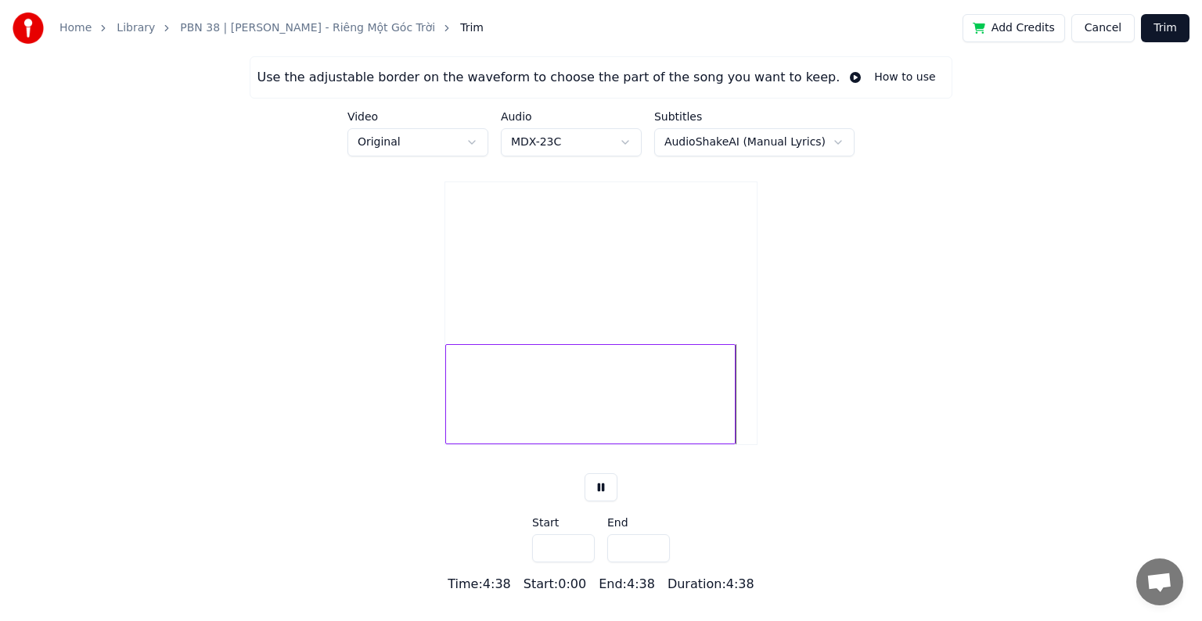
click at [654, 562] on input "*****" at bounding box center [638, 548] width 63 height 28
click at [598, 501] on button at bounding box center [600, 487] width 33 height 28
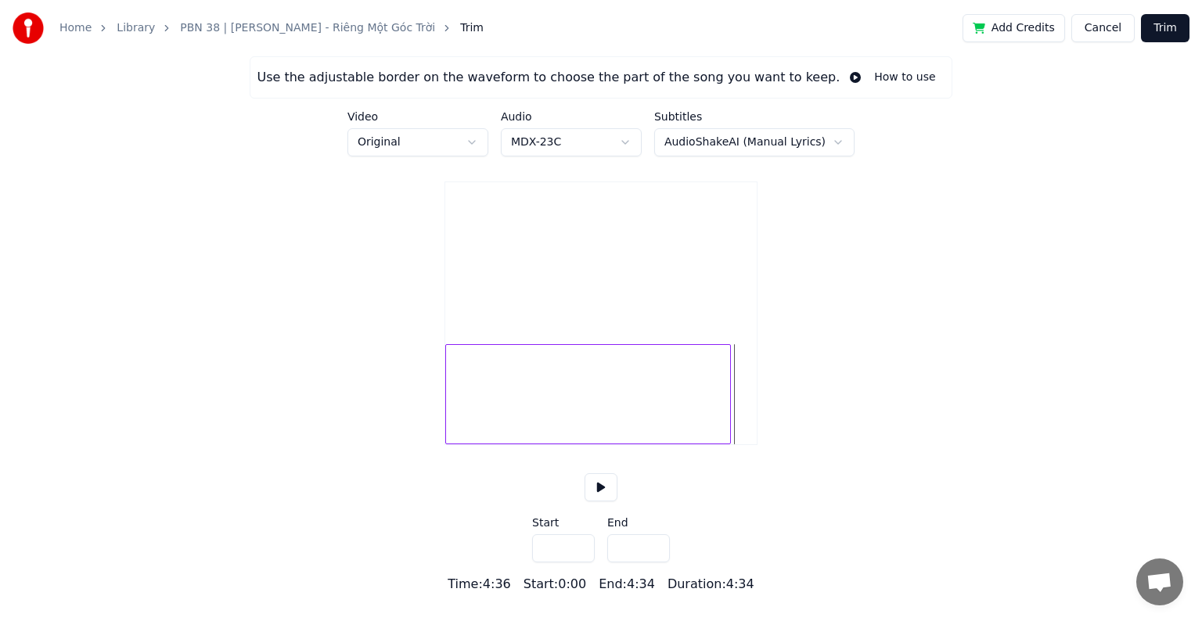
click at [674, 408] on div at bounding box center [588, 394] width 286 height 100
click at [601, 501] on button at bounding box center [600, 487] width 33 height 28
click at [719, 411] on div at bounding box center [588, 394] width 286 height 100
click at [654, 562] on input "*****" at bounding box center [638, 548] width 63 height 28
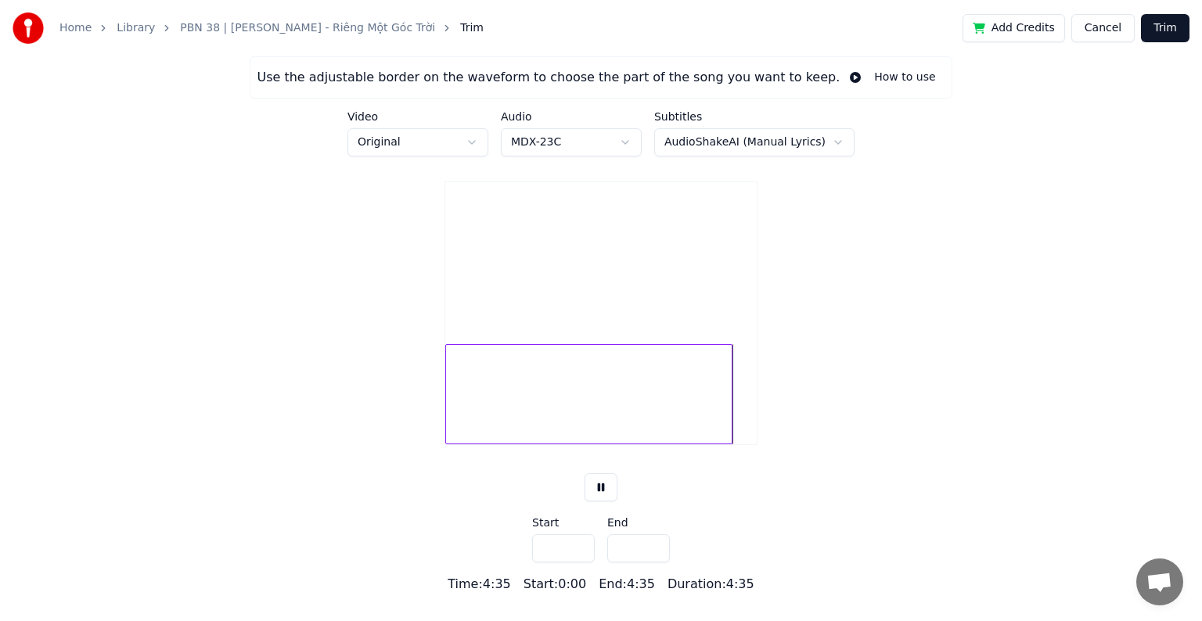
click at [654, 562] on input "*****" at bounding box center [638, 548] width 63 height 28
click at [598, 501] on button at bounding box center [600, 487] width 33 height 28
click at [770, 525] on div "Use the adjustable border on the waveform to choose the part of the song you wa…" at bounding box center [601, 324] width 1202 height 537
click at [654, 562] on input "*****" at bounding box center [638, 548] width 63 height 28
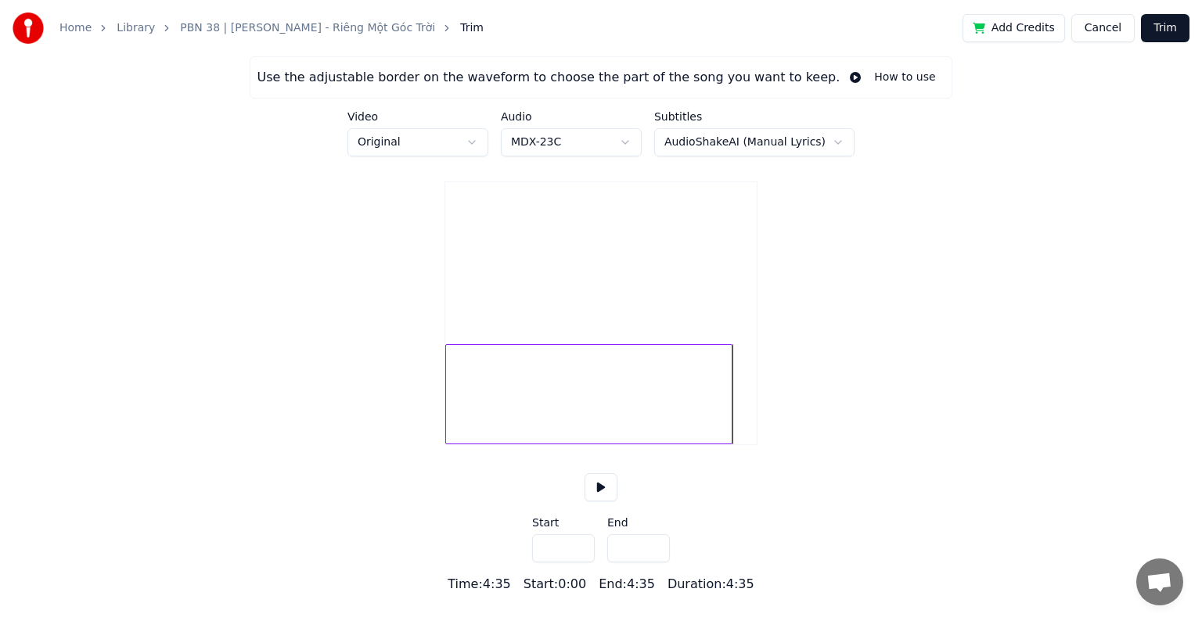
click at [654, 562] on input "*****" at bounding box center [638, 548] width 63 height 28
type input "*****"
click at [654, 562] on input "*****" at bounding box center [638, 548] width 63 height 28
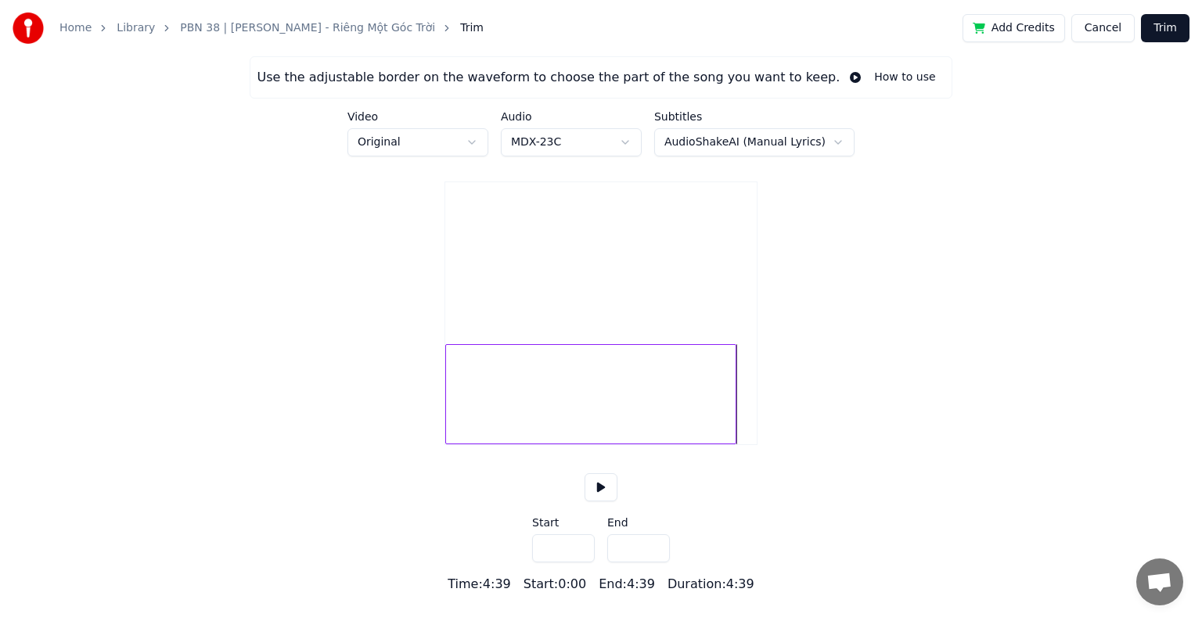
click at [1165, 26] on button "Trim" at bounding box center [1164, 28] width 48 height 28
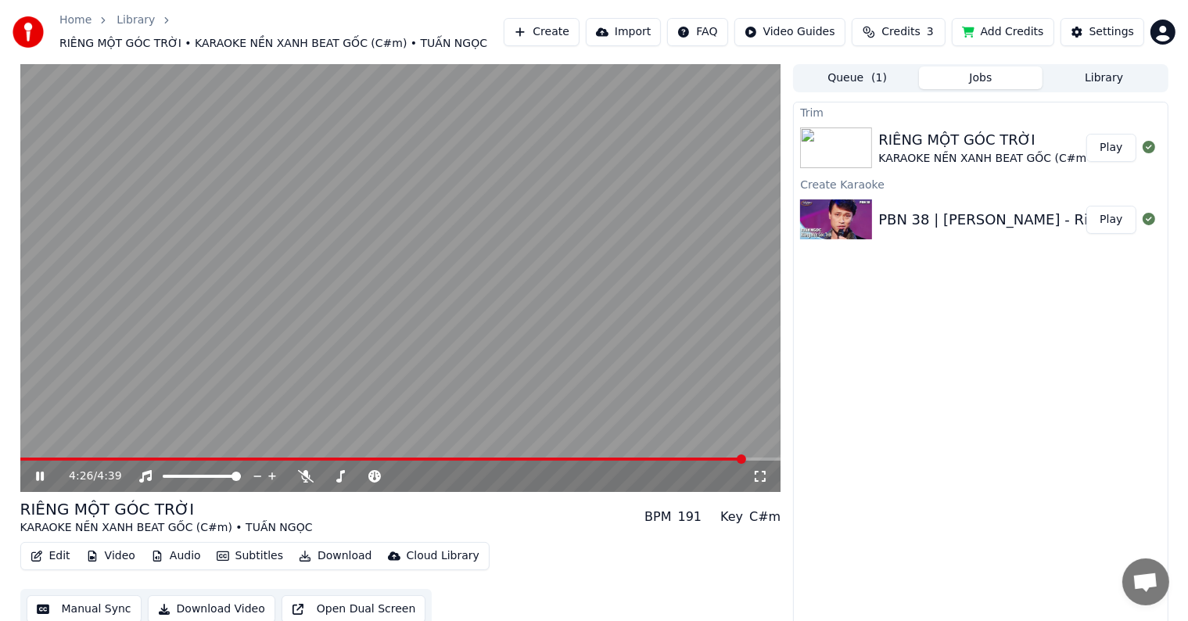
click at [745, 464] on span at bounding box center [741, 458] width 9 height 9
click at [34, 477] on icon at bounding box center [51, 476] width 37 height 13
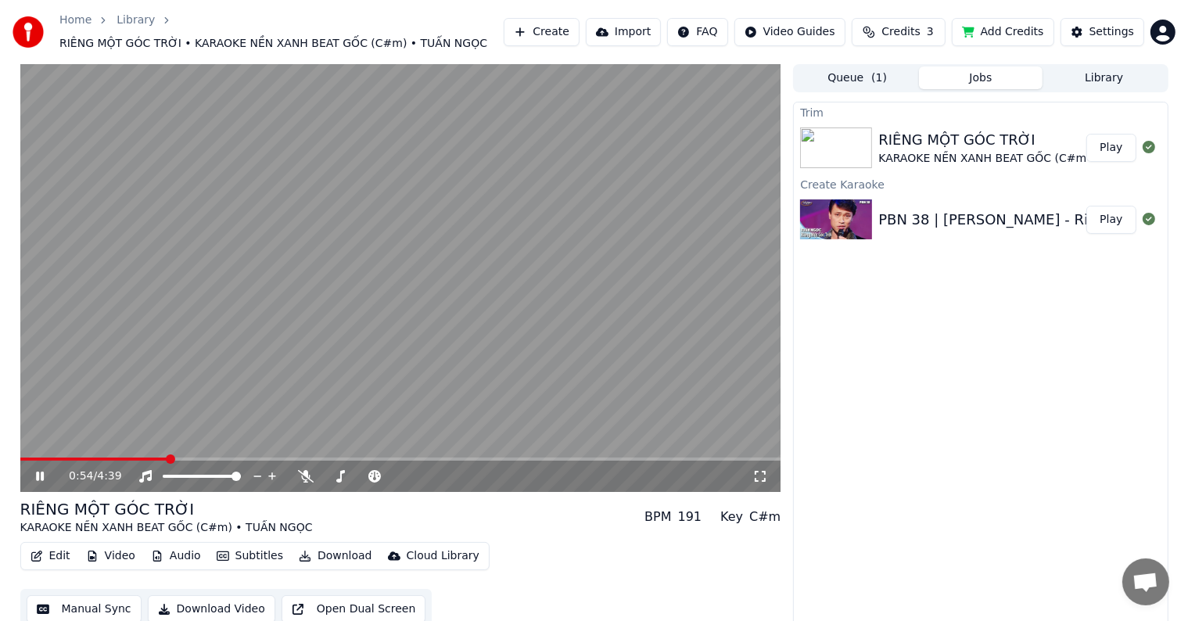
click at [111, 604] on button "Manual Sync" at bounding box center [84, 609] width 115 height 28
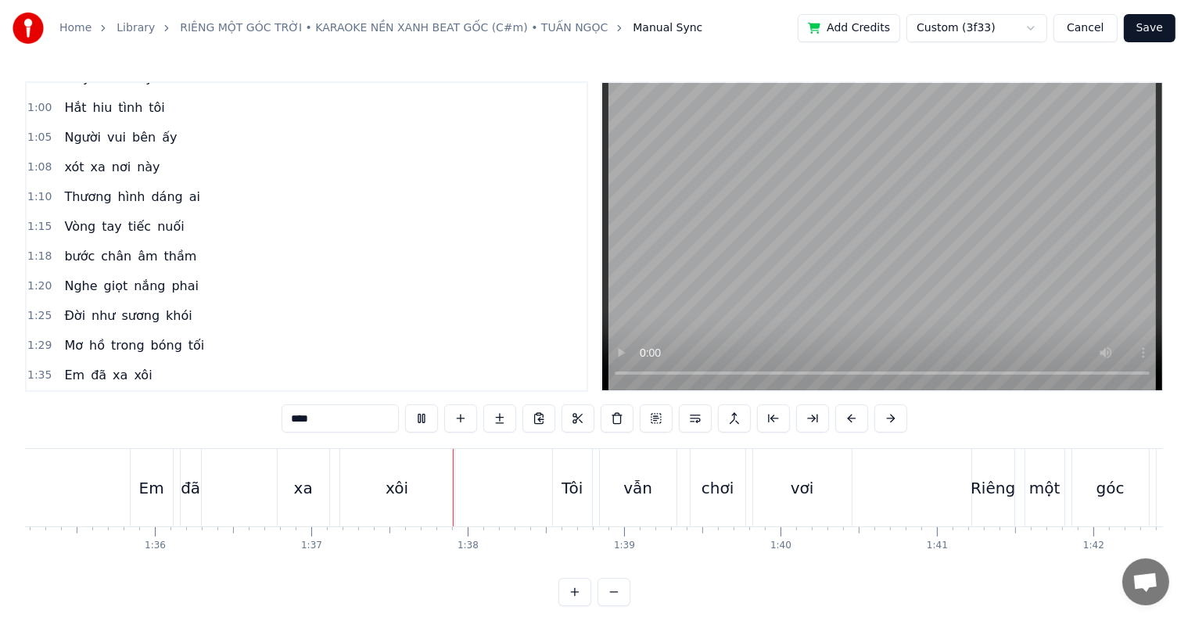
scroll to position [313, 0]
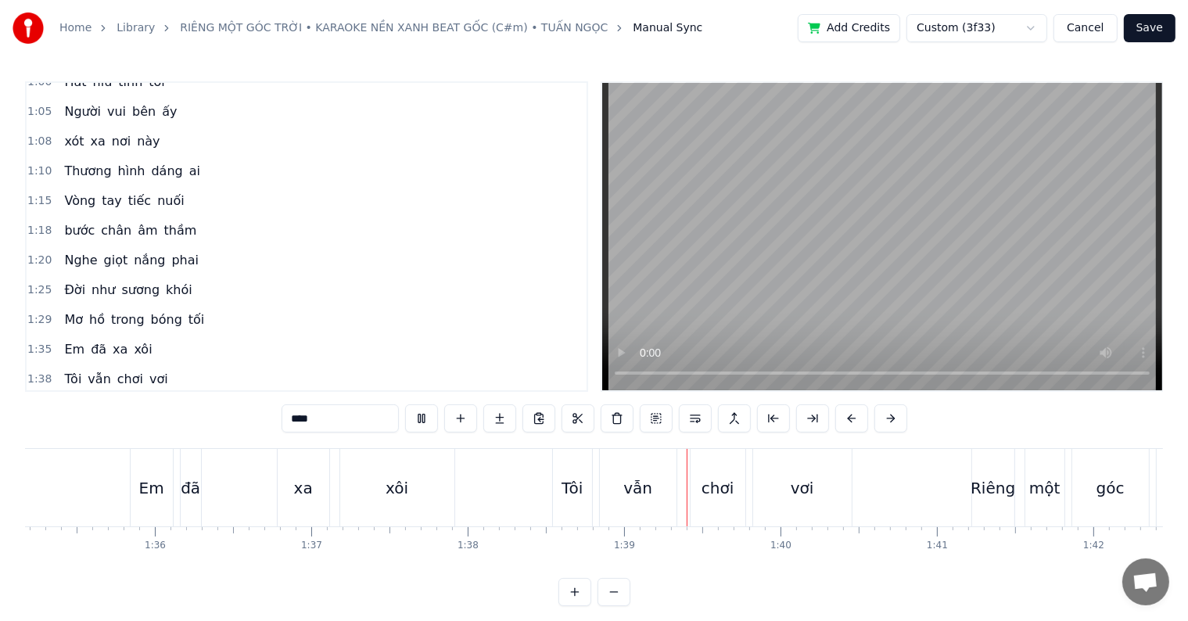
click at [69, 311] on span "Mơ" at bounding box center [74, 320] width 22 height 18
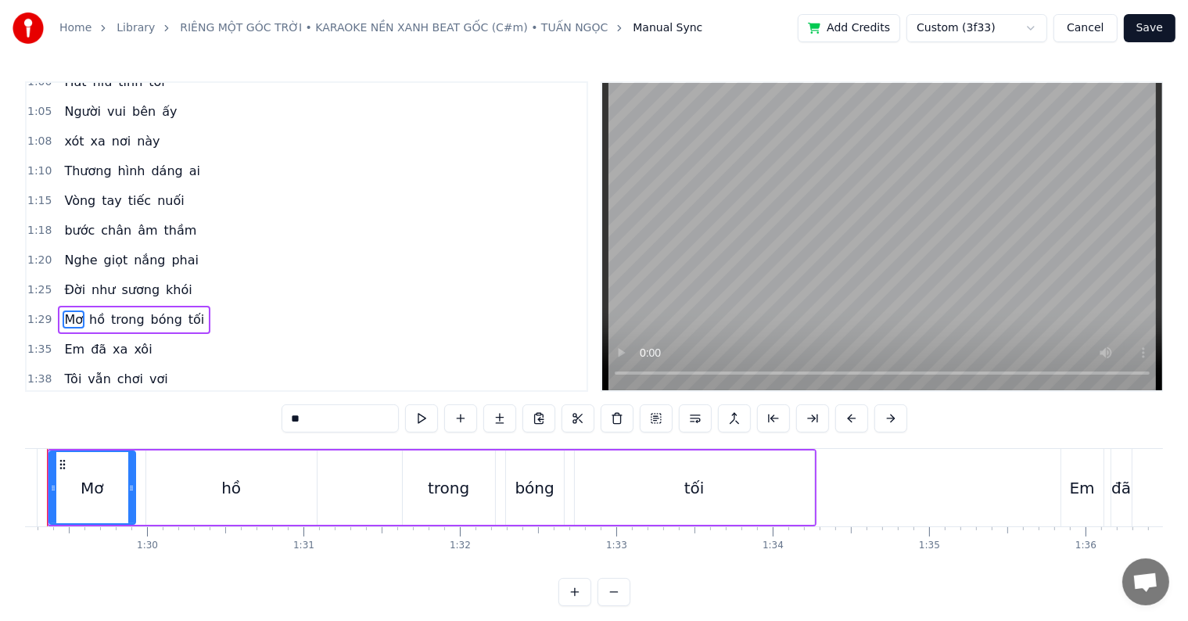
scroll to position [0, 13901]
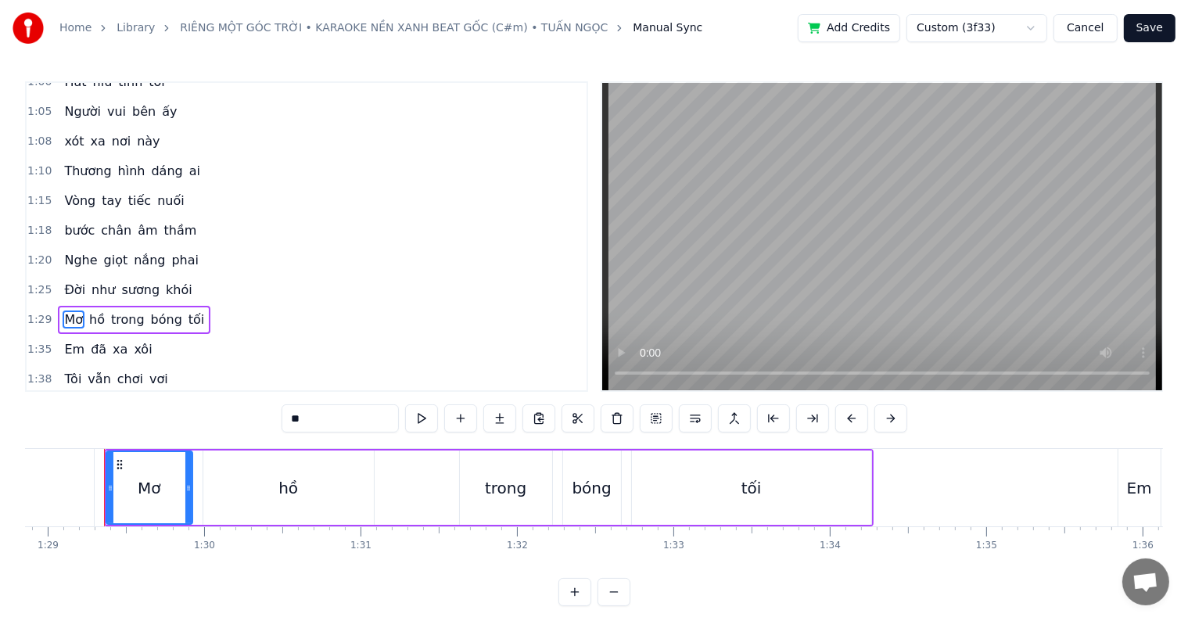
click at [155, 479] on div "Mơ" at bounding box center [149, 487] width 23 height 23
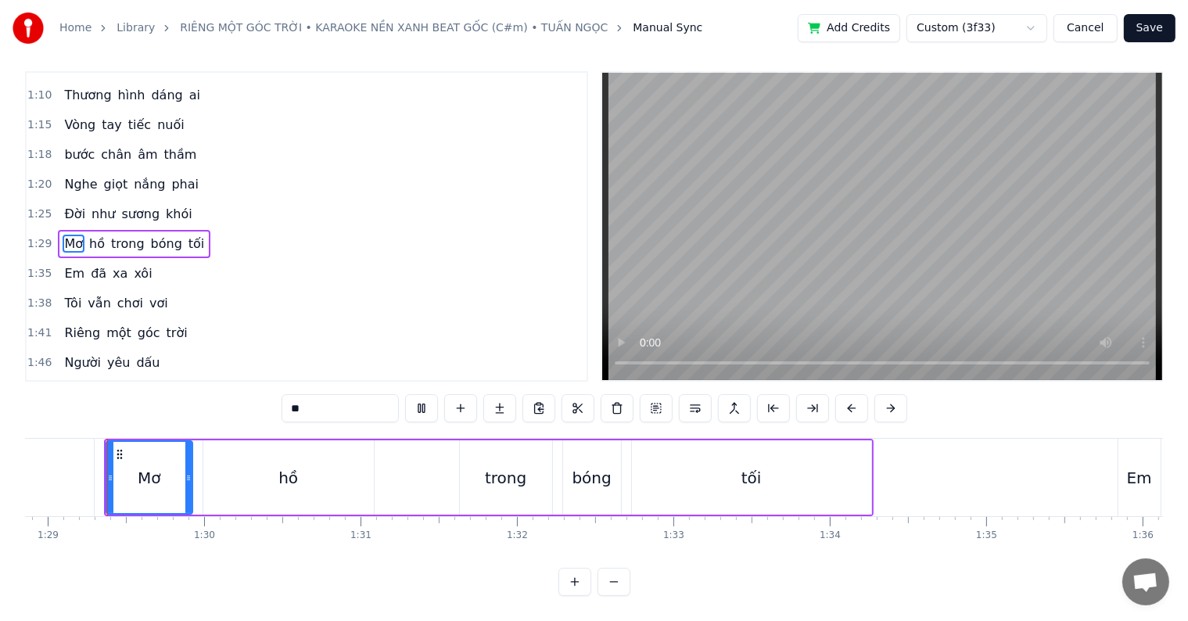
scroll to position [23, 0]
click at [283, 466] on div "hồ" at bounding box center [288, 477] width 20 height 23
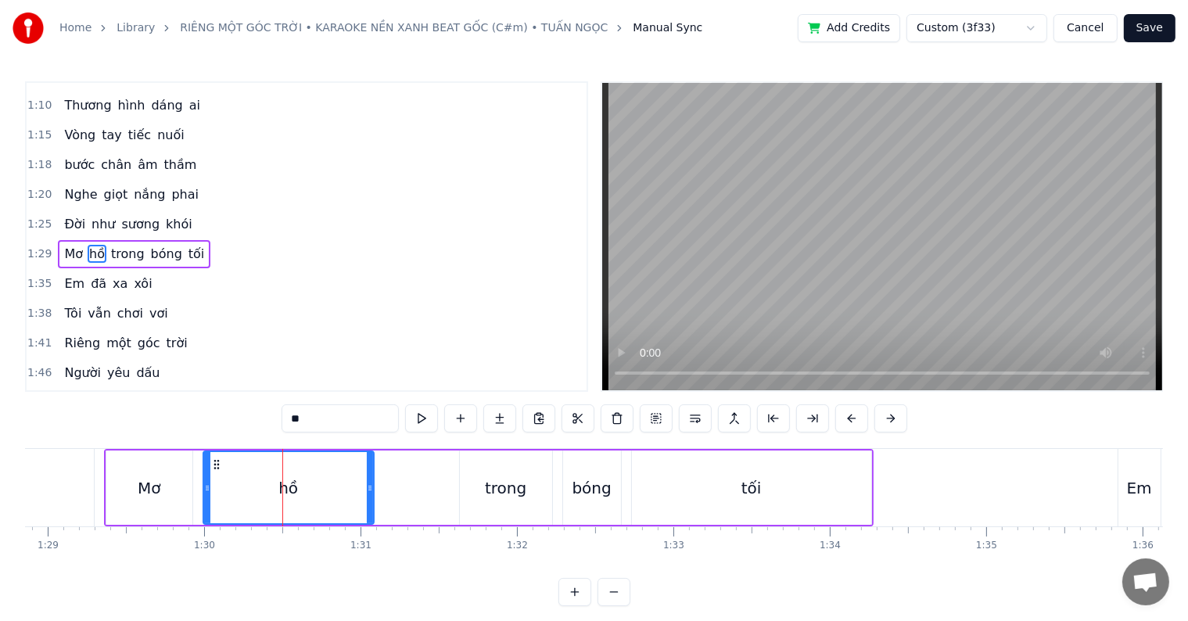
type input "****"
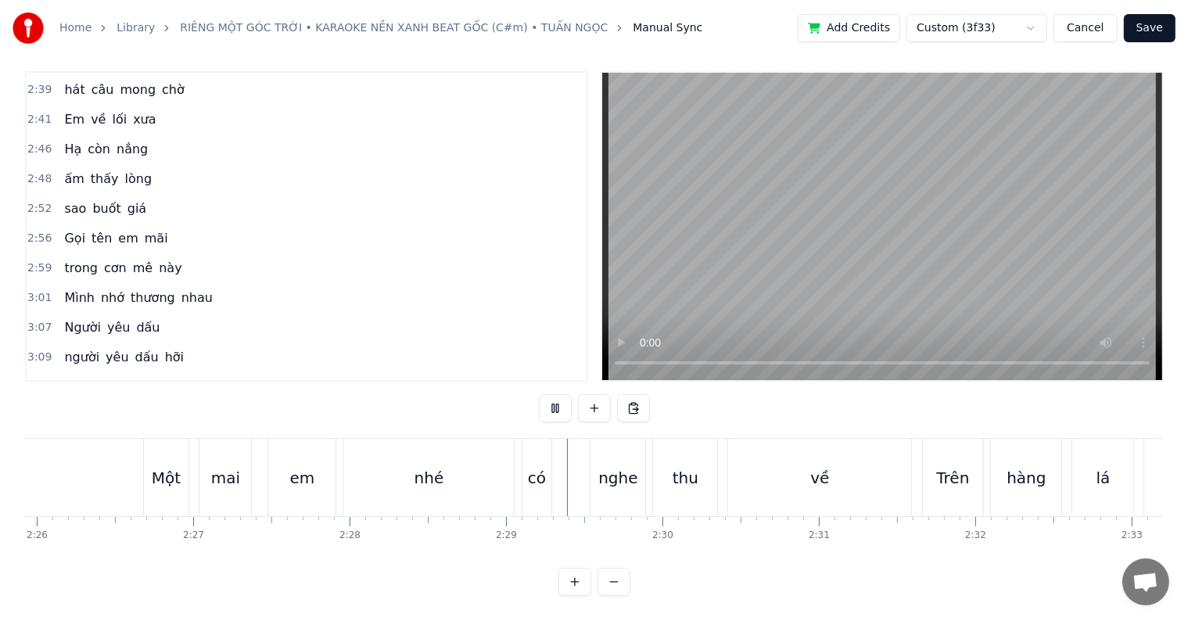
scroll to position [1211, 0]
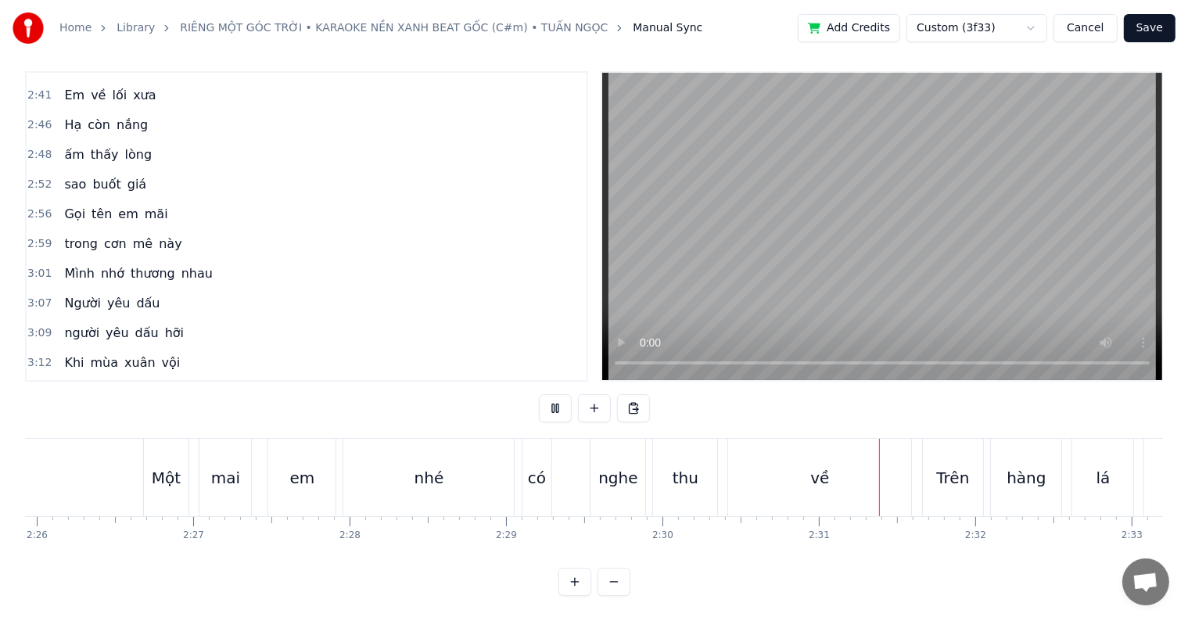
click at [159, 466] on div "Một" at bounding box center [166, 477] width 29 height 23
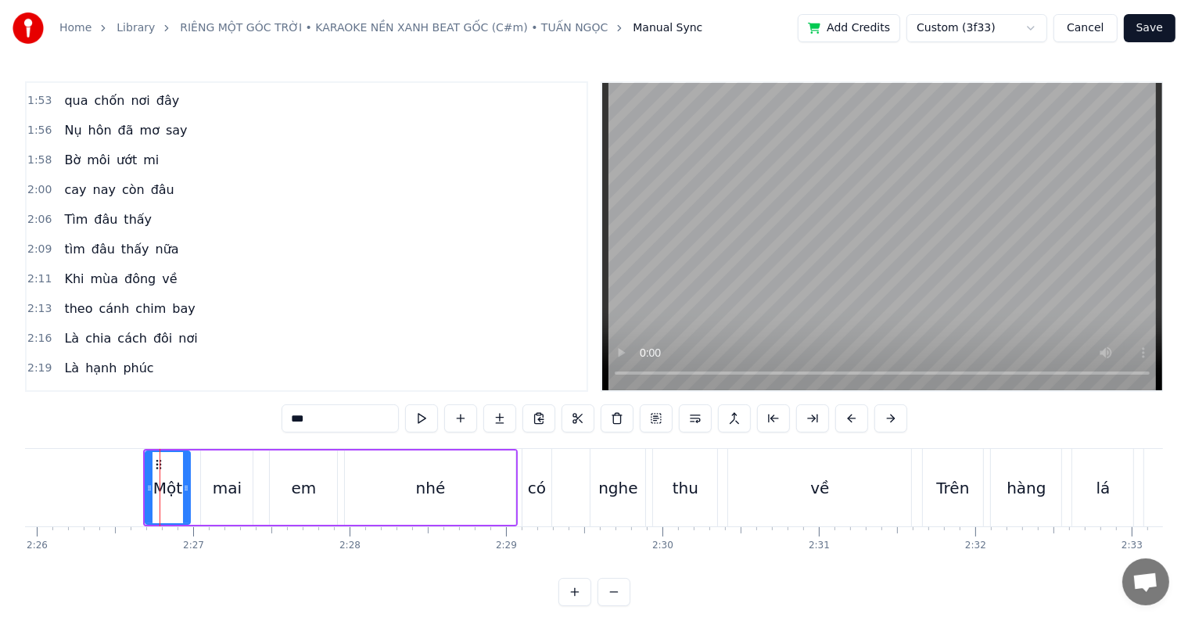
scroll to position [818, 0]
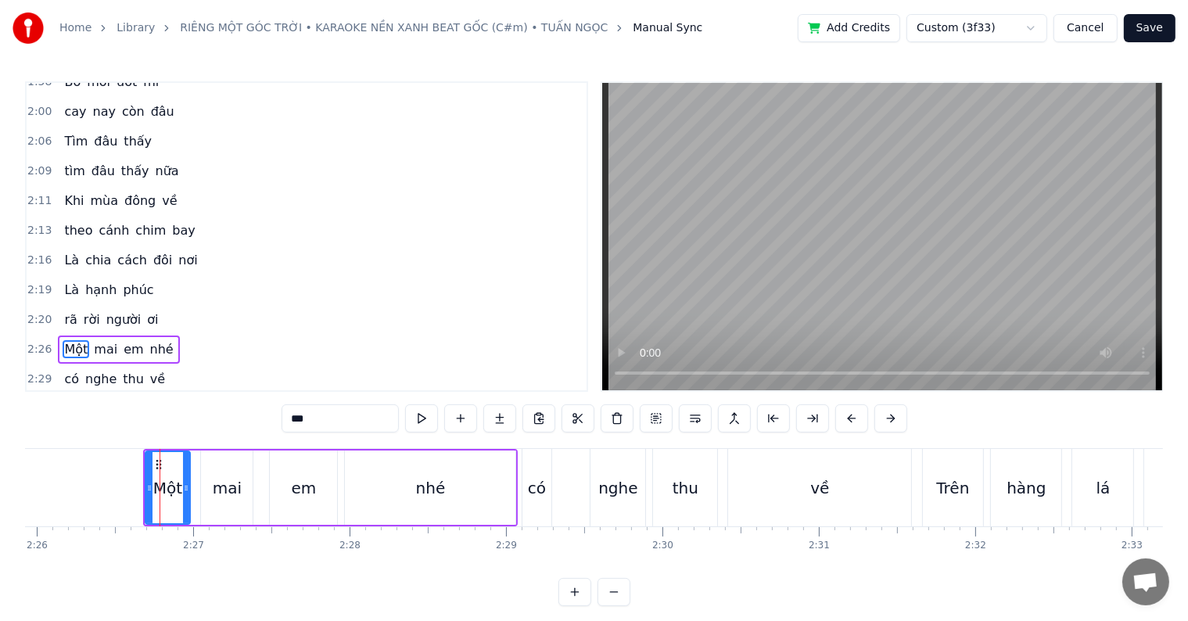
click at [66, 281] on span "Là" at bounding box center [72, 290] width 18 height 18
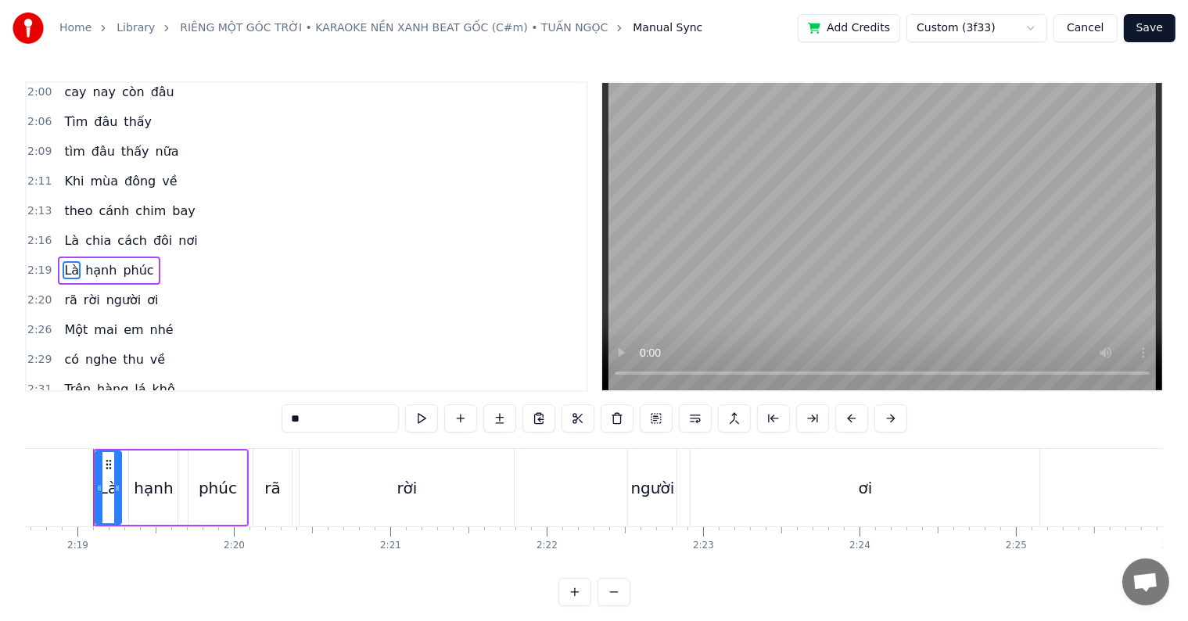
scroll to position [0, 21683]
click at [167, 489] on div "hạnh" at bounding box center [164, 487] width 39 height 23
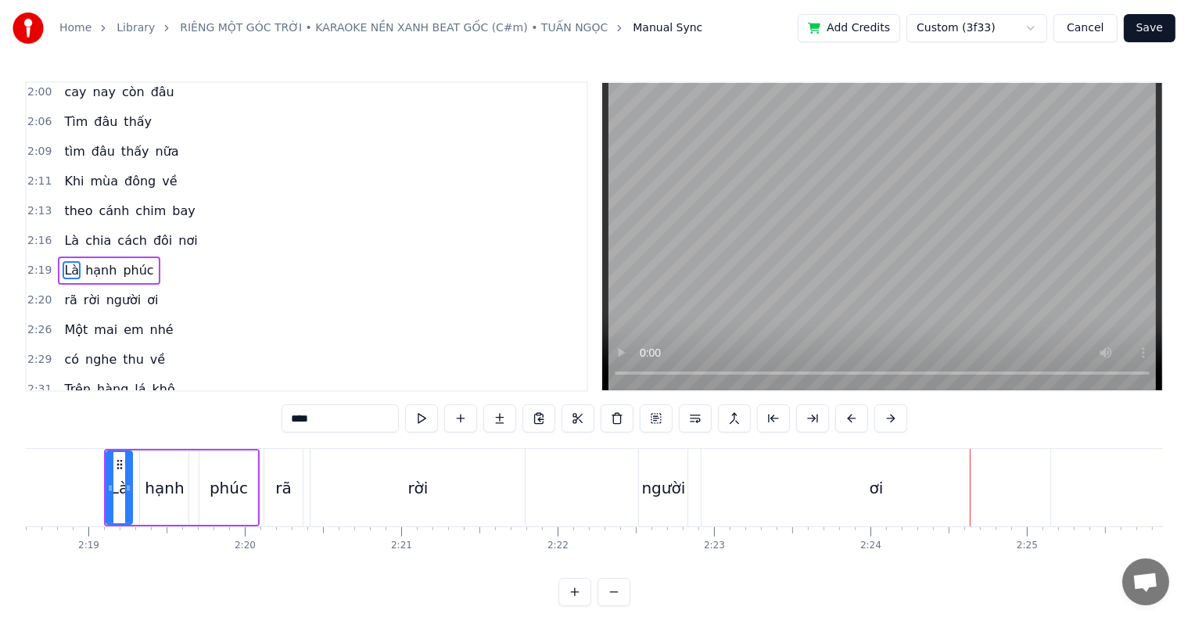
scroll to position [839, 0]
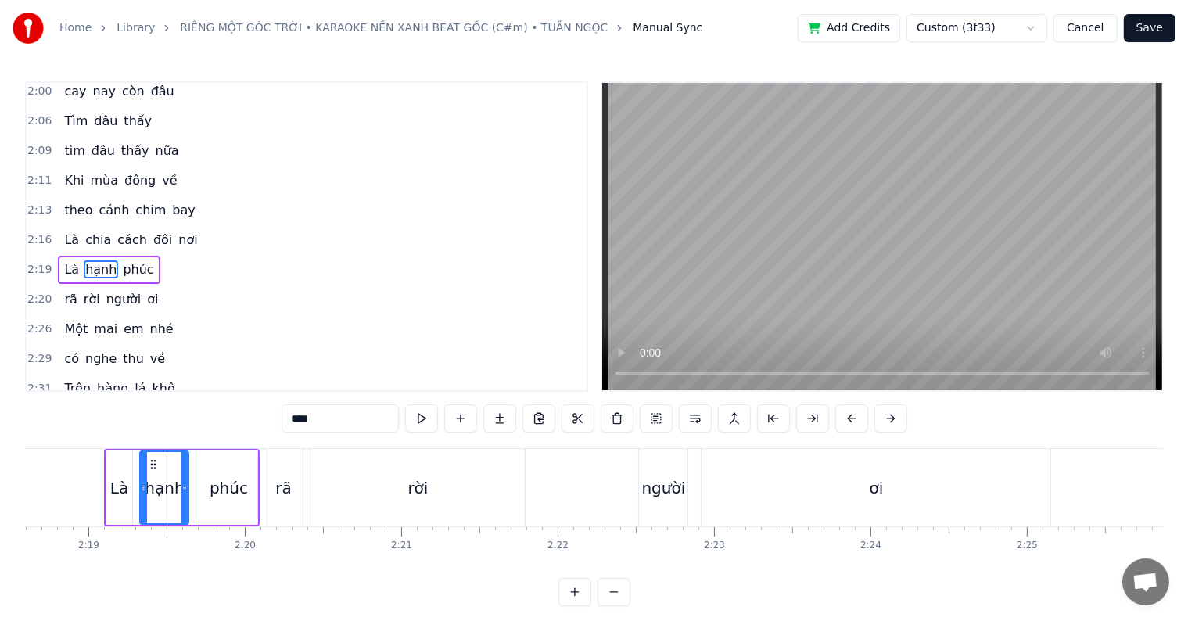
click at [225, 489] on div "phúc" at bounding box center [229, 487] width 38 height 23
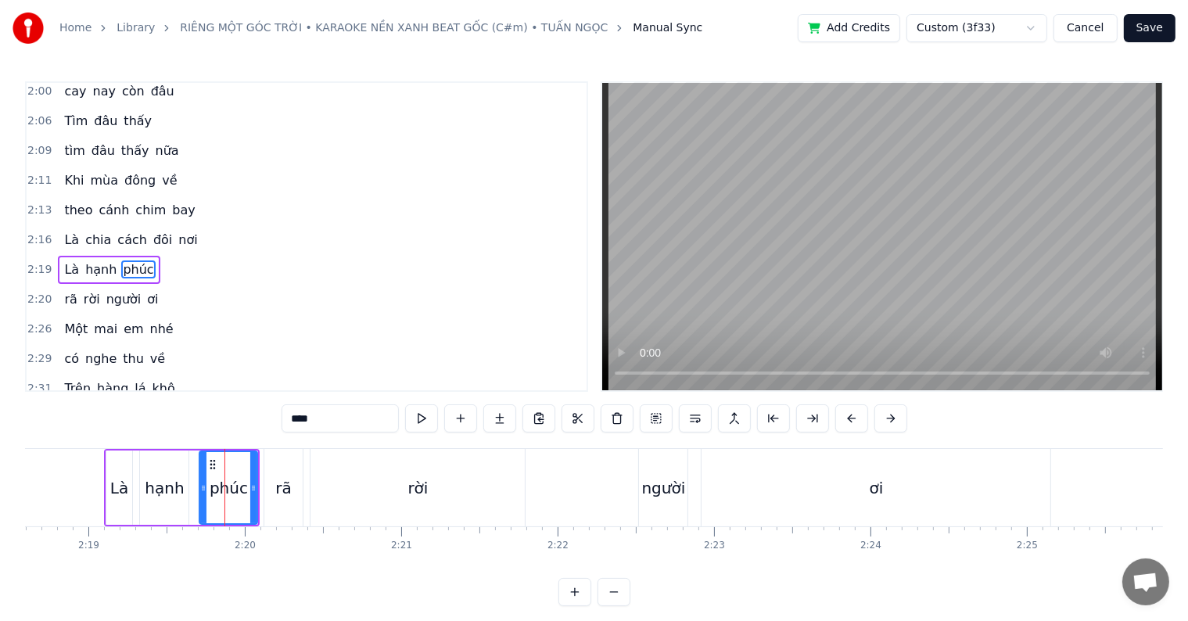
click at [287, 492] on div "rã" at bounding box center [283, 487] width 16 height 23
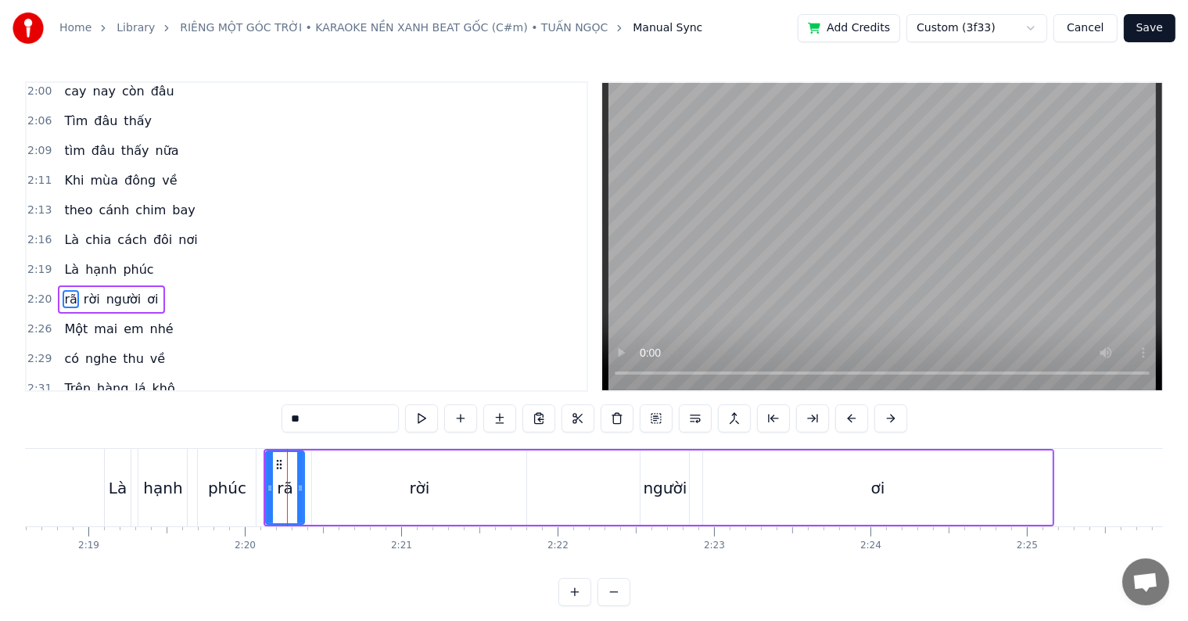
scroll to position [867, 0]
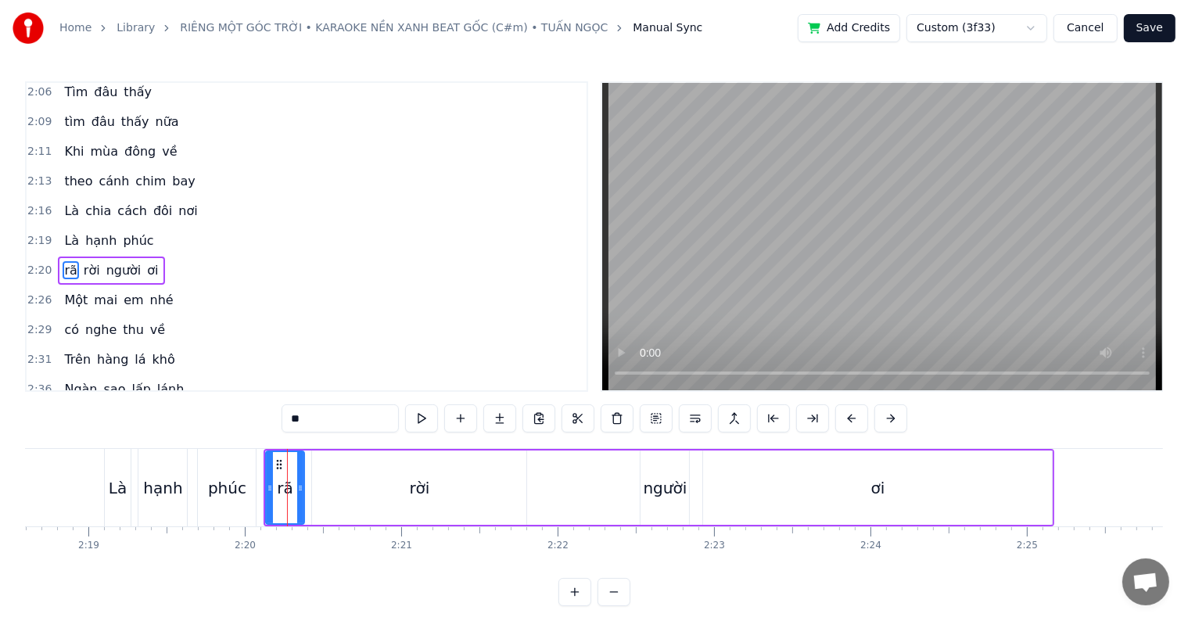
click at [395, 490] on div "rời" at bounding box center [419, 488] width 214 height 74
type input "***"
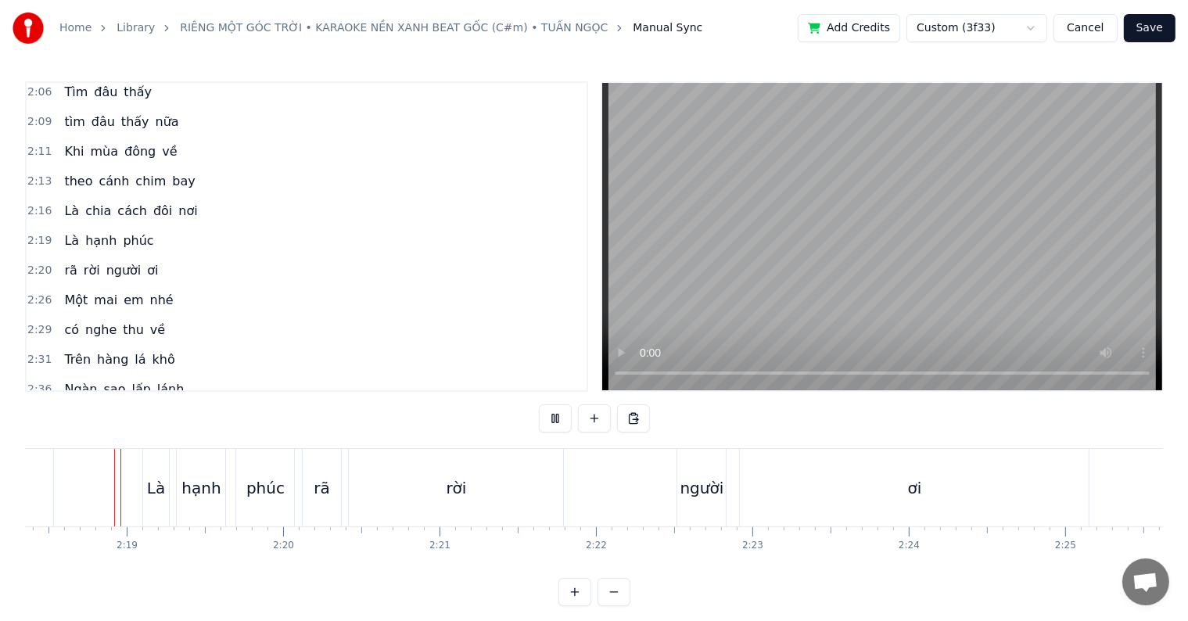
scroll to position [23, 0]
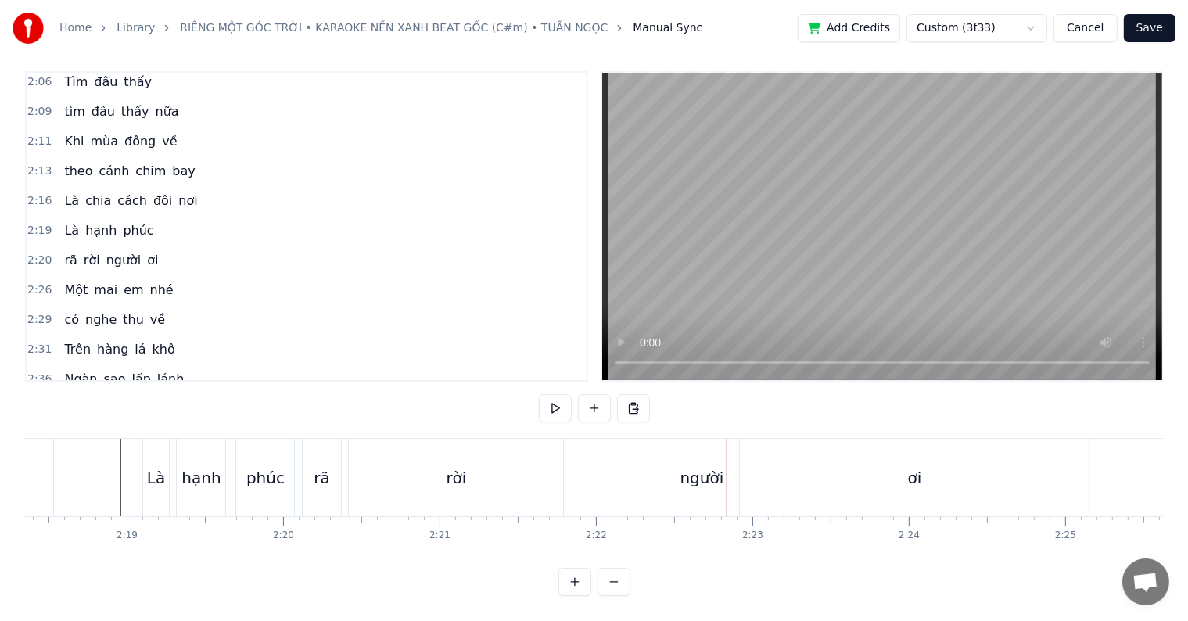
click at [461, 473] on div "rời" at bounding box center [456, 477] width 20 height 23
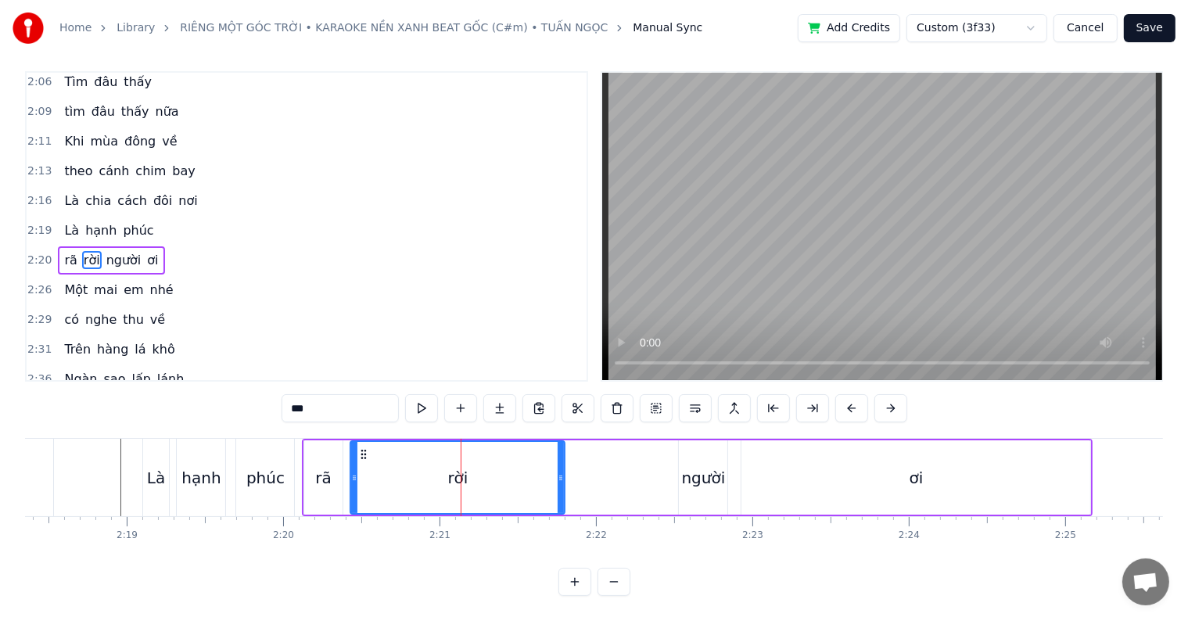
scroll to position [0, 0]
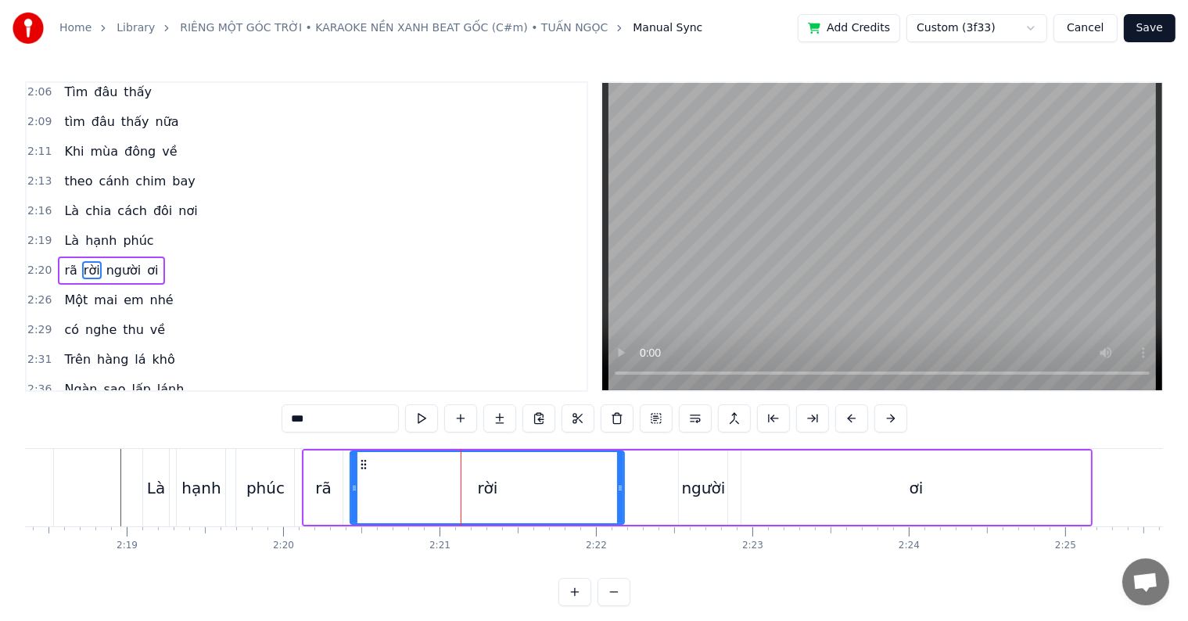
drag, startPoint x: 557, startPoint y: 485, endPoint x: 616, endPoint y: 485, distance: 59.4
click at [616, 485] on div "rời" at bounding box center [487, 487] width 272 height 71
drag, startPoint x: 620, startPoint y: 486, endPoint x: 605, endPoint y: 486, distance: 15.6
click at [605, 486] on icon at bounding box center [608, 488] width 6 height 13
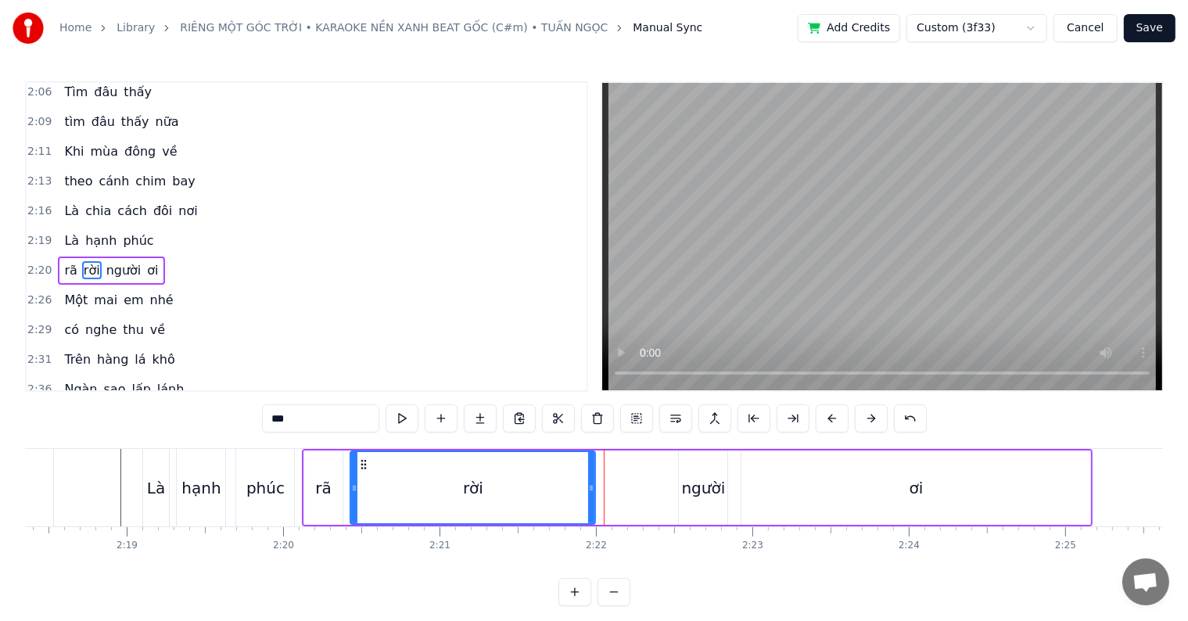
drag, startPoint x: 605, startPoint y: 488, endPoint x: 591, endPoint y: 487, distance: 13.3
click at [591, 487] on icon at bounding box center [591, 488] width 6 height 13
click at [597, 486] on icon at bounding box center [597, 488] width 6 height 13
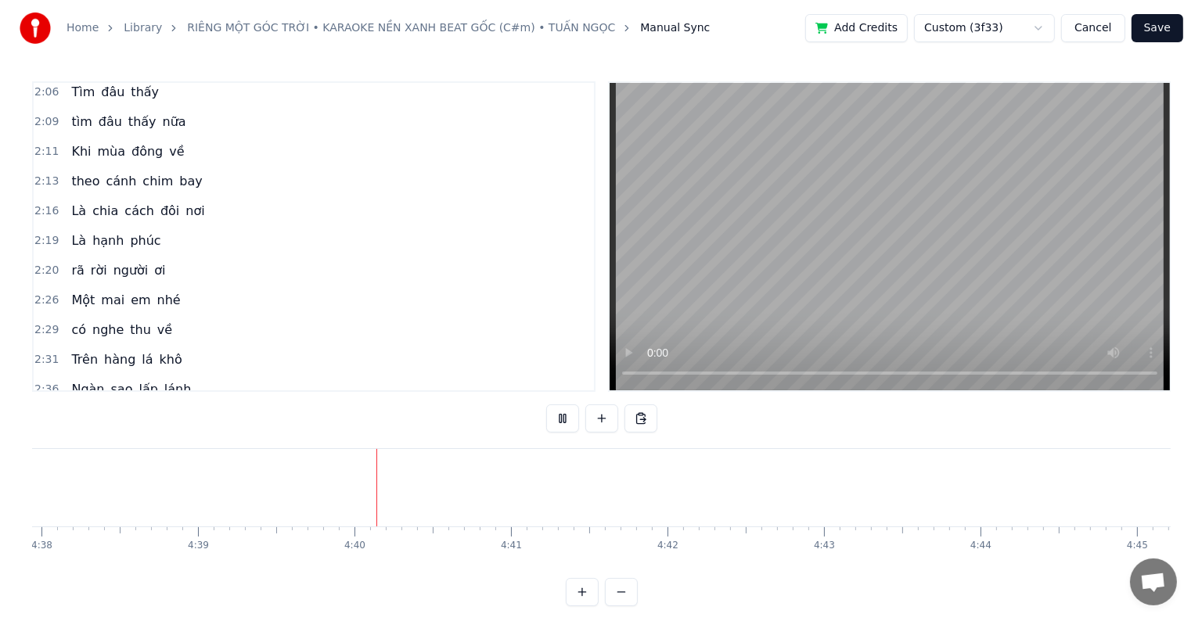
scroll to position [0, 43667]
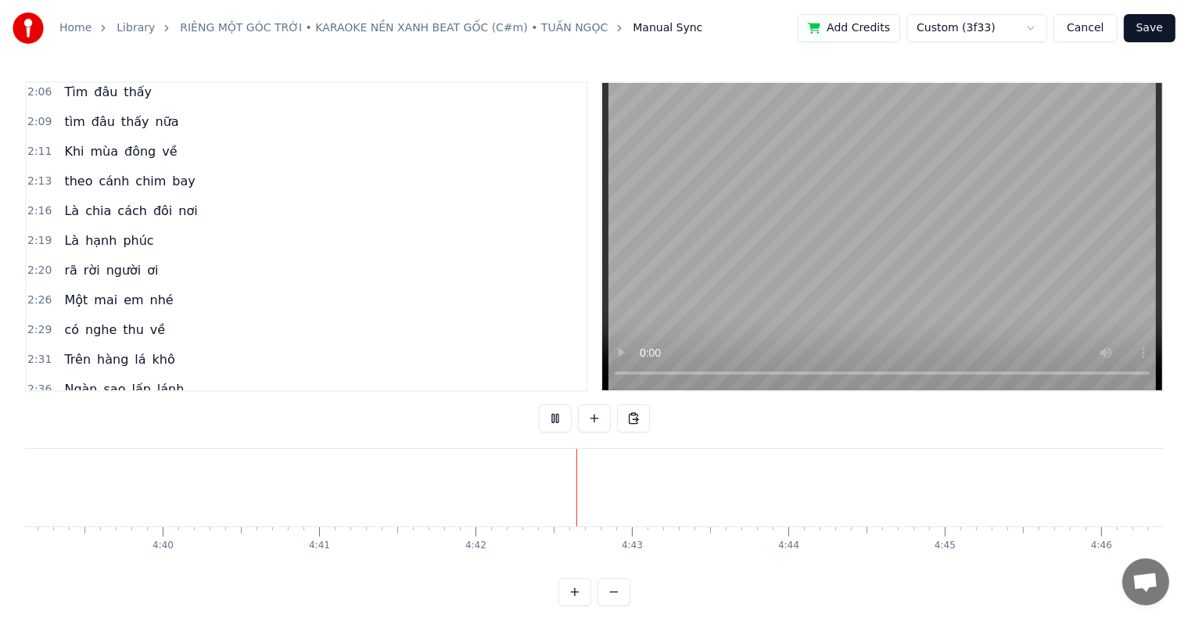
click at [1151, 23] on button "Save" at bounding box center [1150, 28] width 52 height 28
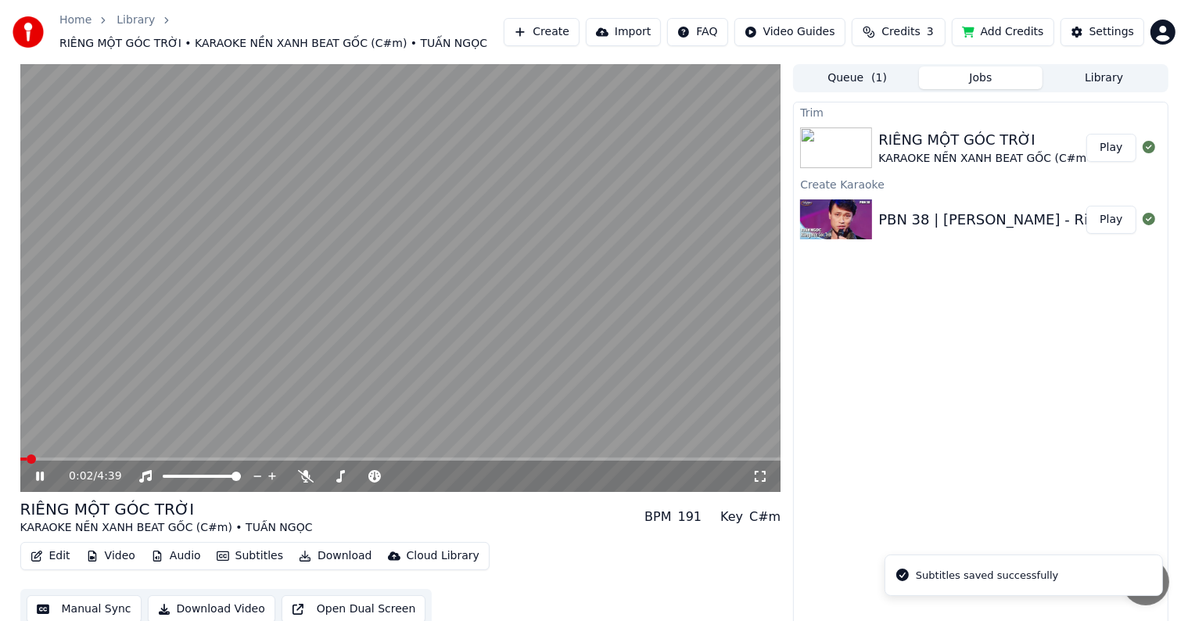
click at [222, 343] on video at bounding box center [400, 278] width 761 height 428
click at [1119, 31] on div "Settings" at bounding box center [1112, 32] width 45 height 16
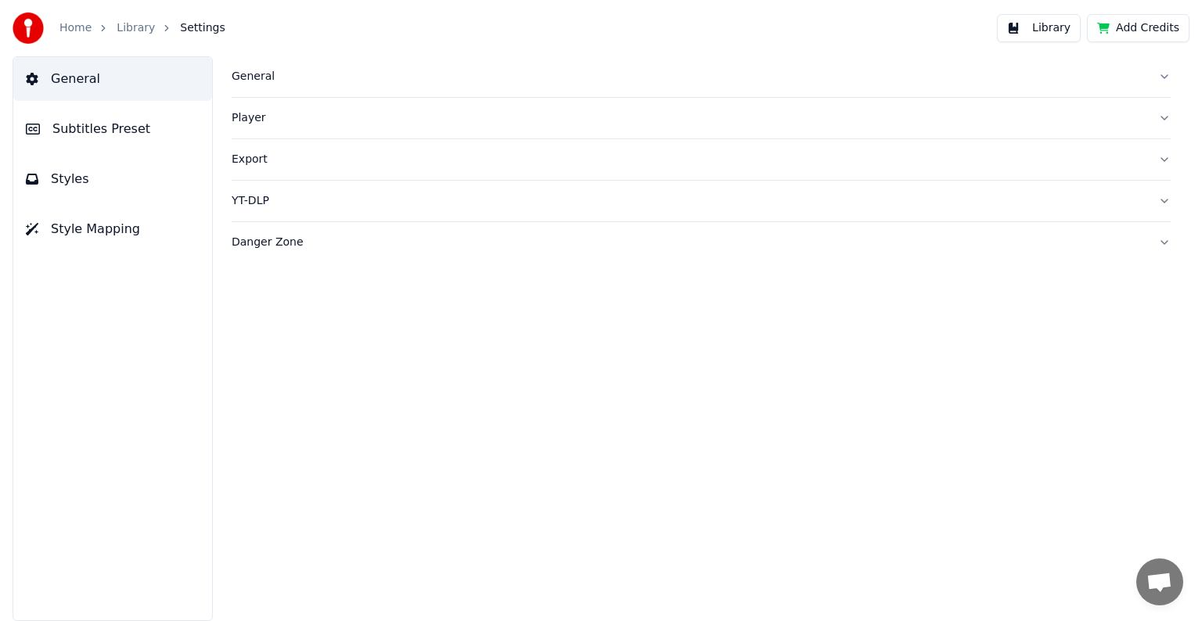
click at [88, 122] on span "Subtitles Preset" at bounding box center [101, 129] width 98 height 19
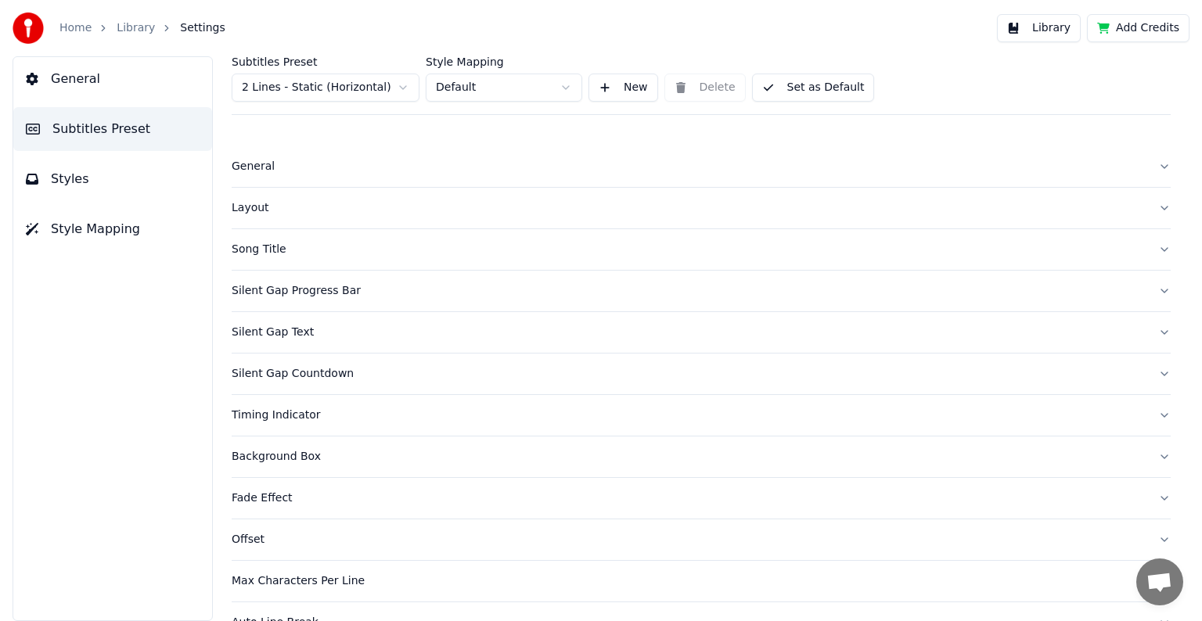
click at [278, 410] on div "Timing Indicator" at bounding box center [689, 416] width 914 height 16
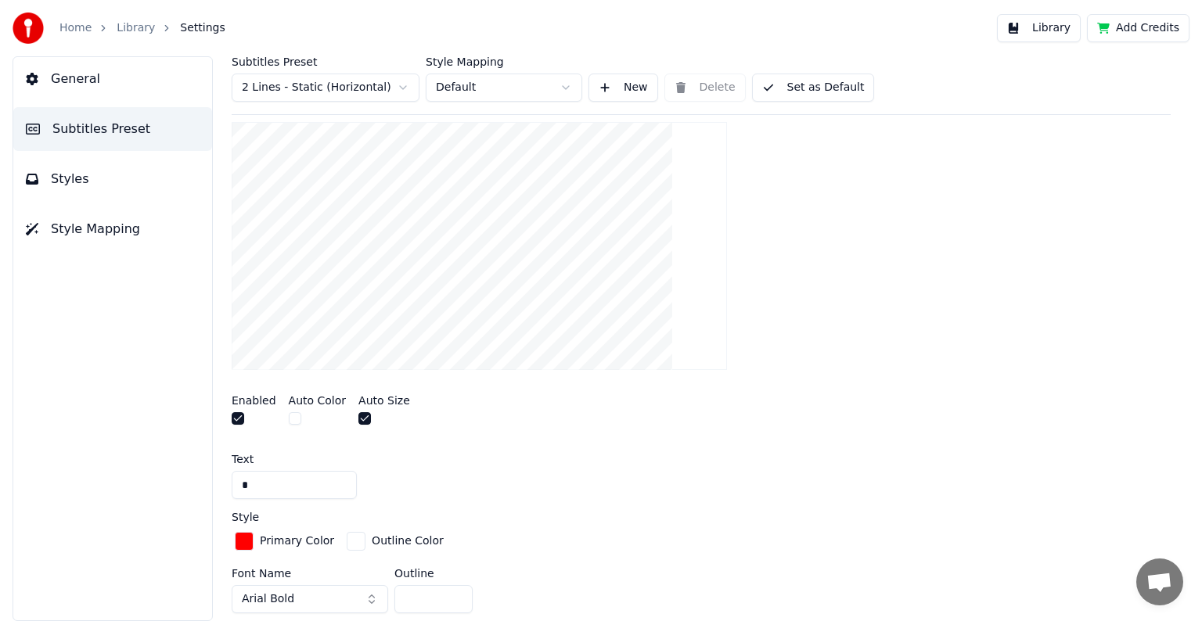
scroll to position [469, 0]
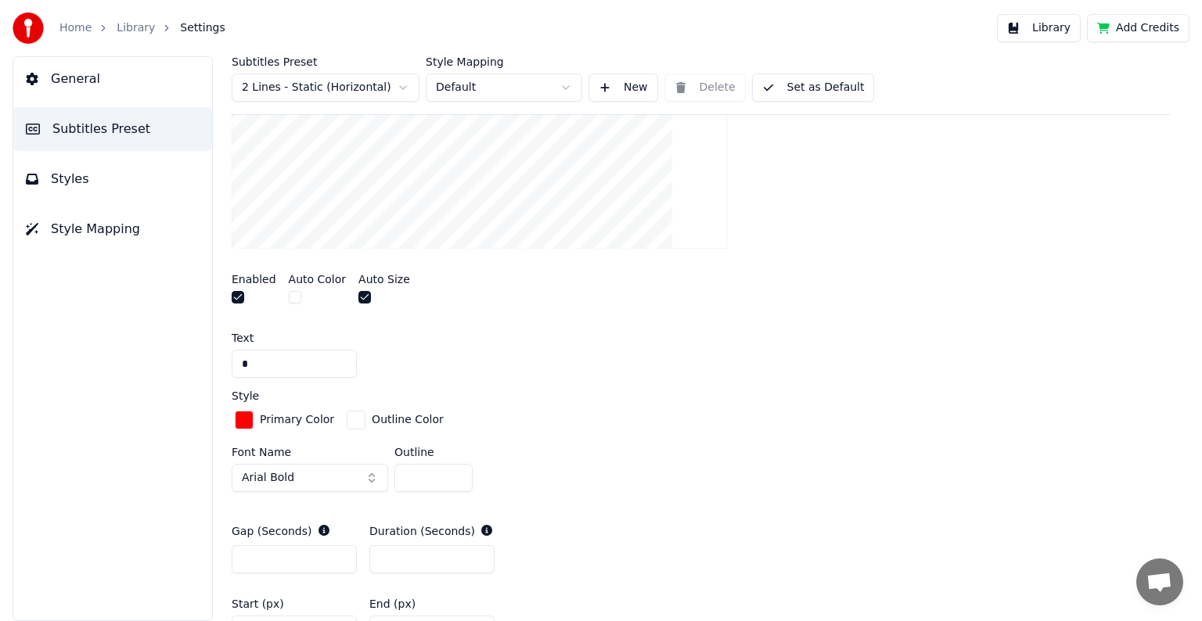
click at [244, 419] on div "button" at bounding box center [244, 420] width 19 height 19
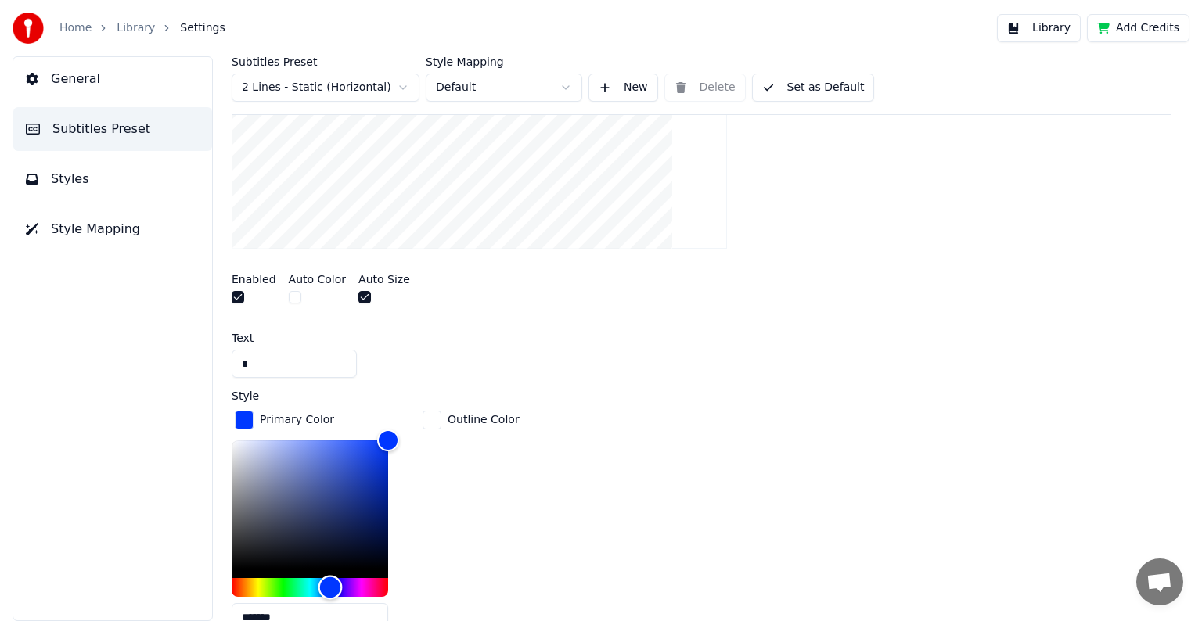
drag, startPoint x: 232, startPoint y: 585, endPoint x: 330, endPoint y: 590, distance: 98.7
click at [330, 590] on div "Hue" at bounding box center [330, 588] width 24 height 24
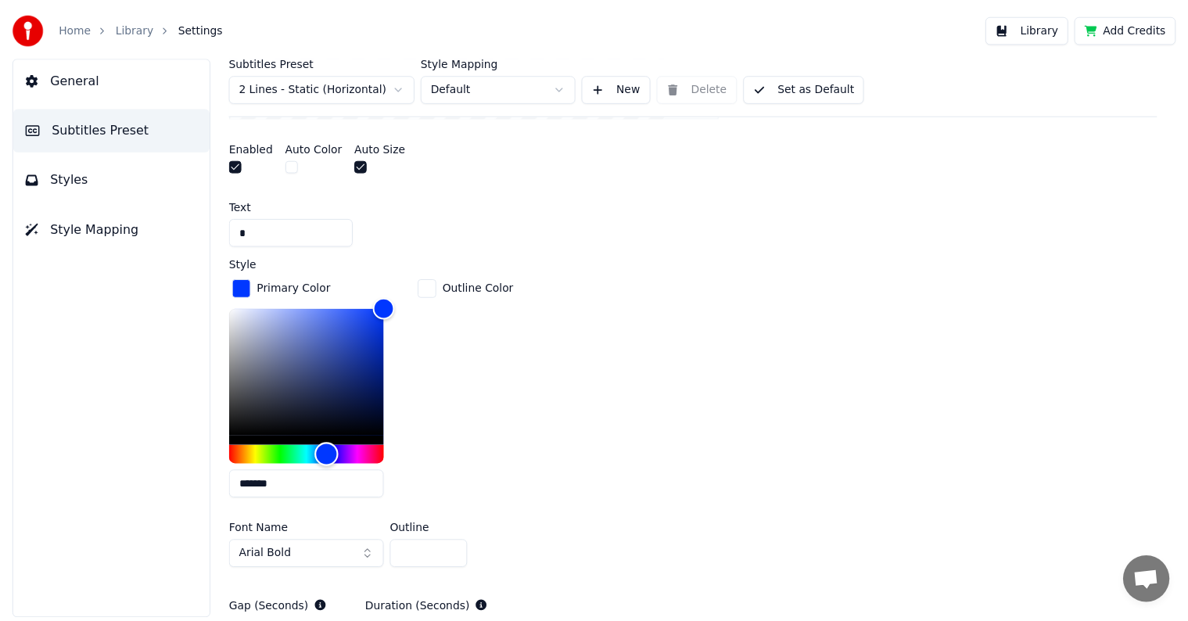
scroll to position [626, 0]
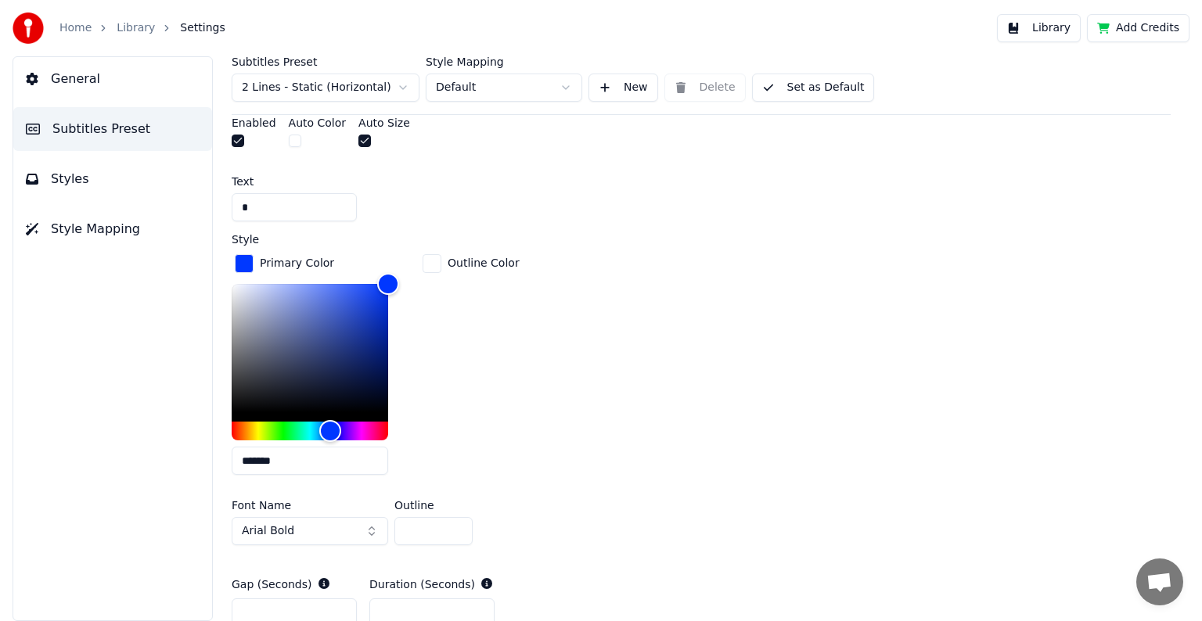
click at [272, 458] on input "*******" at bounding box center [310, 461] width 156 height 28
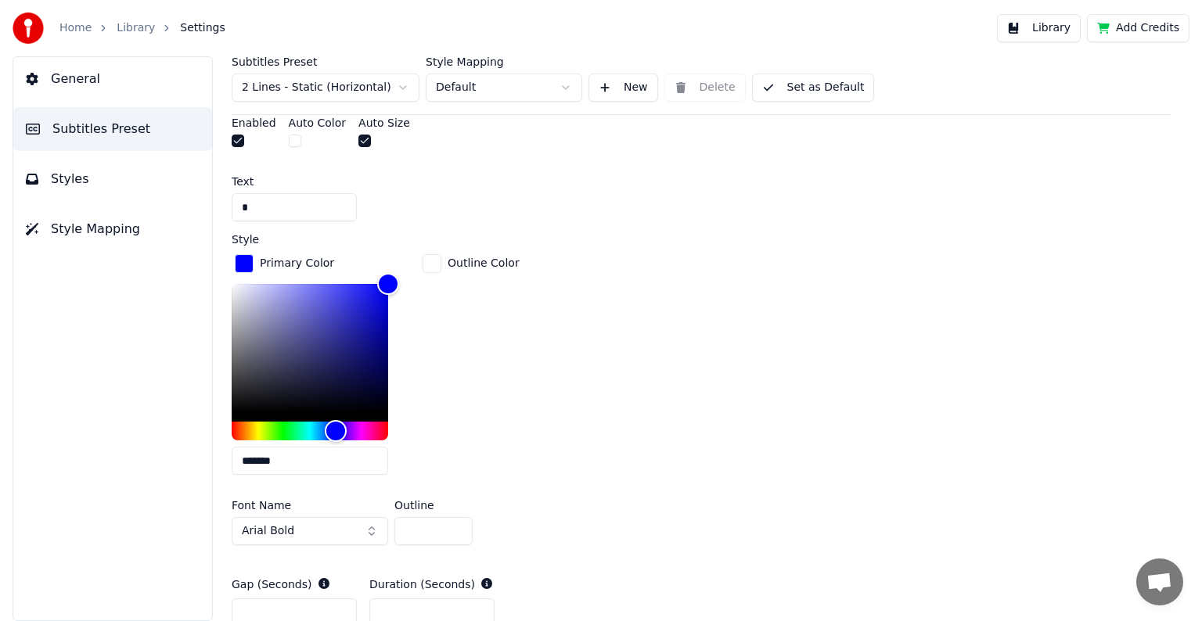
type input "*******"
click at [537, 434] on div "Primary Color ******* Outline Color" at bounding box center [701, 369] width 939 height 236
click at [1059, 29] on button "Library" at bounding box center [1039, 28] width 84 height 28
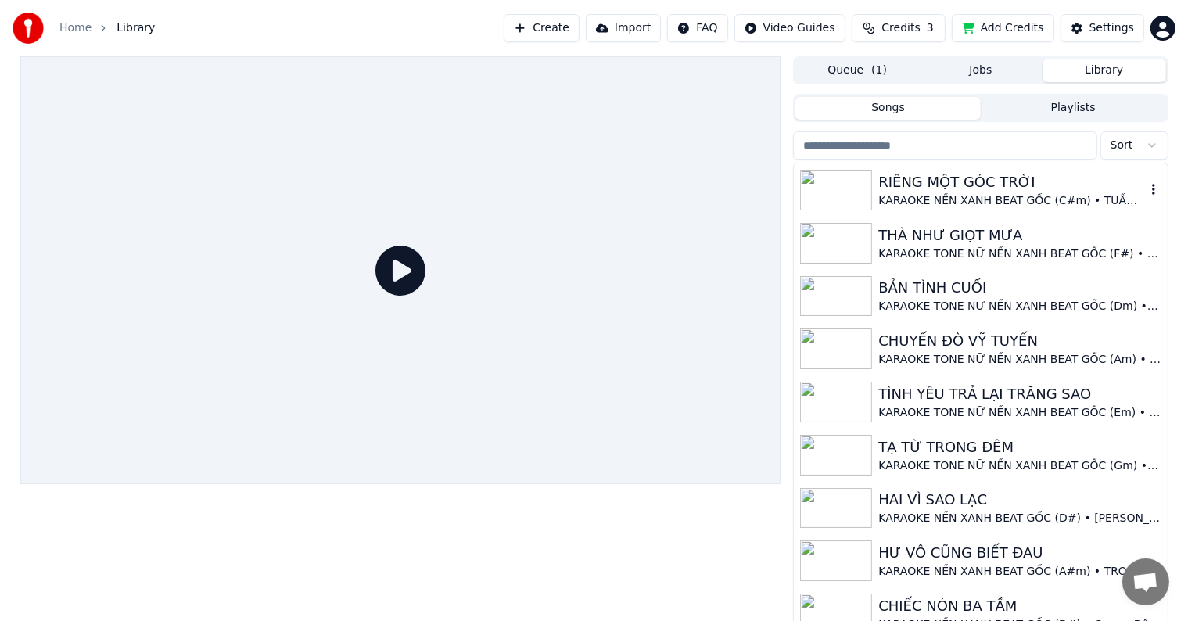
click at [984, 185] on div "RIÊNG MỘT GÓC TRỜI" at bounding box center [1011, 182] width 267 height 22
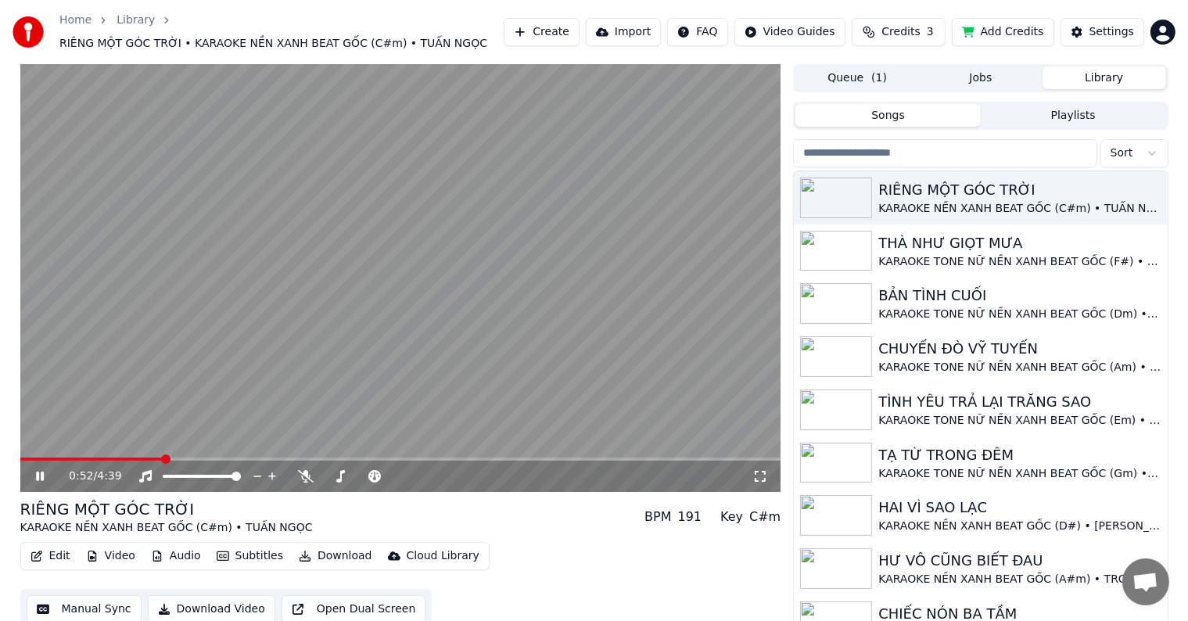
click at [537, 290] on video at bounding box center [400, 278] width 761 height 428
click at [207, 605] on button "Download Video" at bounding box center [212, 609] width 128 height 28
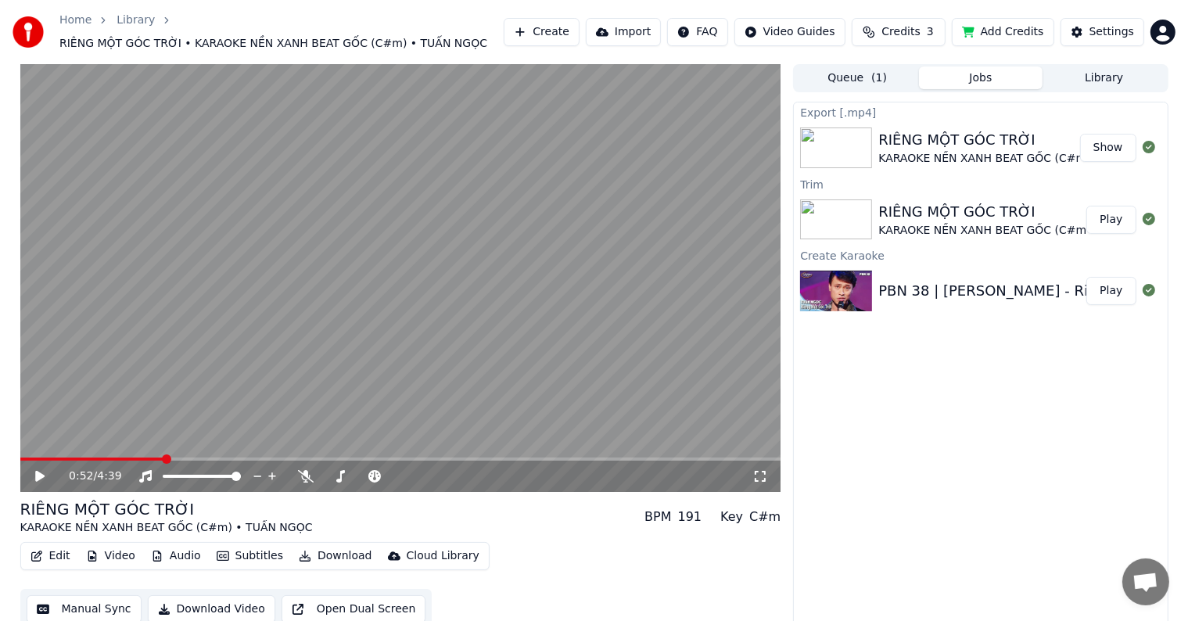
click at [1112, 146] on button "Show" at bounding box center [1108, 148] width 56 height 28
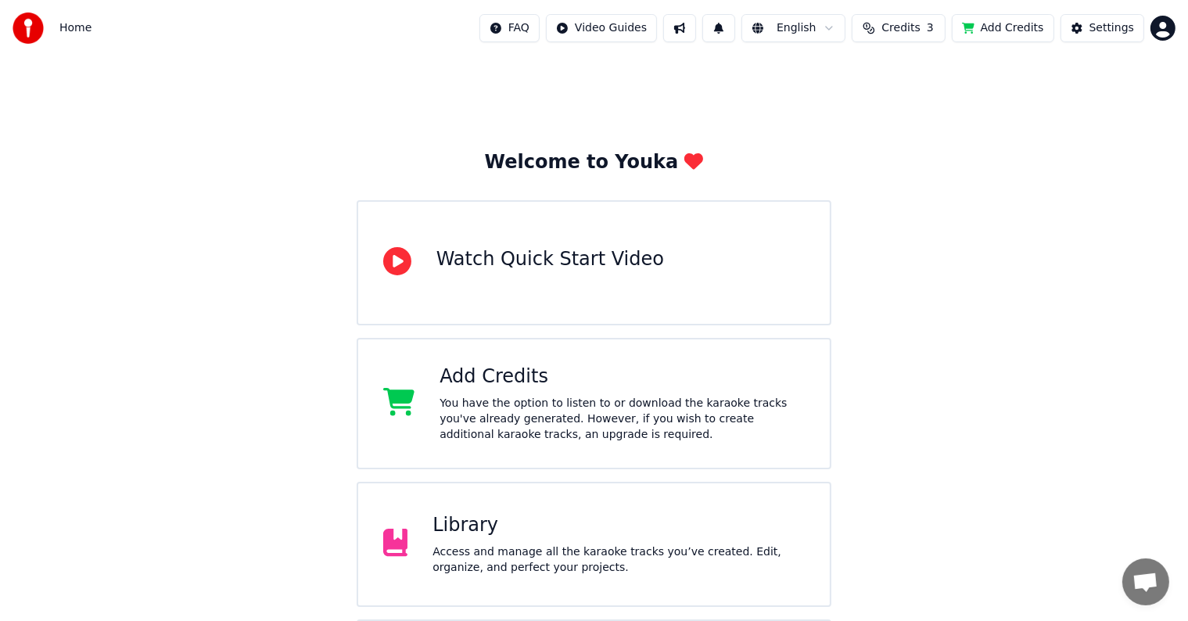
click at [77, 471] on div "Welcome to Youka Watch Quick Start Video Add Credits You have the option to lis…" at bounding box center [594, 403] width 1188 height 695
click at [519, 549] on div "Access and manage all the karaoke tracks you’ve created. Edit, organize, and pe…" at bounding box center [619, 559] width 372 height 31
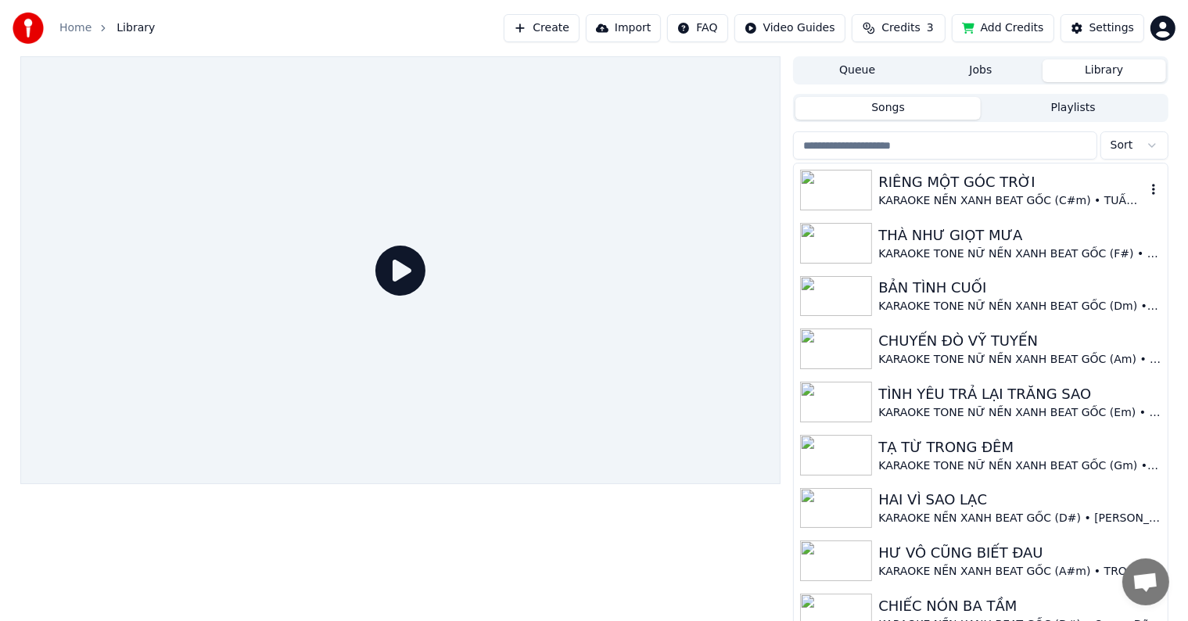
click at [1014, 193] on div "KARAOKE NỀN XANH BEAT GỐC (C#m) • TUẤN NGỌC" at bounding box center [1011, 201] width 267 height 16
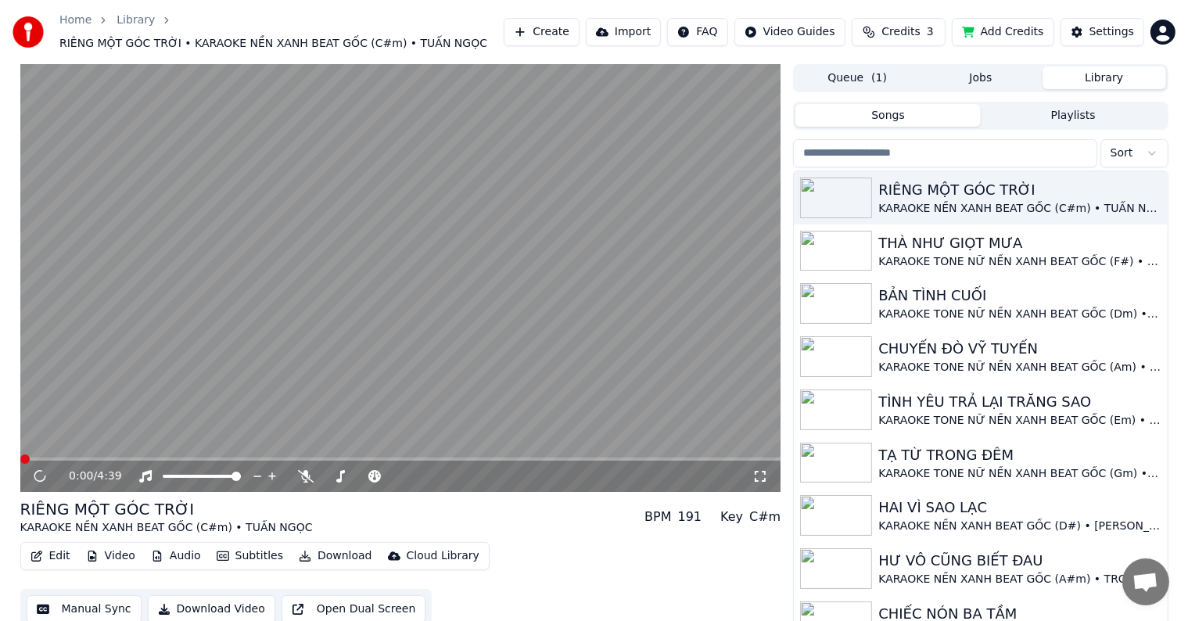
click at [385, 273] on video at bounding box center [400, 278] width 761 height 428
click at [117, 328] on video at bounding box center [400, 278] width 761 height 428
click at [59, 555] on button "Edit" at bounding box center [50, 556] width 52 height 22
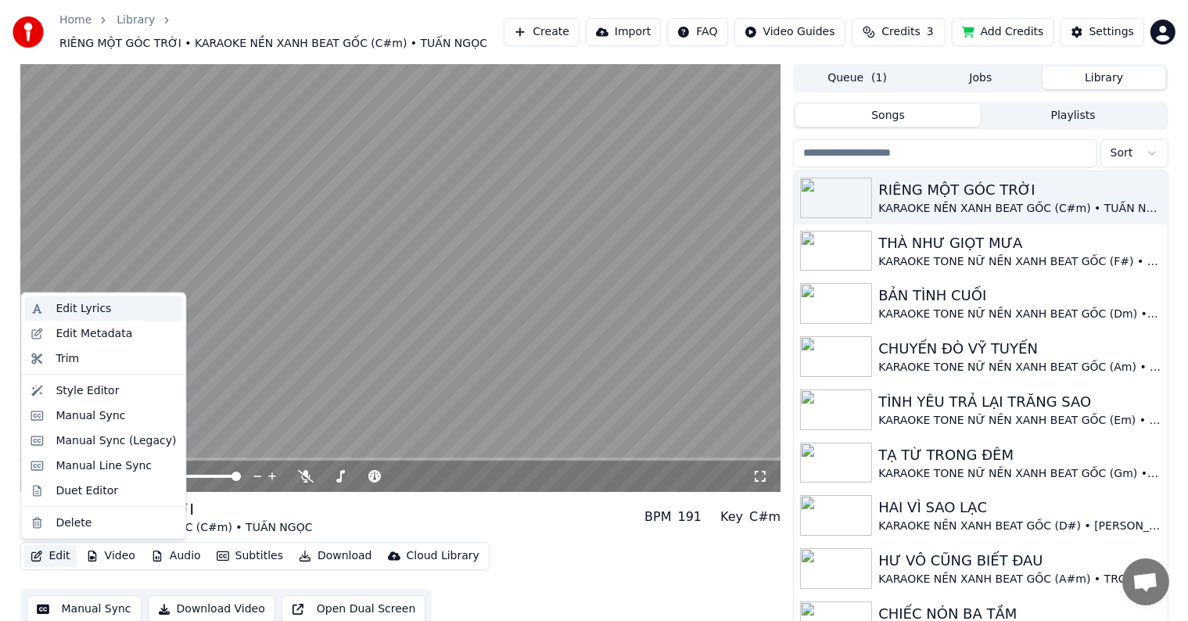
click at [84, 305] on div "Edit Lyrics" at bounding box center [84, 309] width 56 height 16
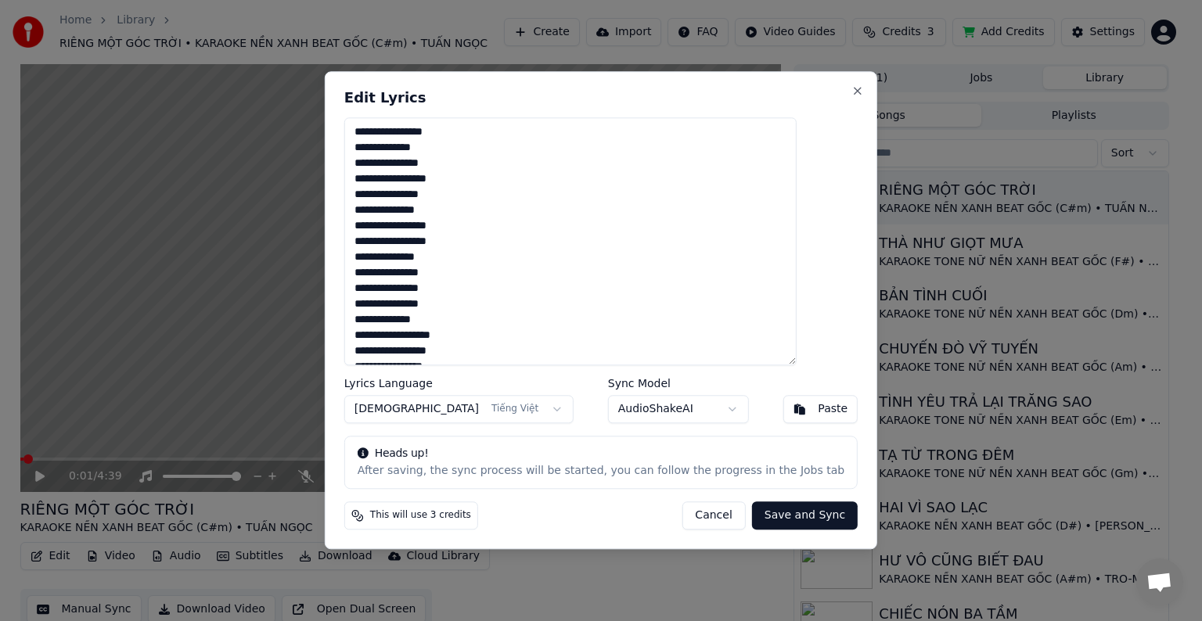
click at [418, 269] on textarea at bounding box center [570, 241] width 452 height 248
click at [688, 518] on button "Cancel" at bounding box center [712, 516] width 63 height 28
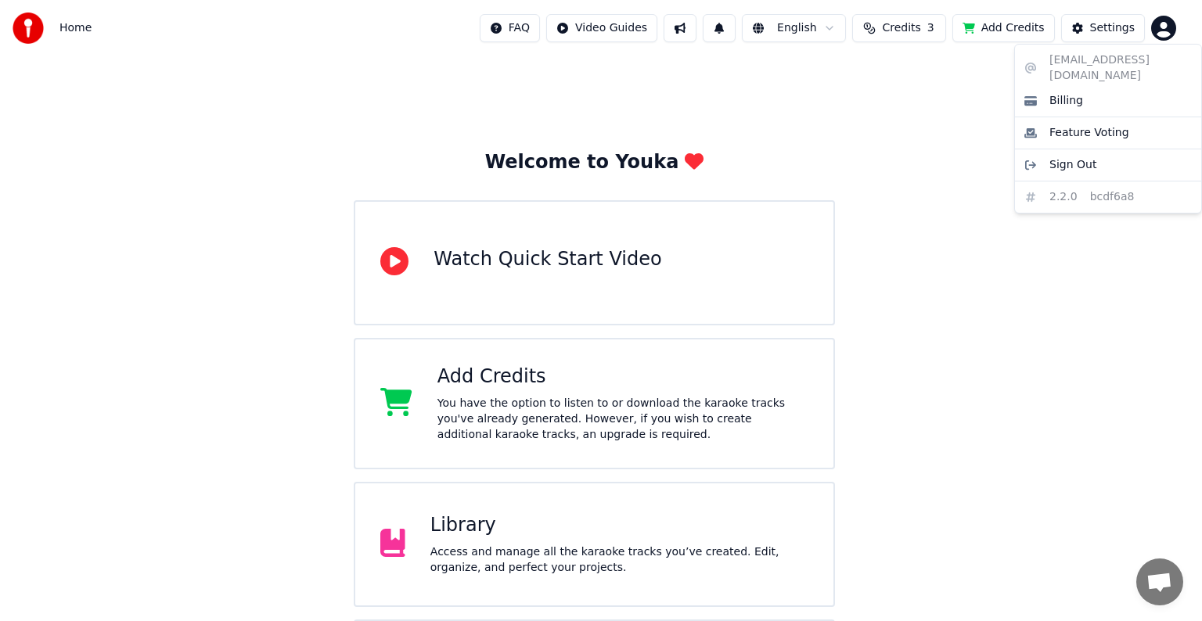
click at [1164, 25] on html "Home FAQ Video Guides English Credits 3 Add Credits Settings Welcome to Youka W…" at bounding box center [601, 375] width 1202 height 751
click at [1074, 157] on span "Sign Out" at bounding box center [1072, 165] width 47 height 16
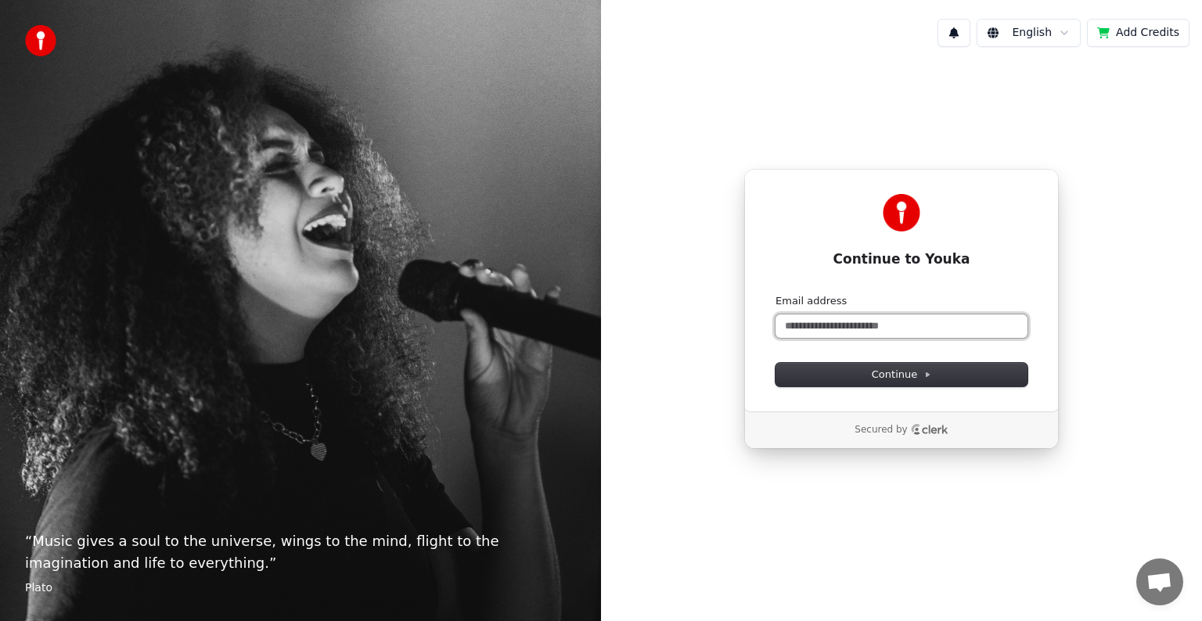
click at [861, 322] on input "Email address" at bounding box center [901, 325] width 252 height 23
paste input "**********"
click at [926, 371] on icon at bounding box center [927, 375] width 8 height 8
type input "**********"
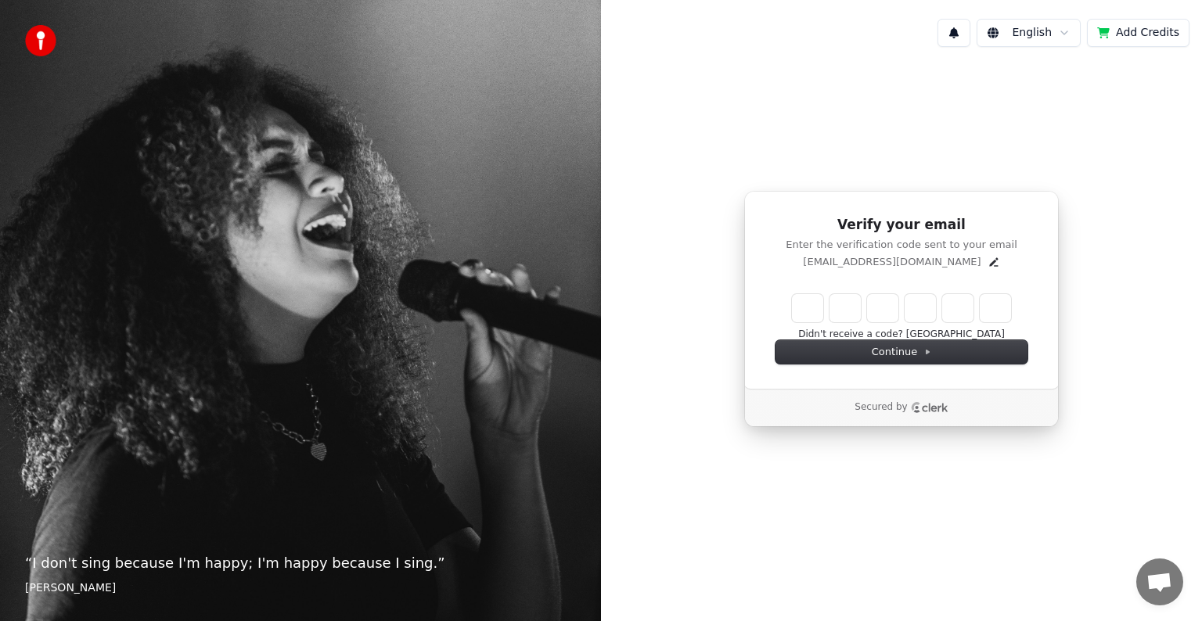
click at [806, 312] on input "Enter verification code" at bounding box center [901, 308] width 219 height 28
paste input "******"
type input "******"
